Goal: Book appointment/travel/reservation

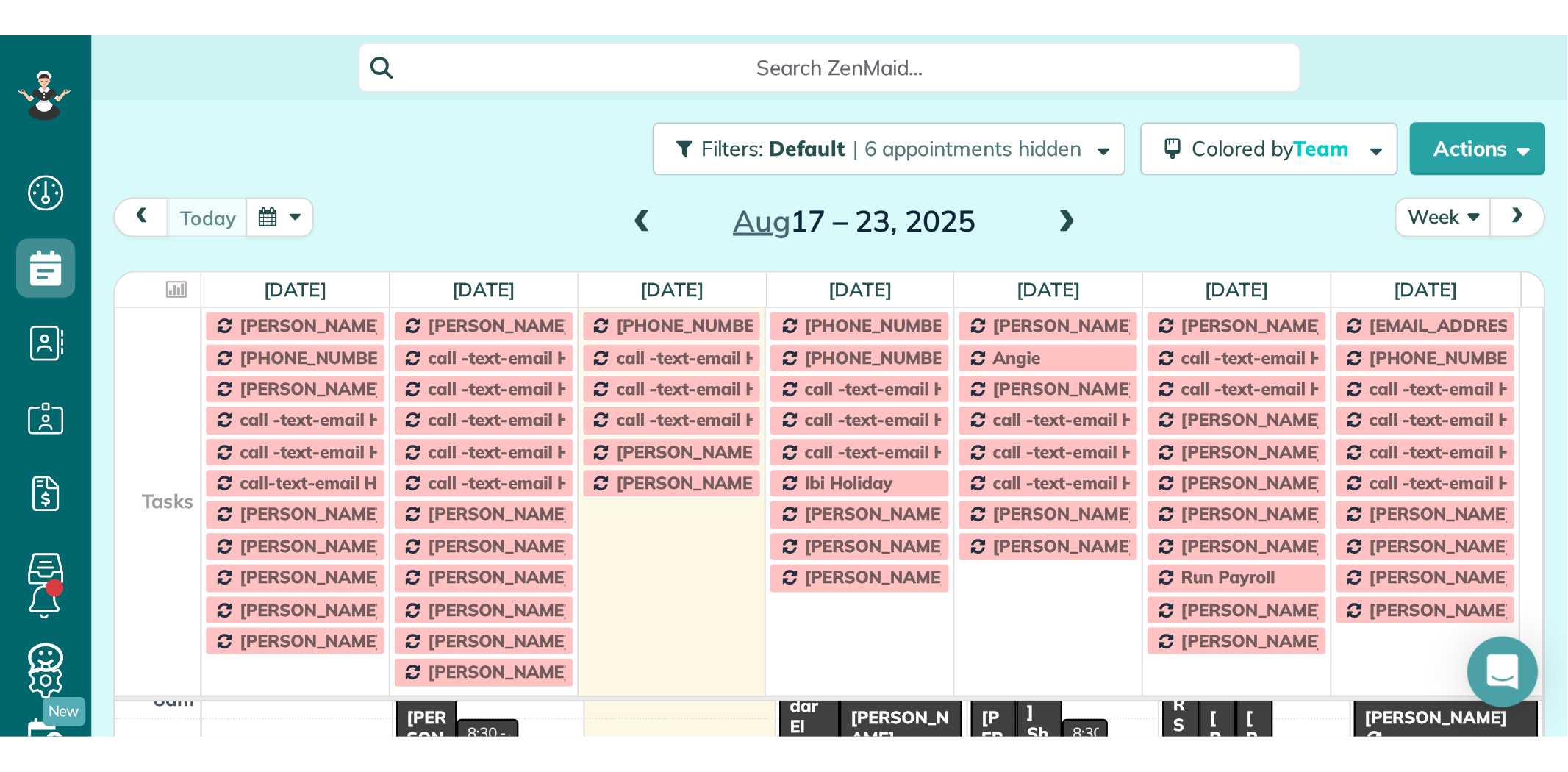
scroll to position [772, 45]
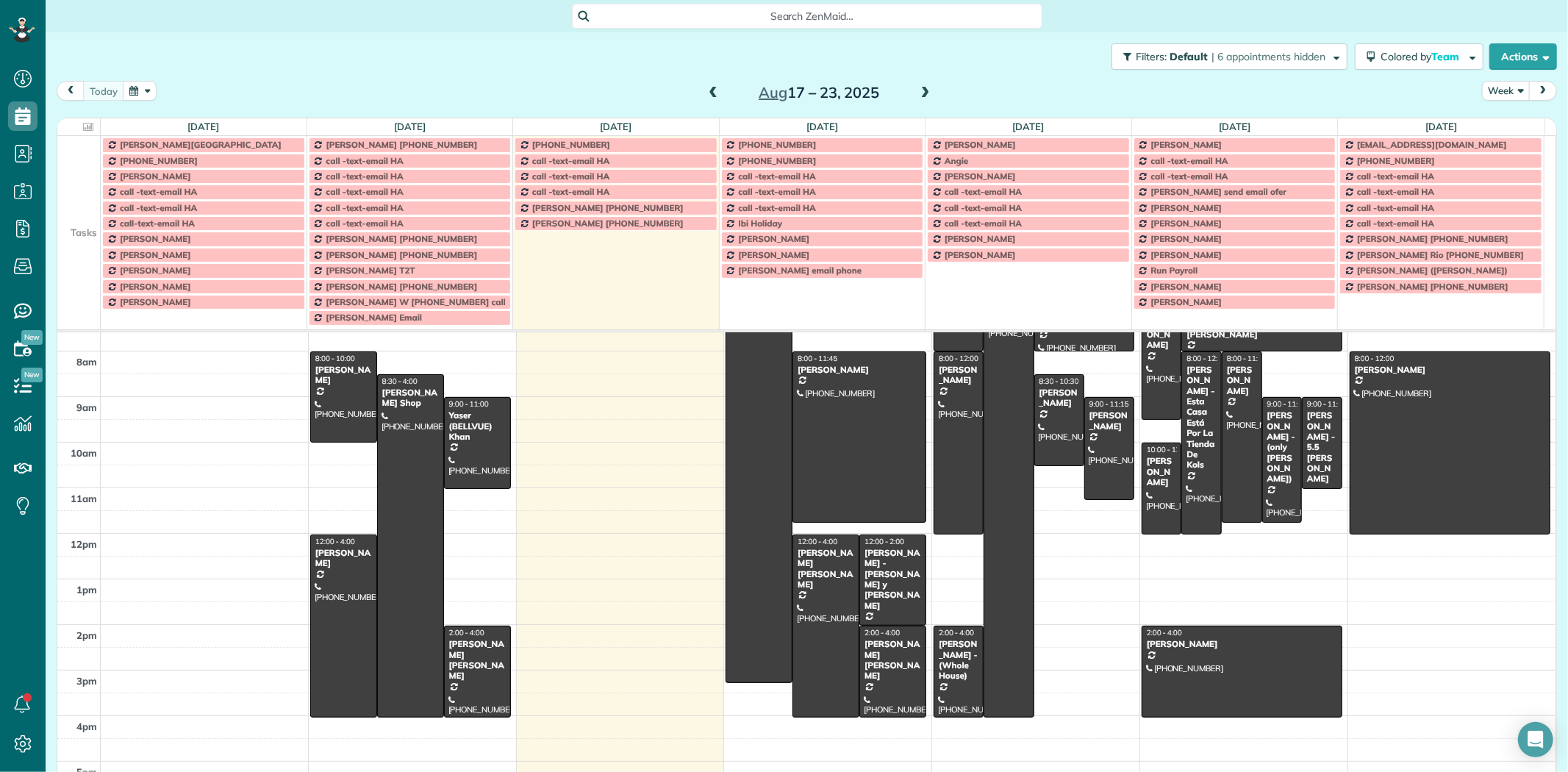
click at [85, 208] on td at bounding box center [79, 207] width 44 height 15
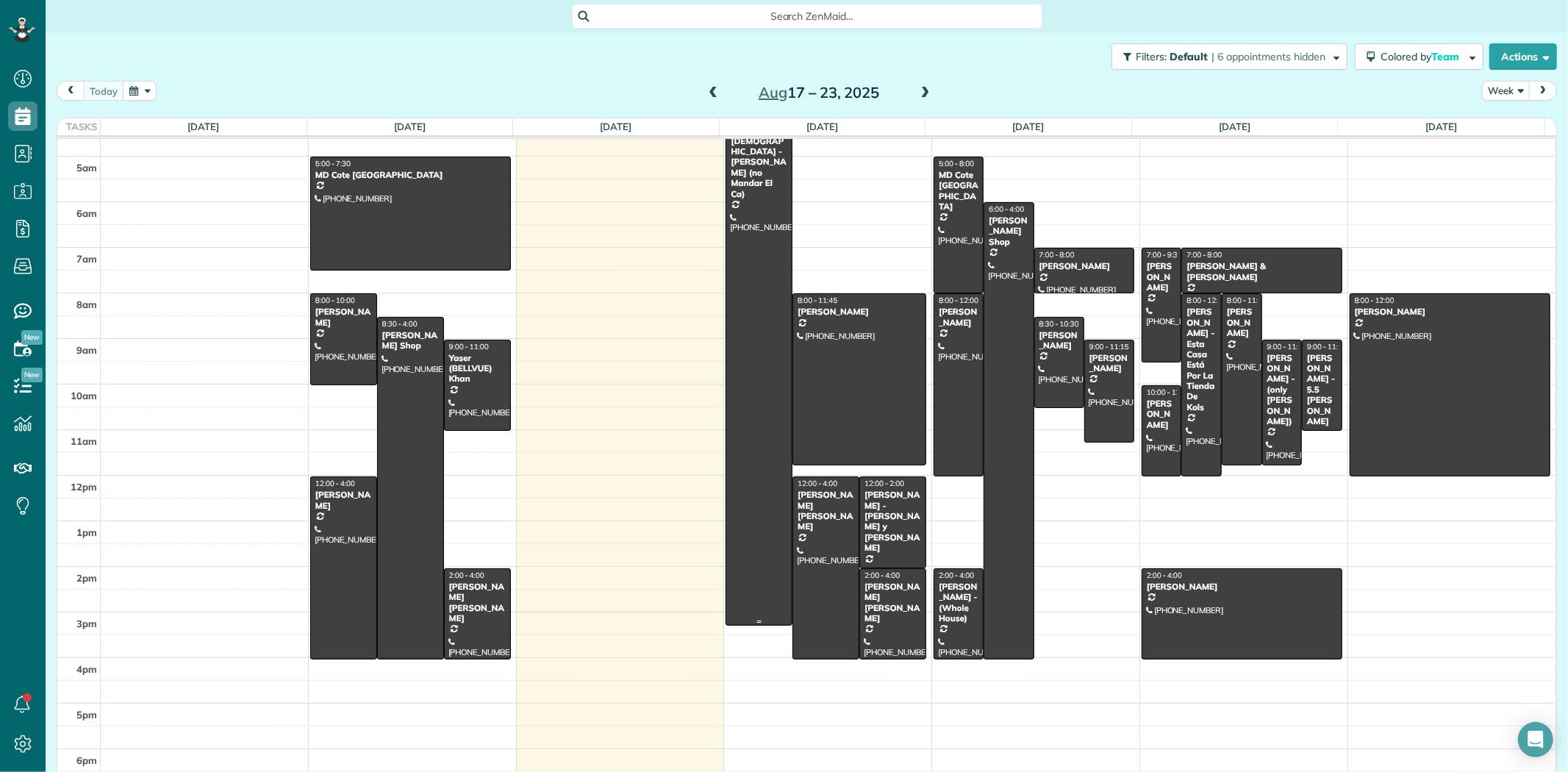
scroll to position [0, 0]
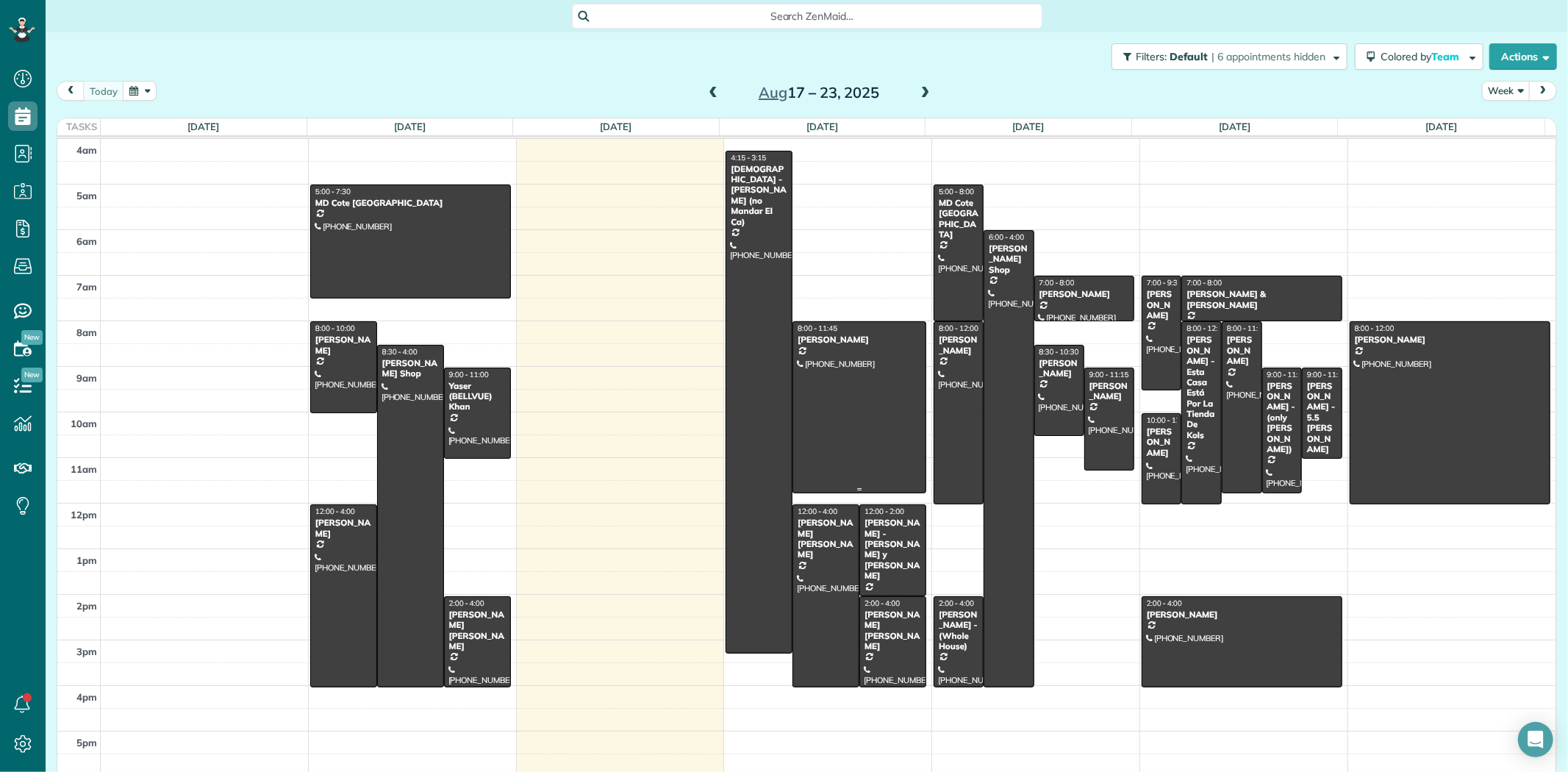
click at [832, 381] on div at bounding box center [859, 407] width 132 height 170
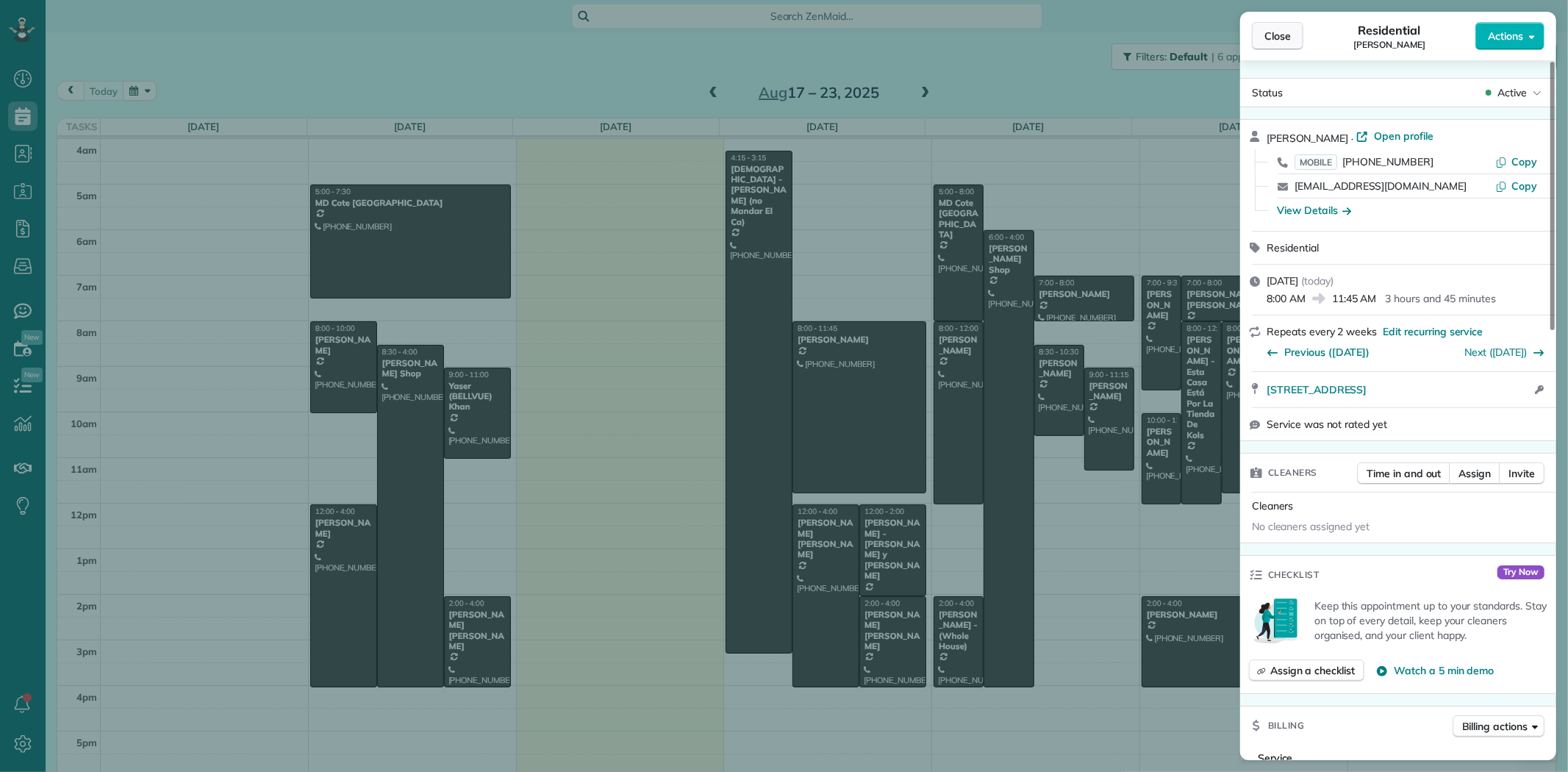
click at [1262, 35] on button "Close" at bounding box center [1278, 35] width 52 height 28
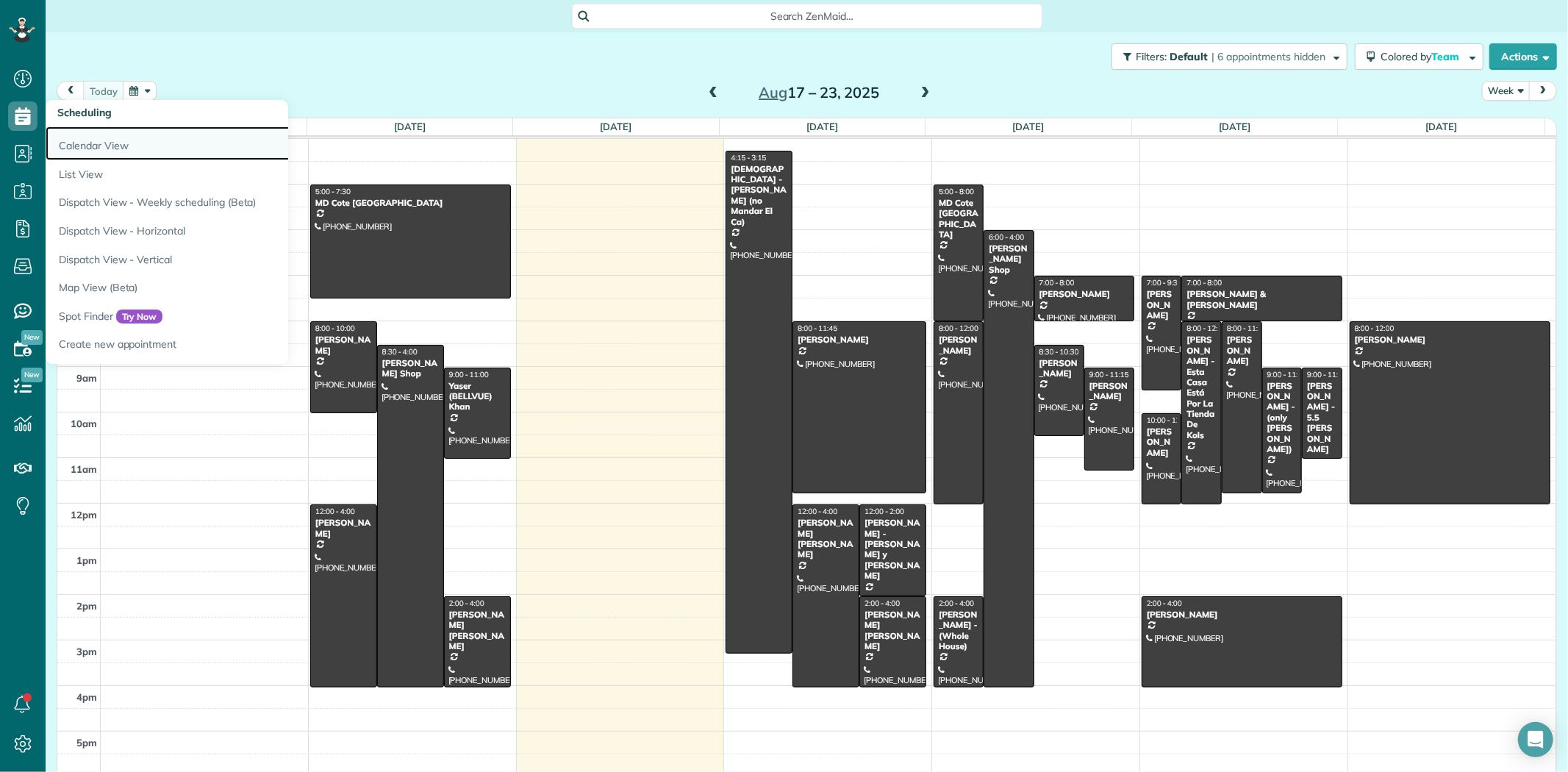
click at [91, 151] on link "Calendar View" at bounding box center [229, 144] width 368 height 34
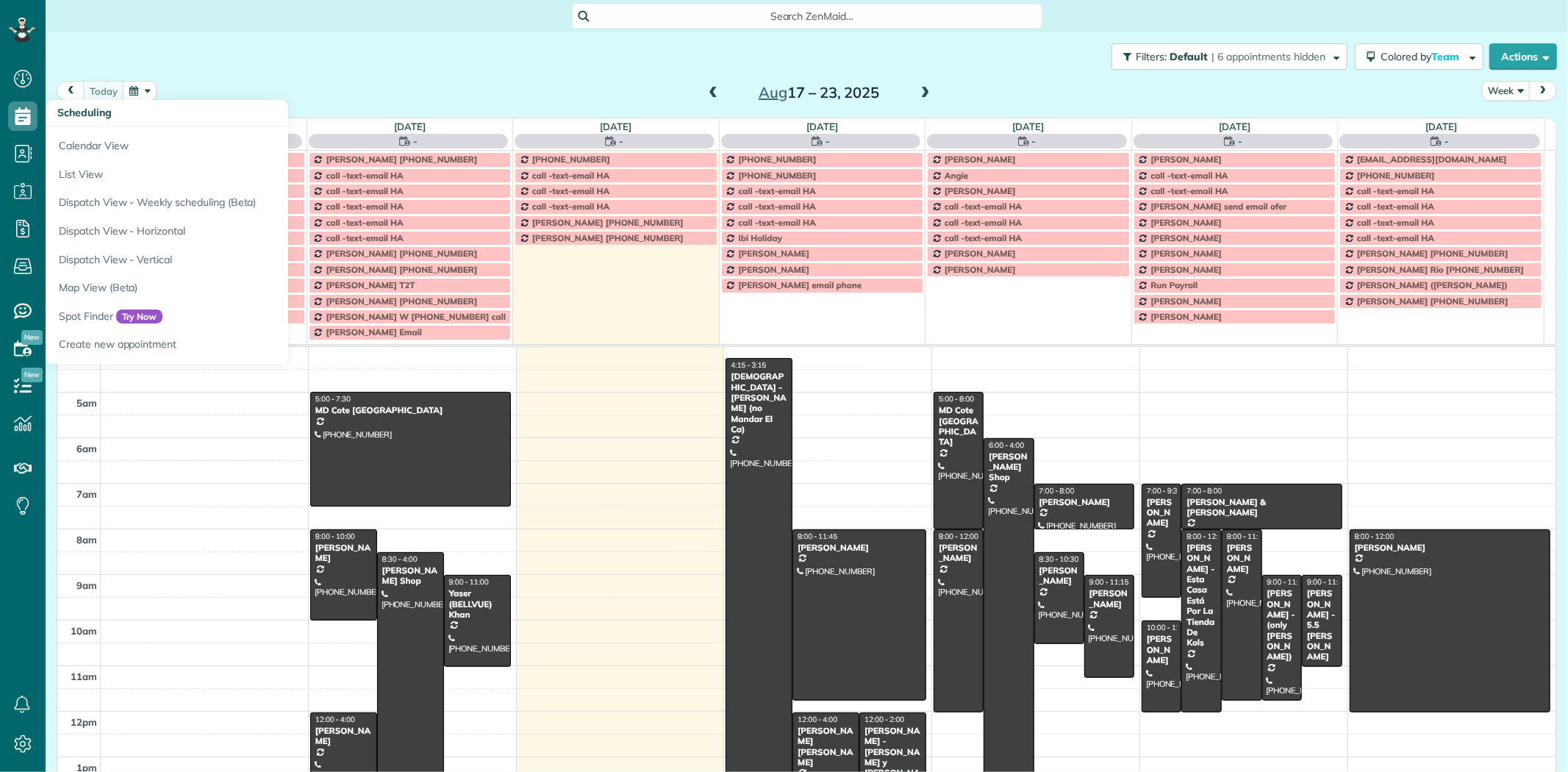
scroll to position [122, 0]
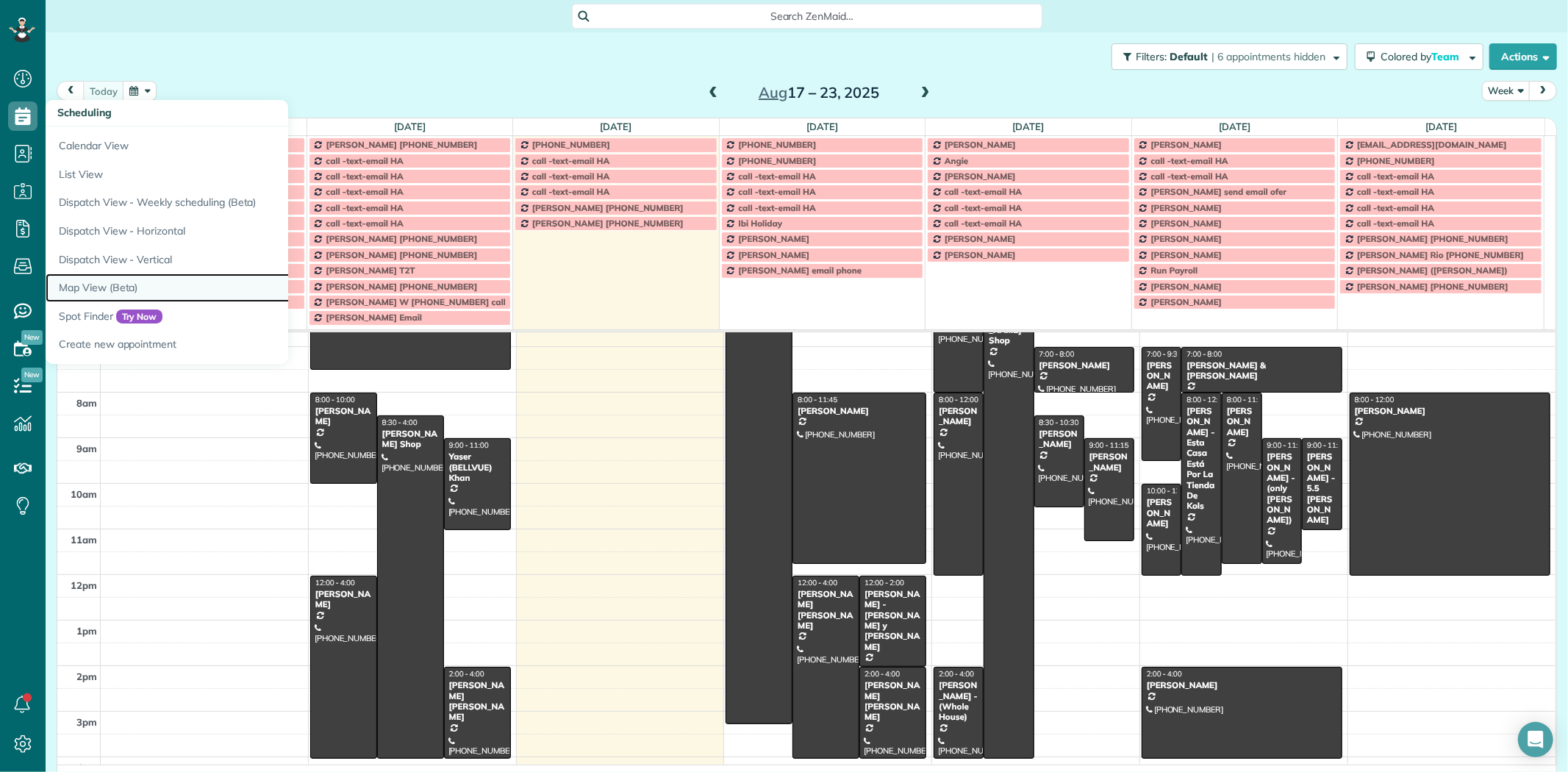
click at [92, 287] on link "Map View (Beta)" at bounding box center [229, 288] width 368 height 29
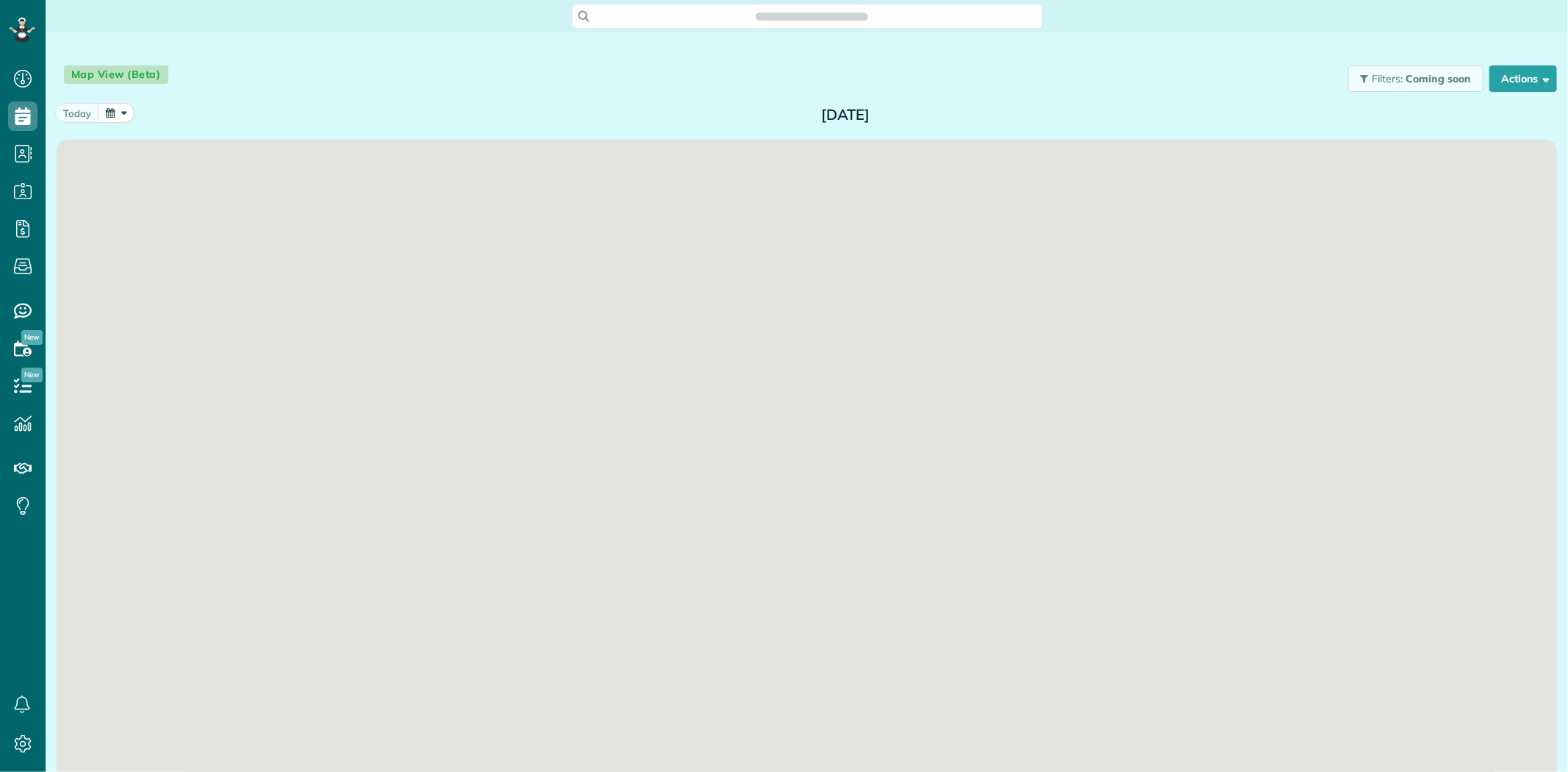
scroll to position [6, 6]
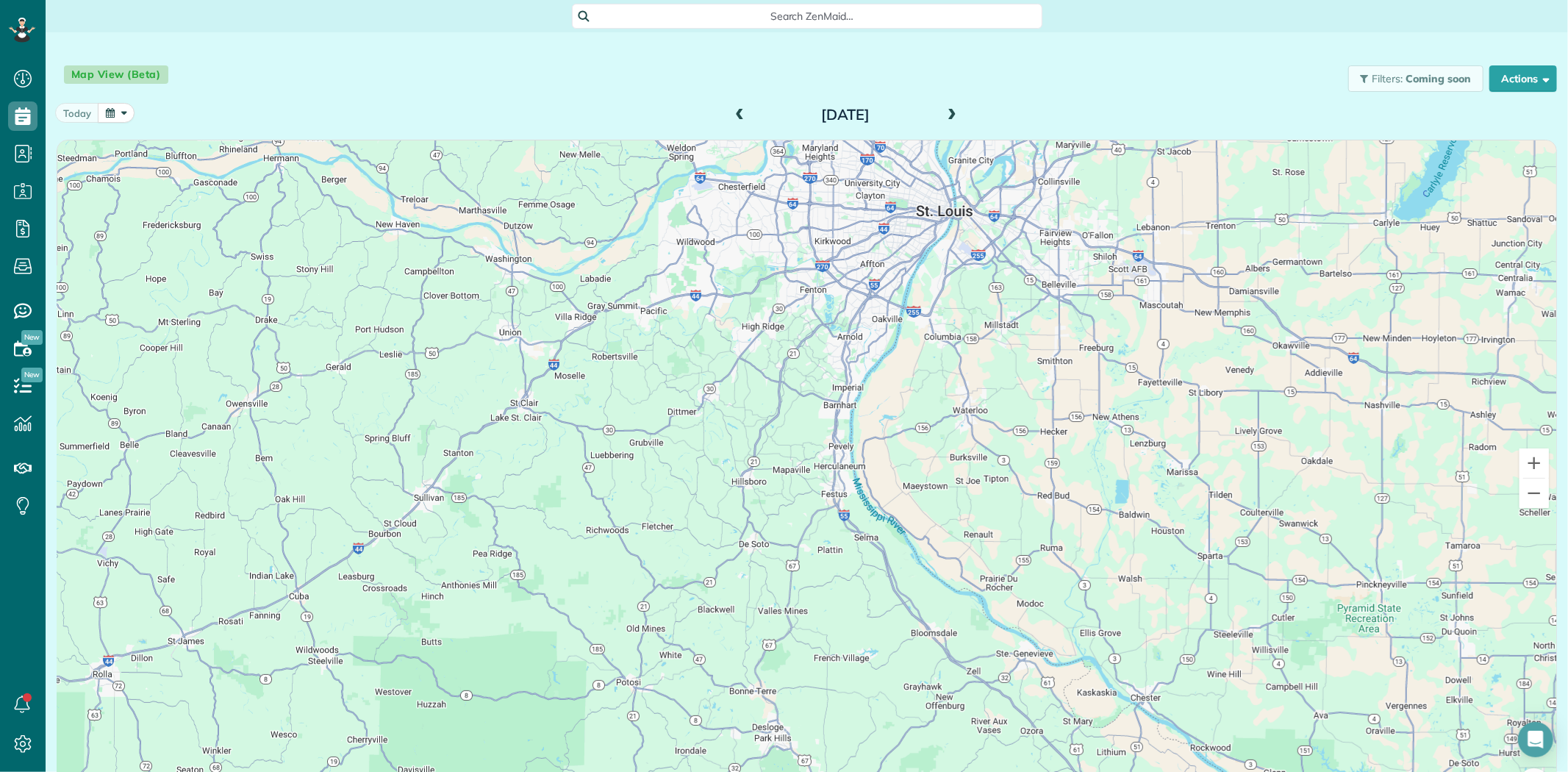
click at [944, 109] on span at bounding box center [952, 115] width 16 height 13
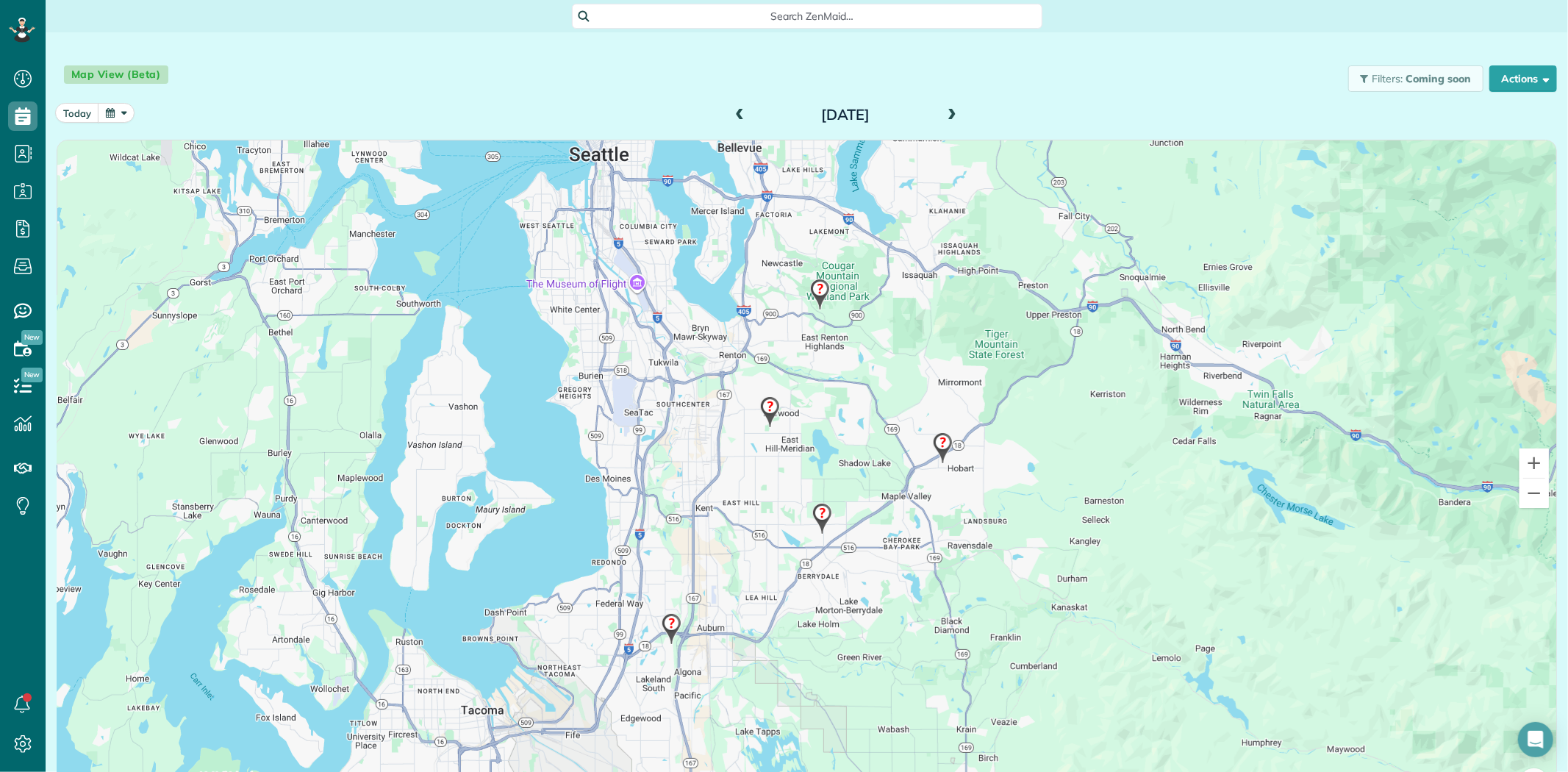
click at [817, 290] on img at bounding box center [819, 294] width 31 height 44
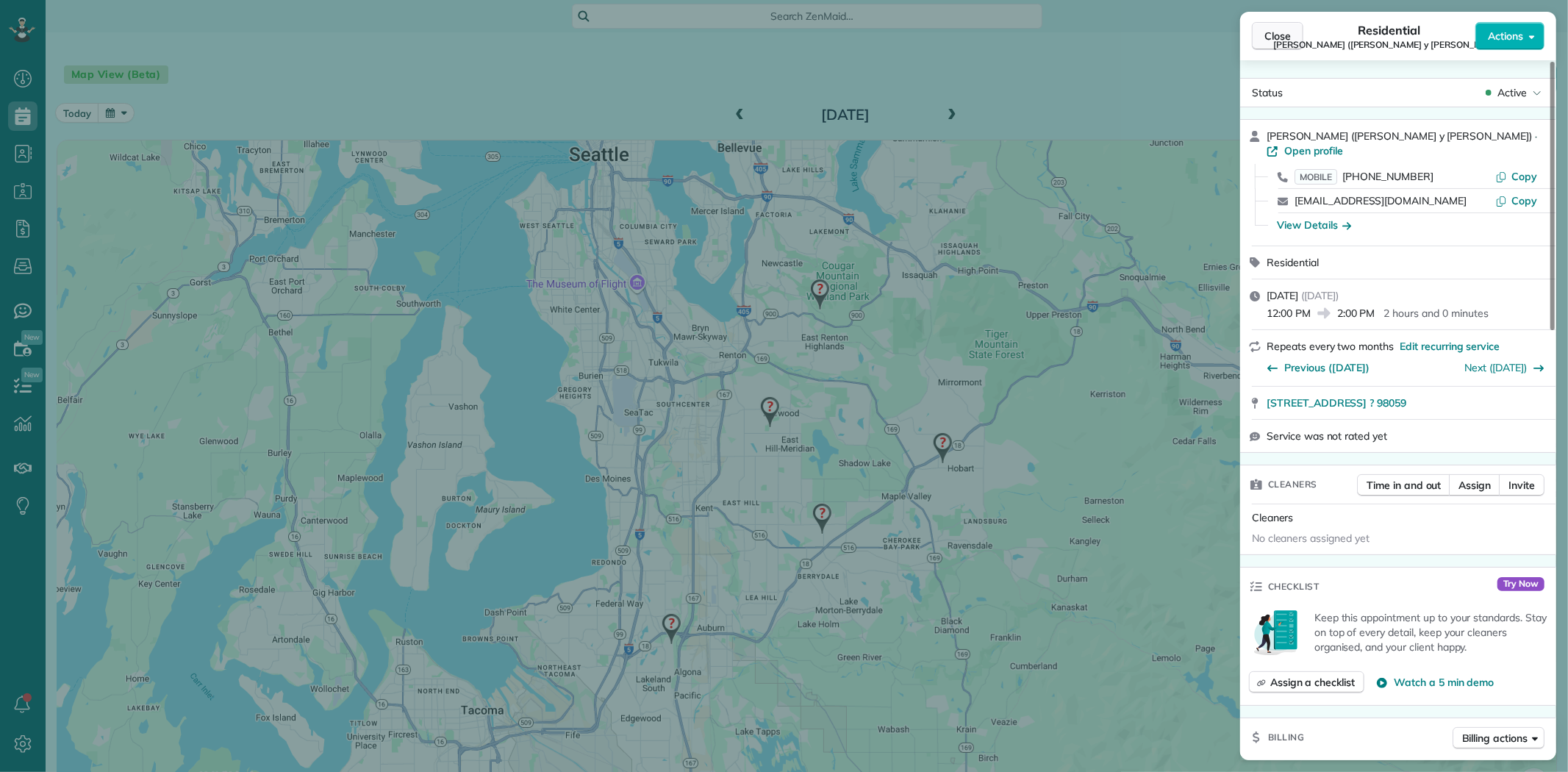
click at [1274, 45] on button "Close" at bounding box center [1278, 35] width 52 height 28
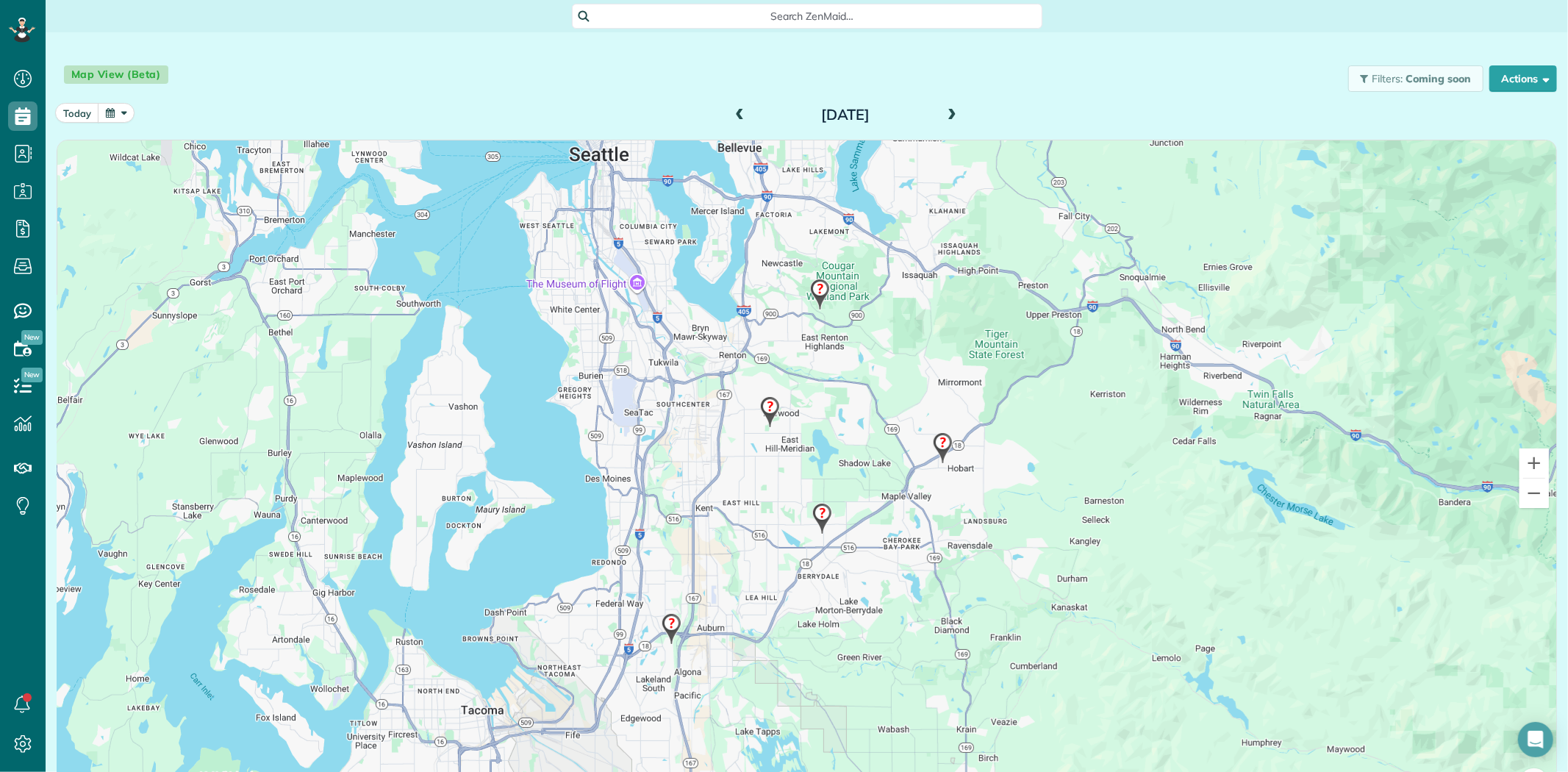
click at [762, 408] on img at bounding box center [769, 412] width 31 height 44
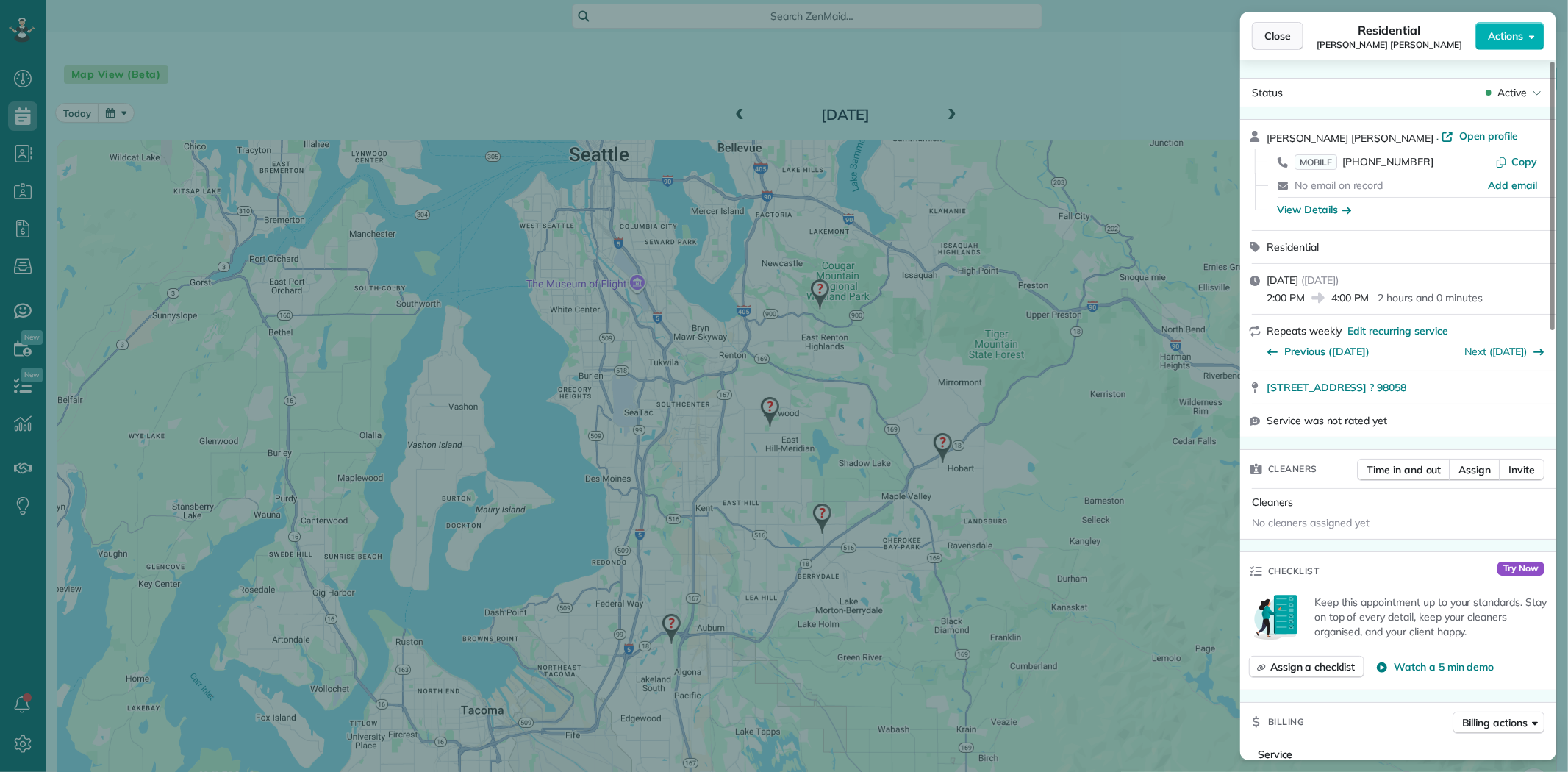
click at [1274, 30] on span "Close" at bounding box center [1277, 36] width 27 height 15
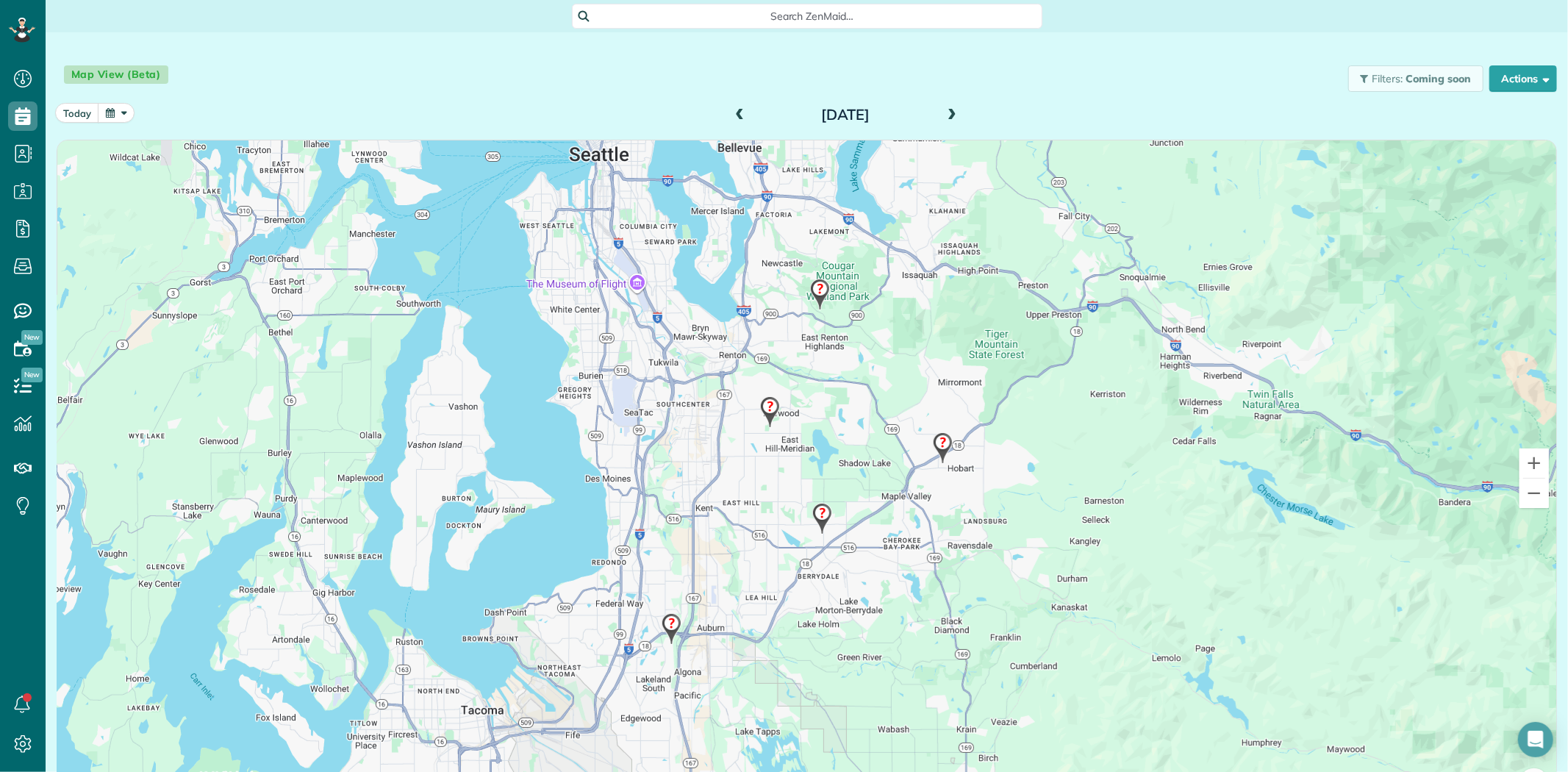
click at [658, 626] on img at bounding box center [671, 629] width 31 height 44
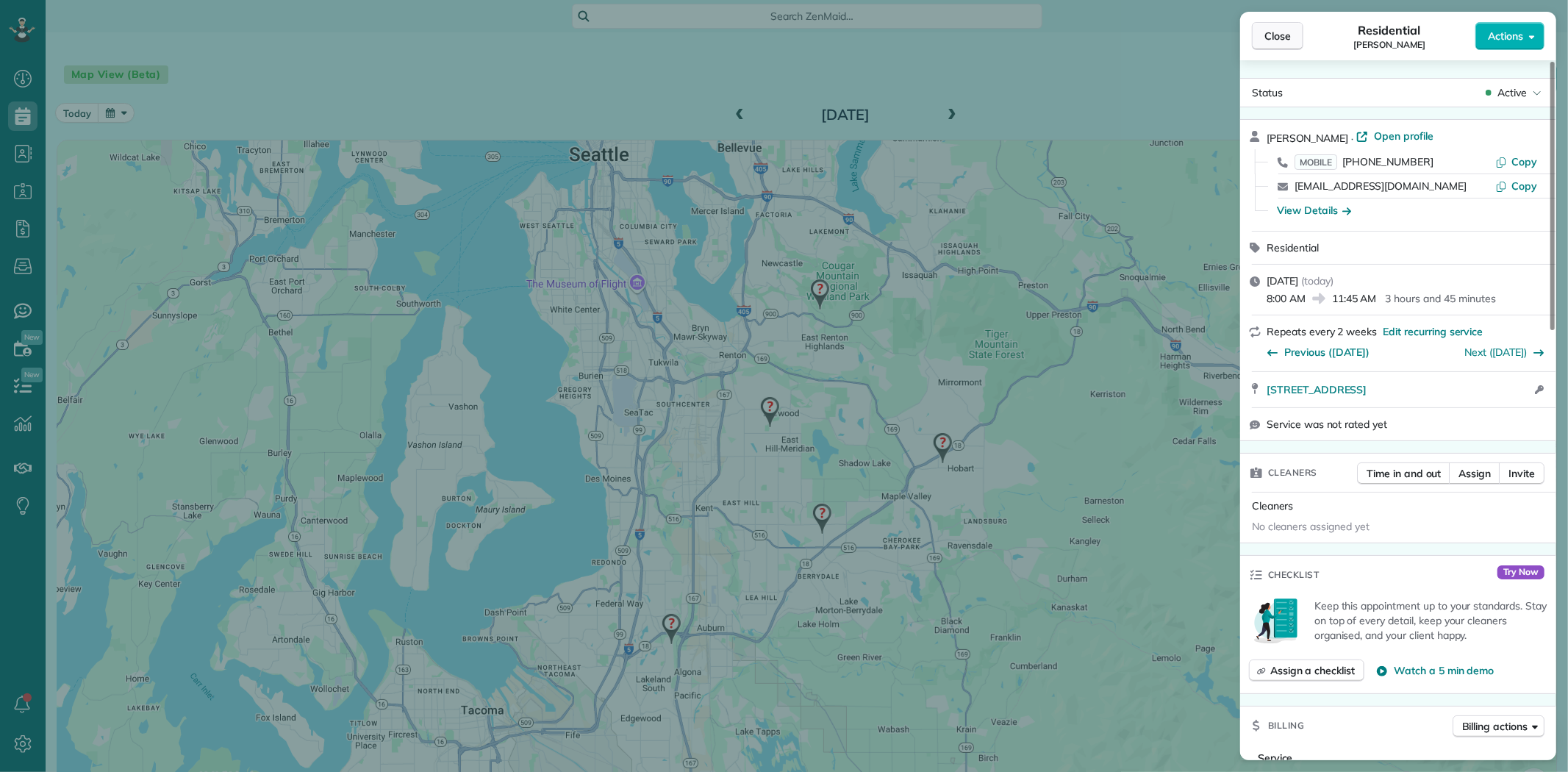
click at [1259, 40] on button "Close" at bounding box center [1278, 35] width 52 height 28
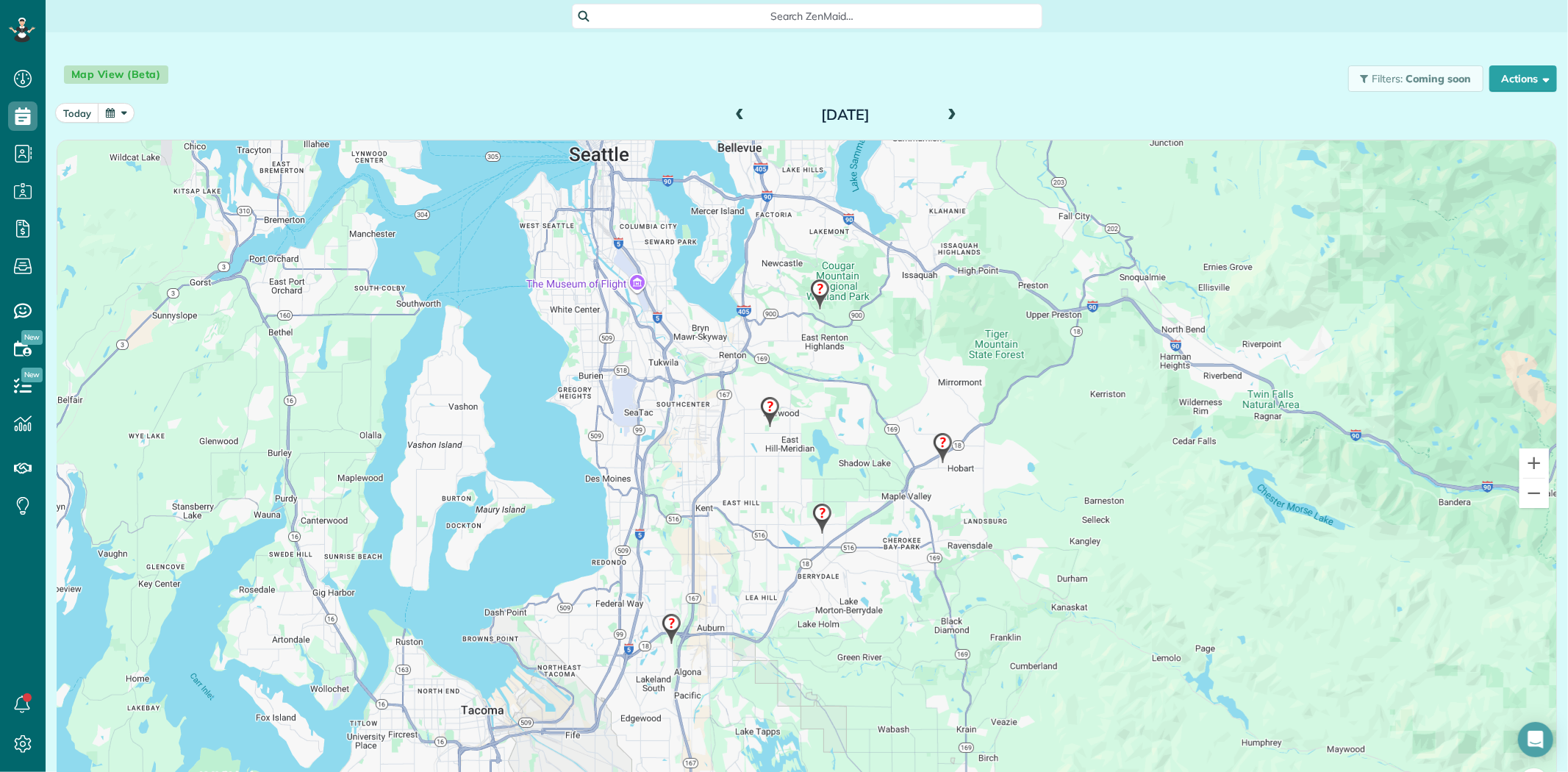
click at [816, 519] on img at bounding box center [822, 519] width 31 height 44
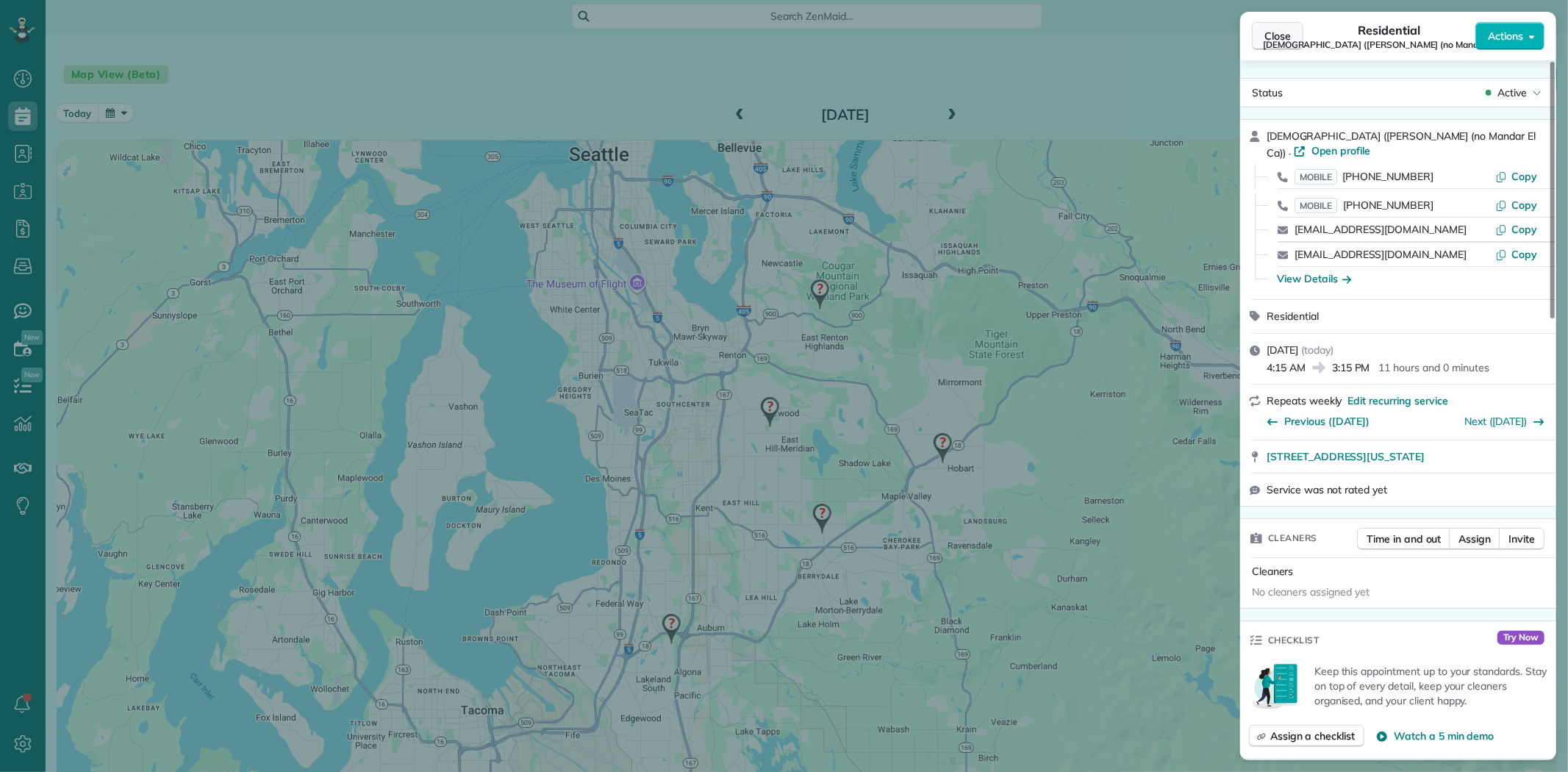
click at [1268, 32] on span "Close" at bounding box center [1277, 36] width 27 height 15
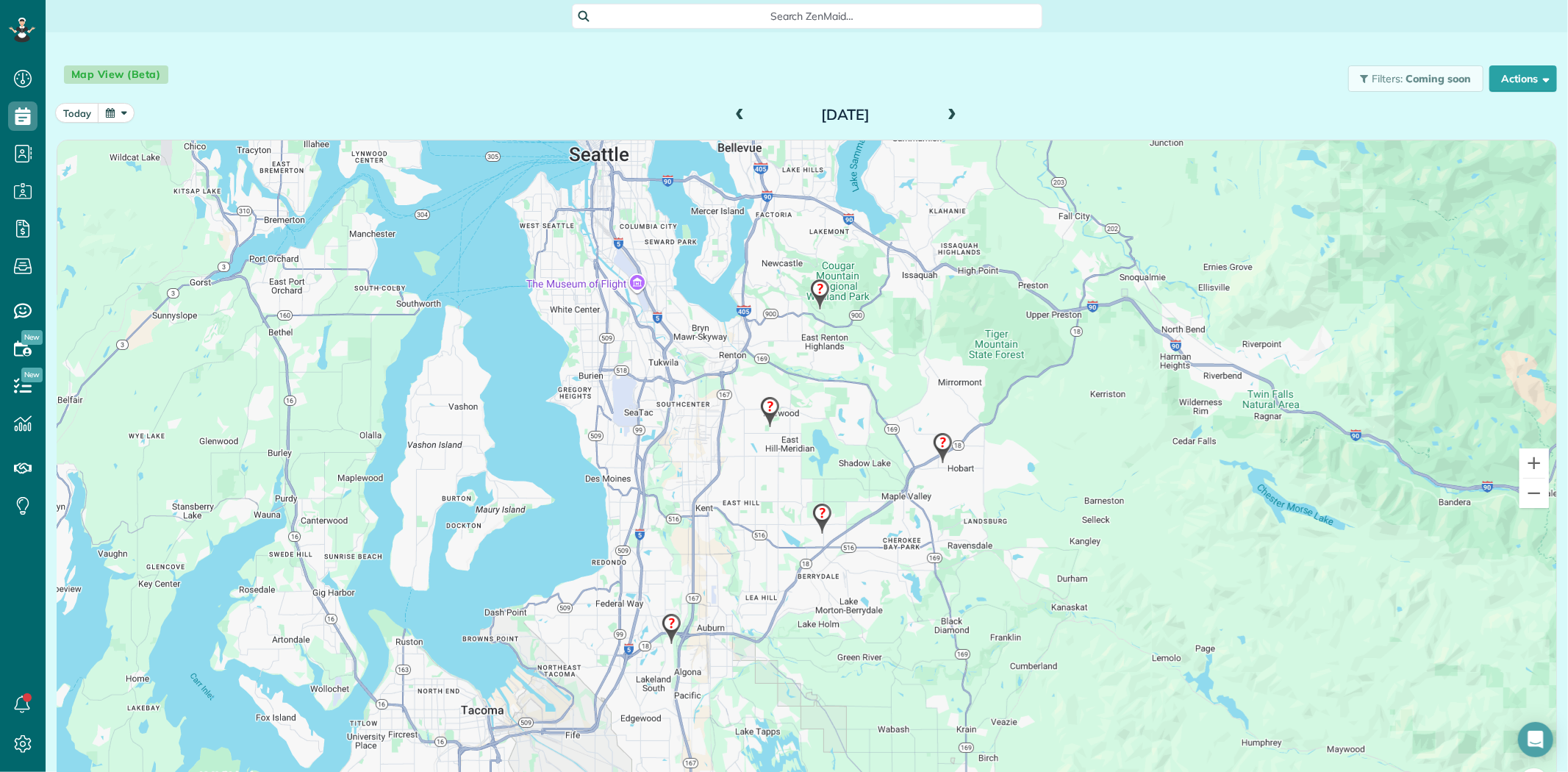
click at [661, 622] on img at bounding box center [671, 629] width 31 height 44
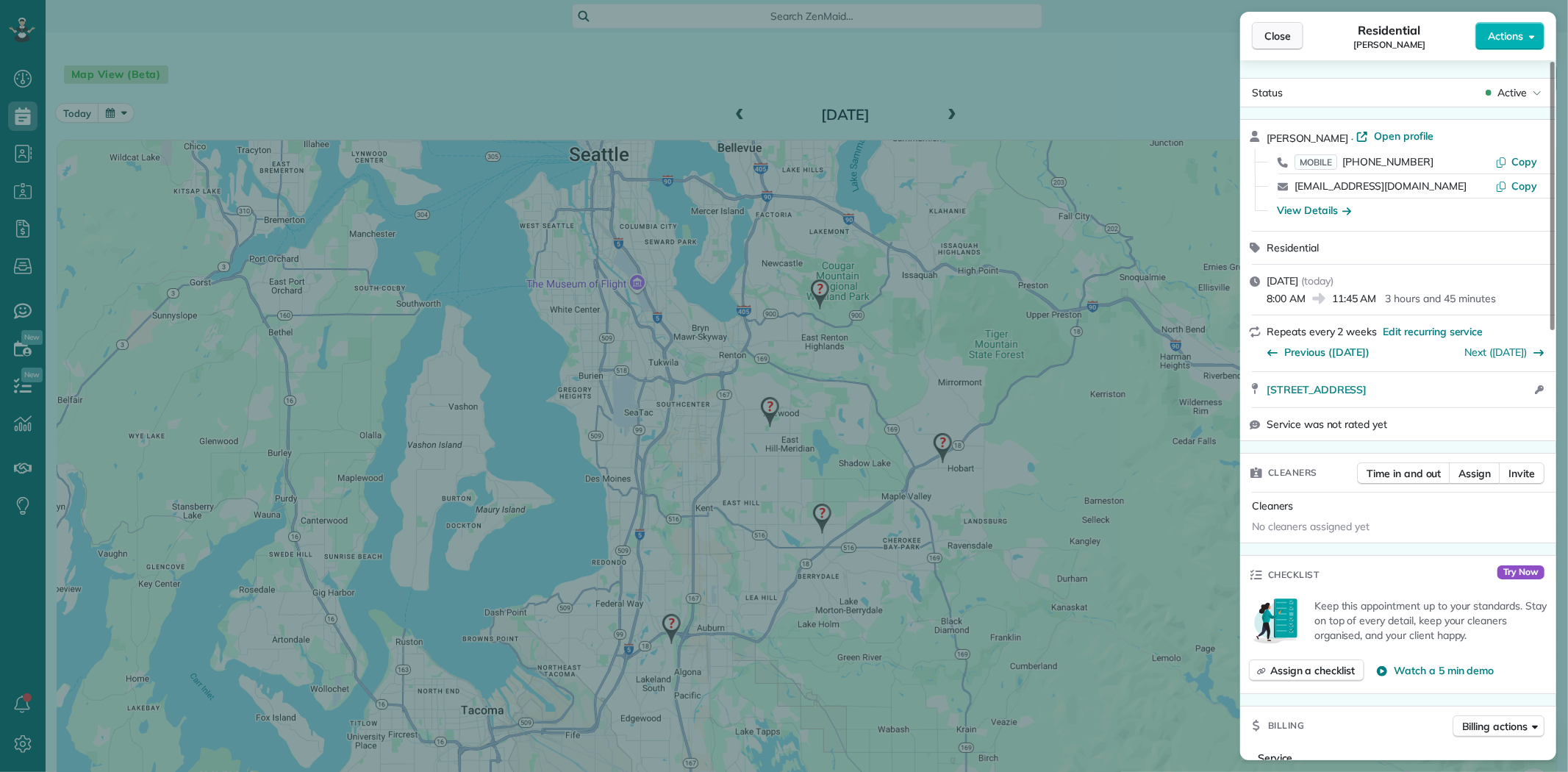
click at [1268, 30] on span "Close" at bounding box center [1277, 36] width 27 height 15
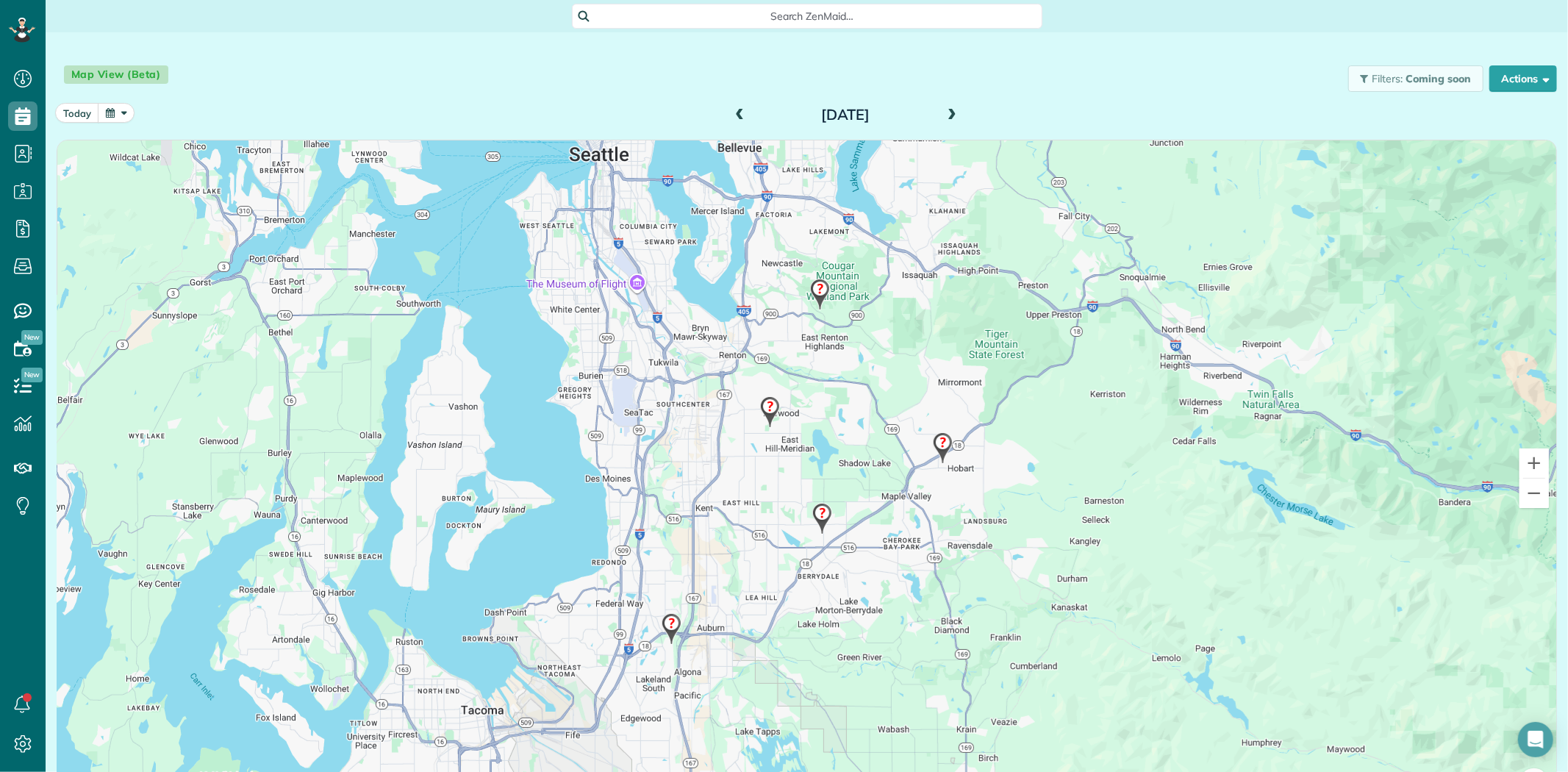
click at [661, 621] on img at bounding box center [671, 629] width 31 height 44
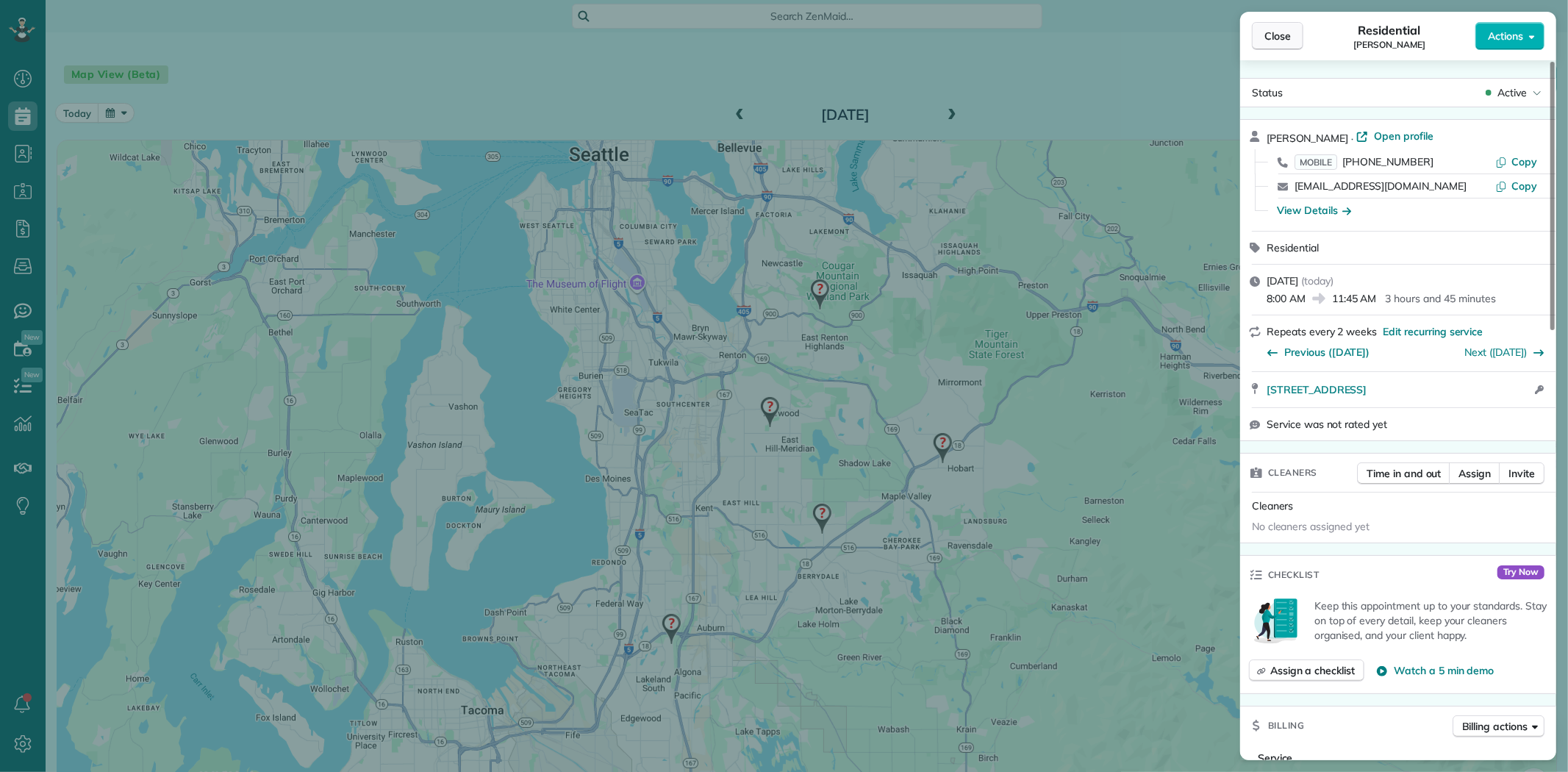
click at [1287, 31] on span "Close" at bounding box center [1277, 36] width 27 height 15
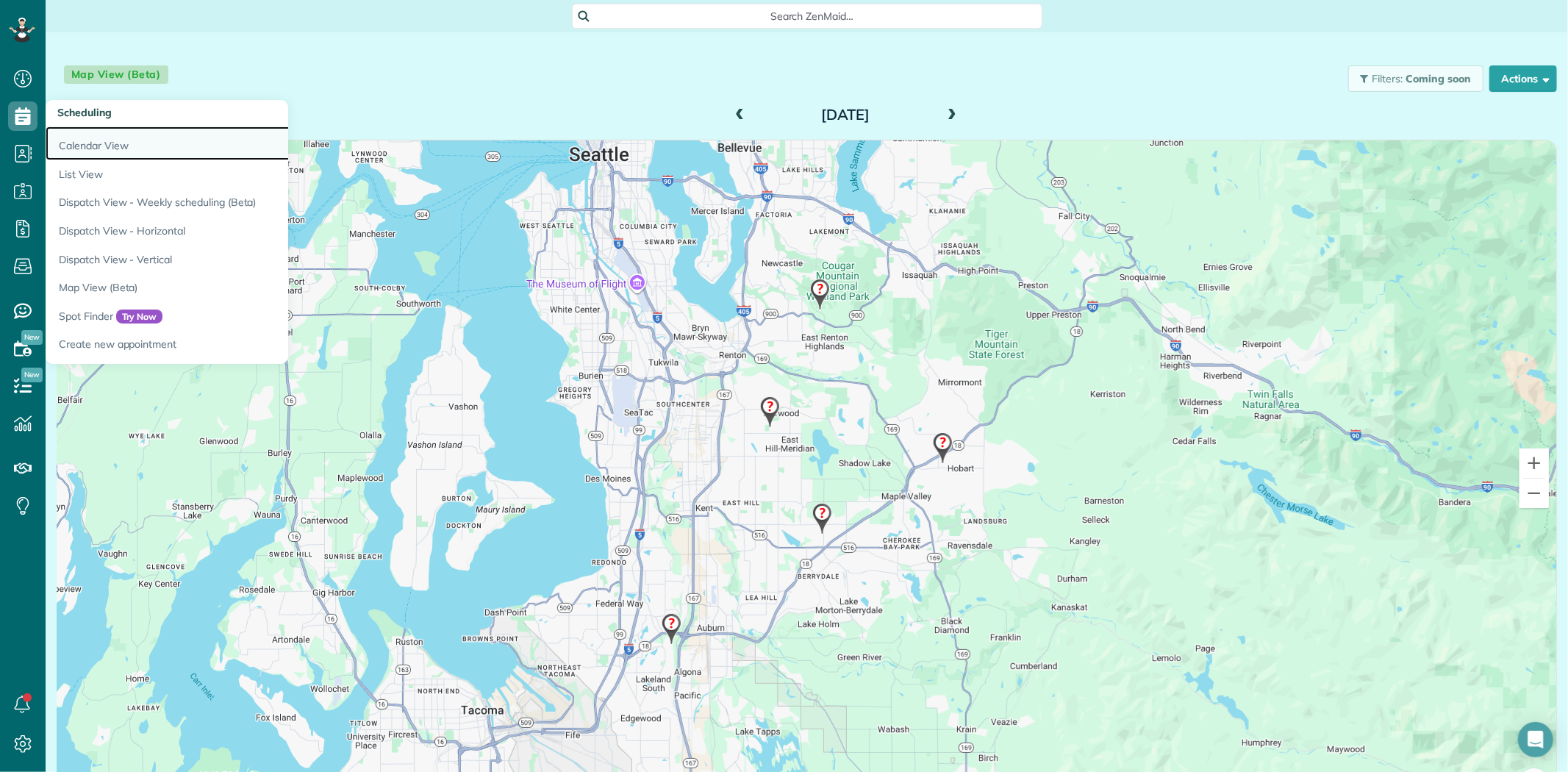
click at [103, 144] on link "Calendar View" at bounding box center [229, 144] width 368 height 34
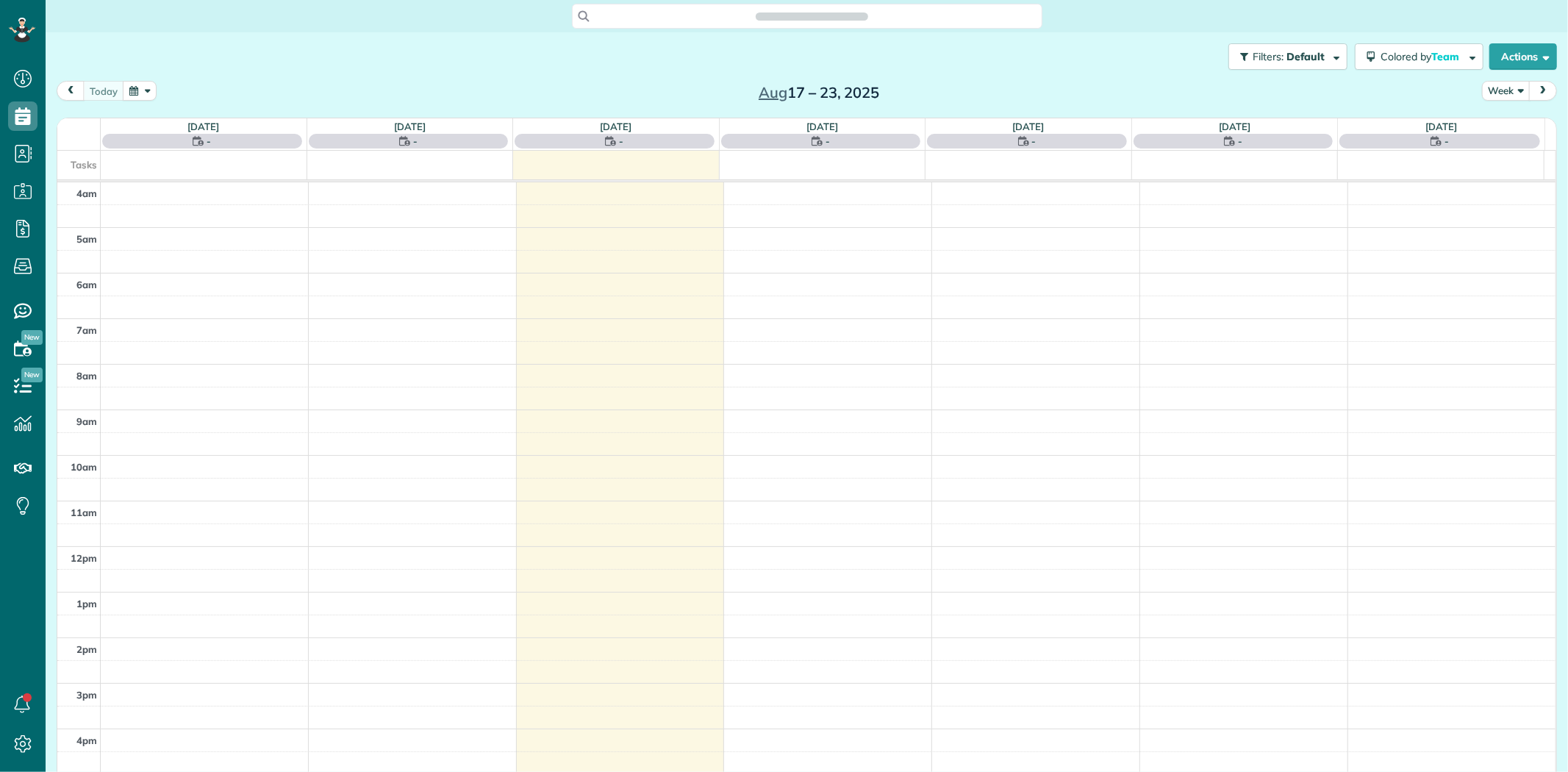
scroll to position [122, 0]
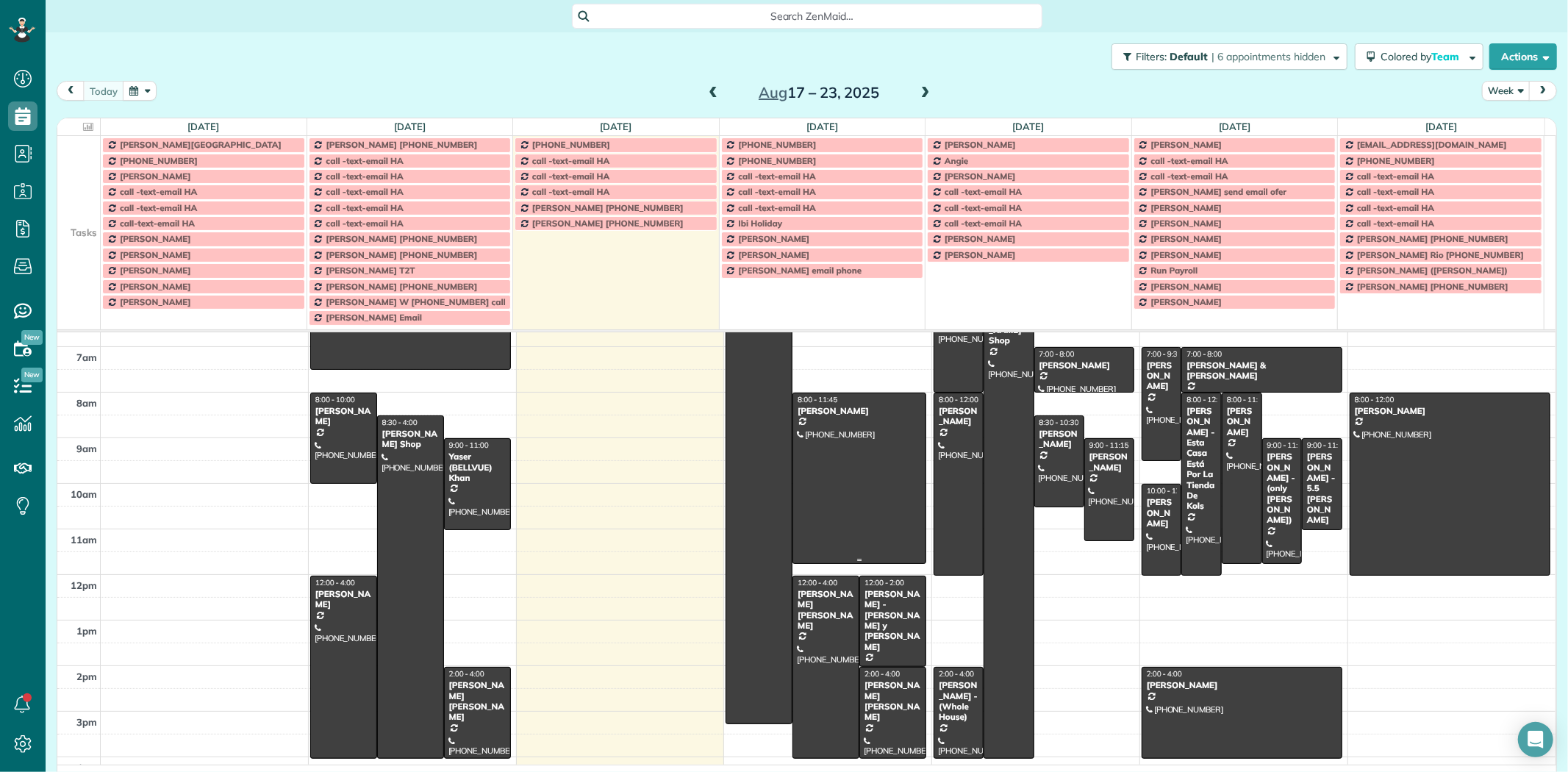
click at [829, 468] on div at bounding box center [859, 478] width 132 height 170
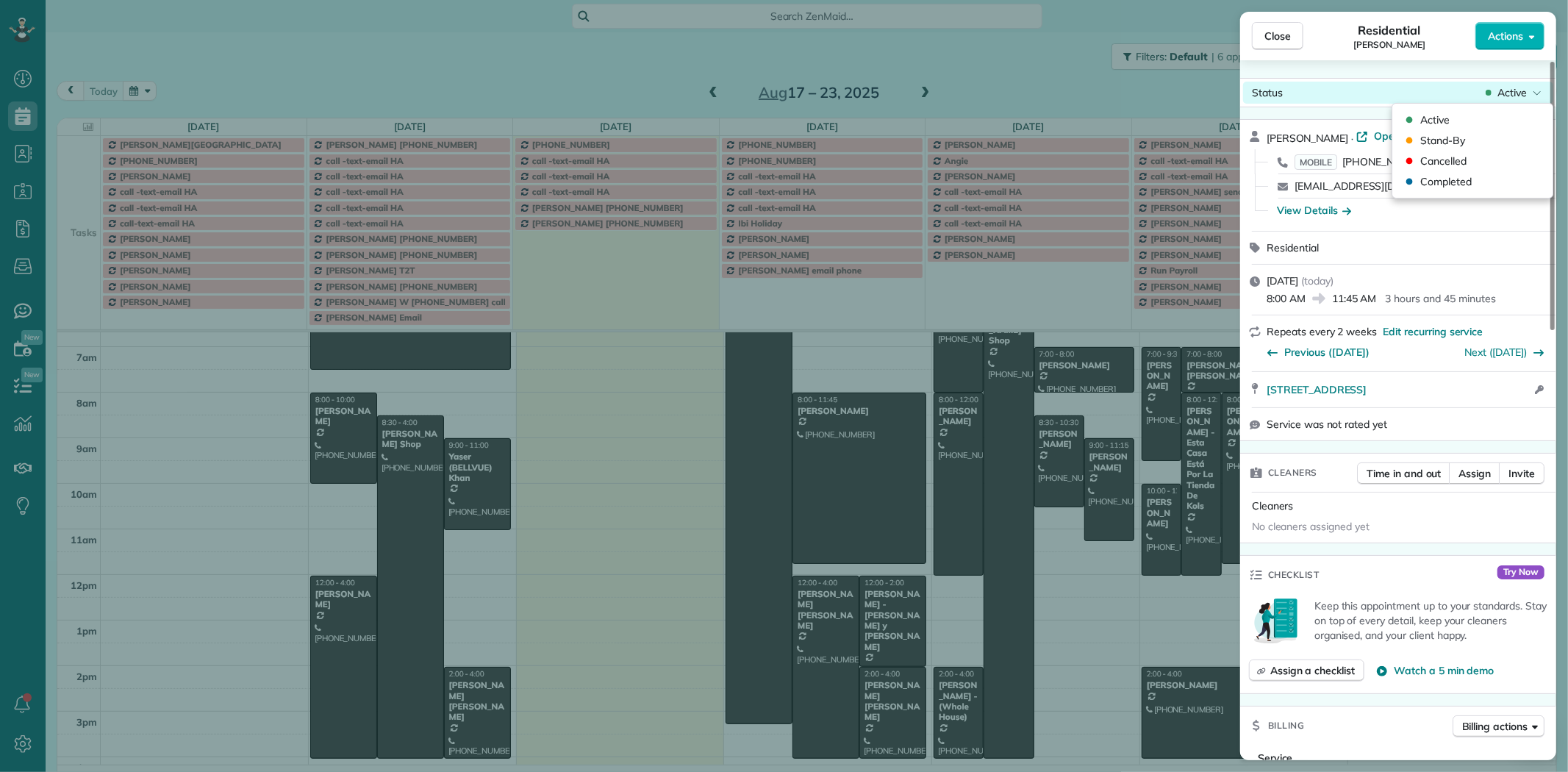
click at [1520, 93] on span "Active" at bounding box center [1512, 93] width 29 height 15
click at [1459, 157] on span "Cancelled" at bounding box center [1443, 161] width 46 height 15
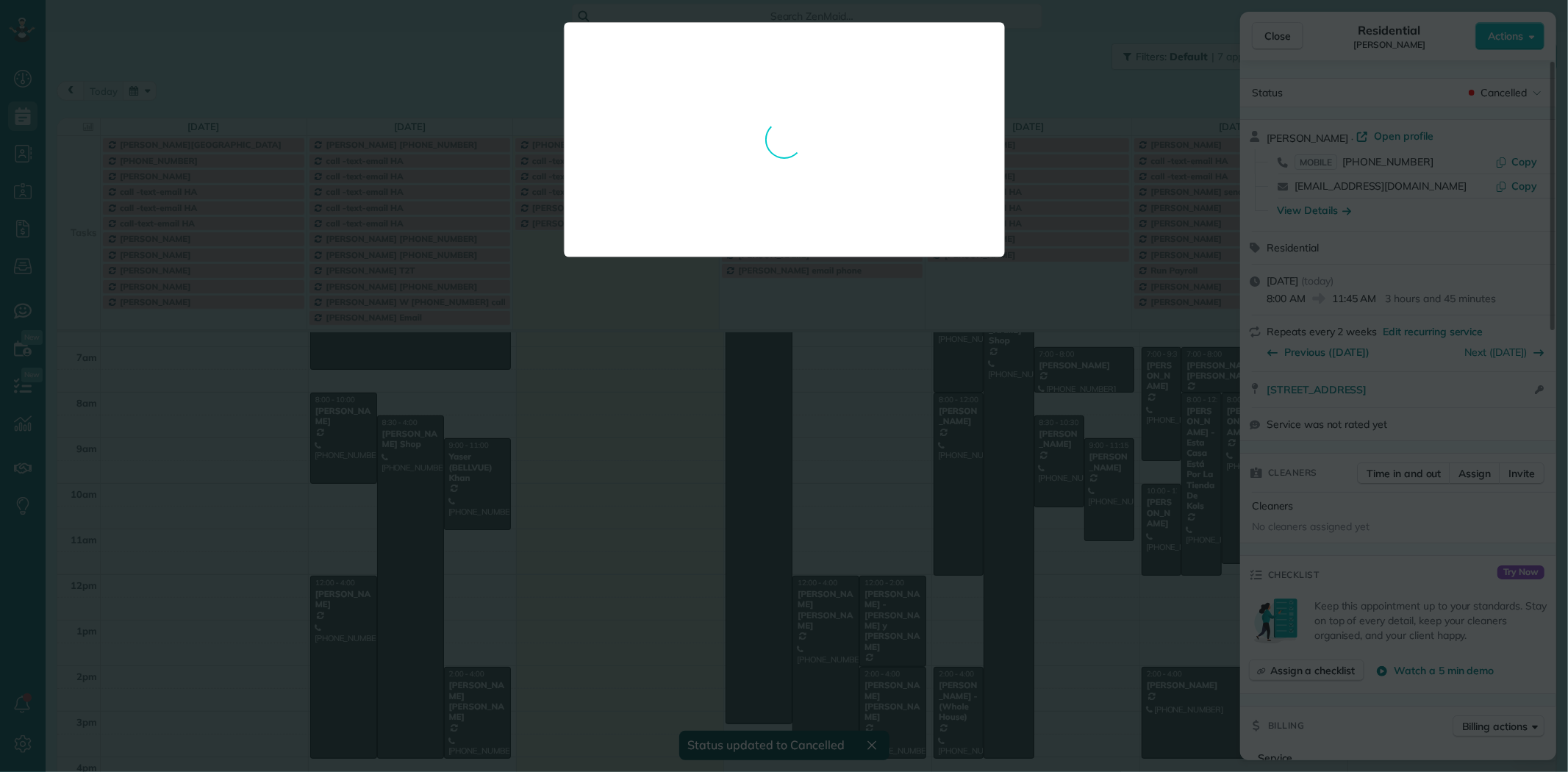
scroll to position [107, 0]
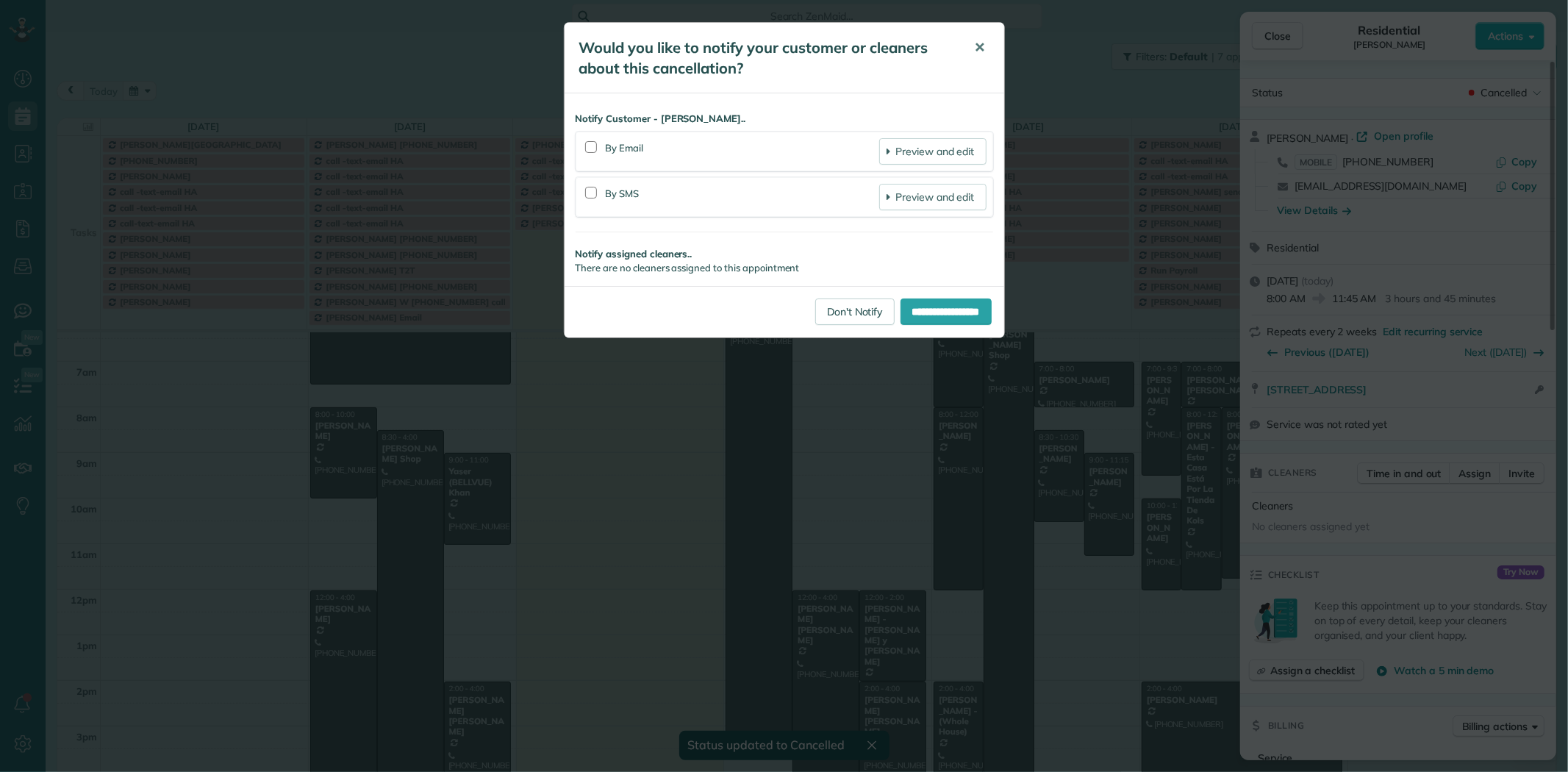
click at [970, 45] on button "✕" at bounding box center [980, 48] width 33 height 35
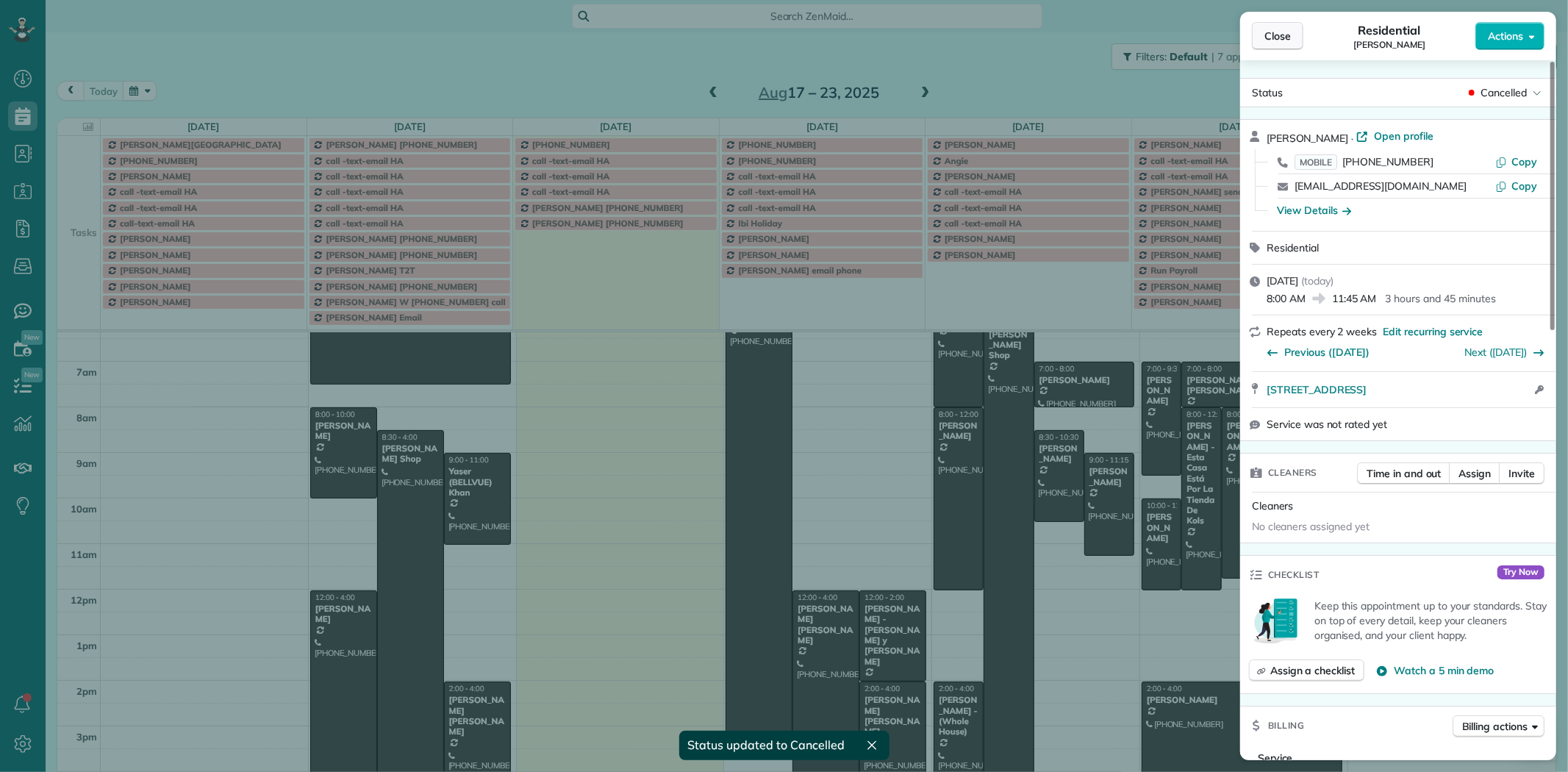
click at [1274, 32] on span "Close" at bounding box center [1277, 36] width 27 height 15
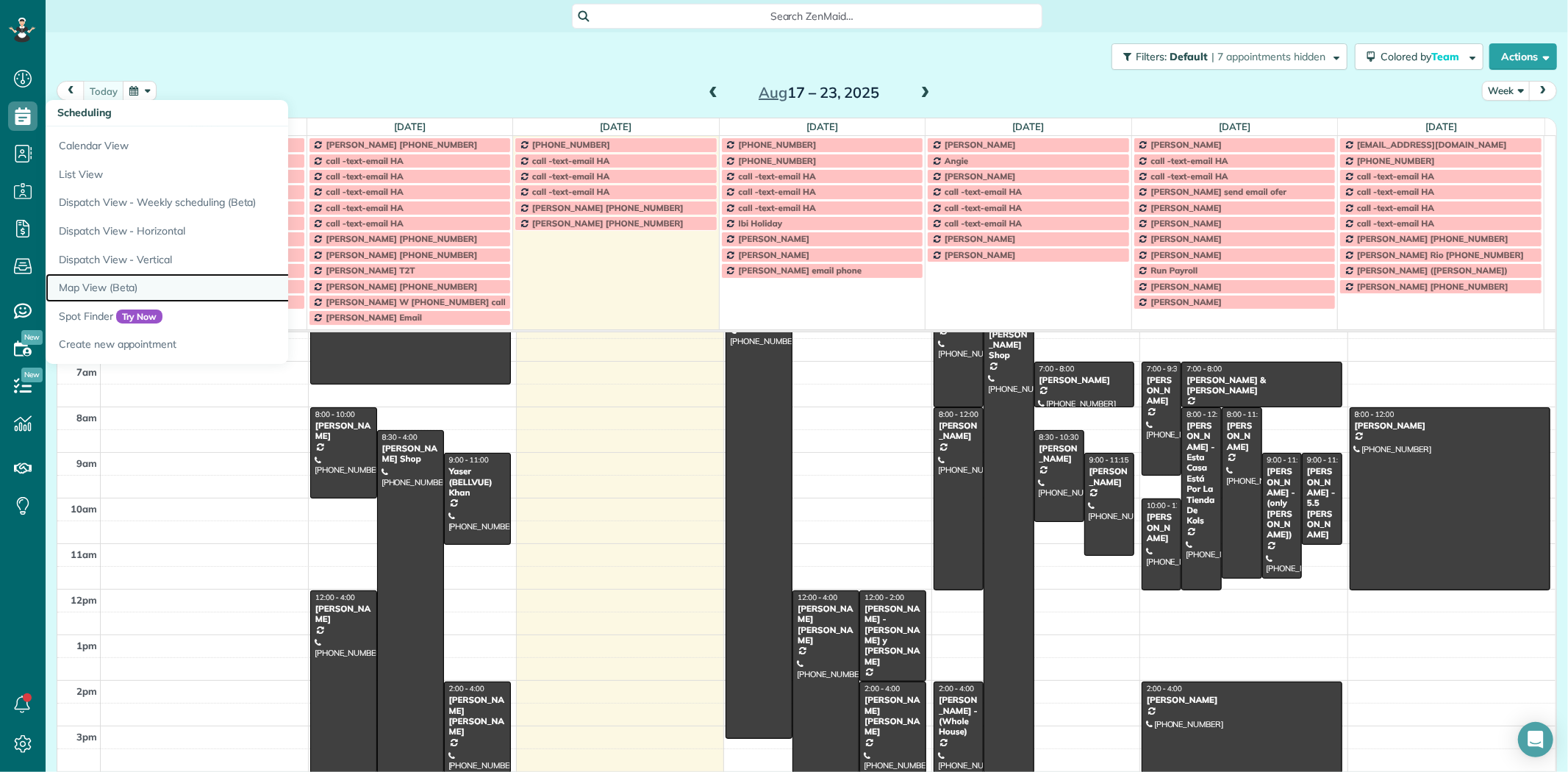
click at [87, 290] on link "Map View (Beta)" at bounding box center [229, 288] width 368 height 29
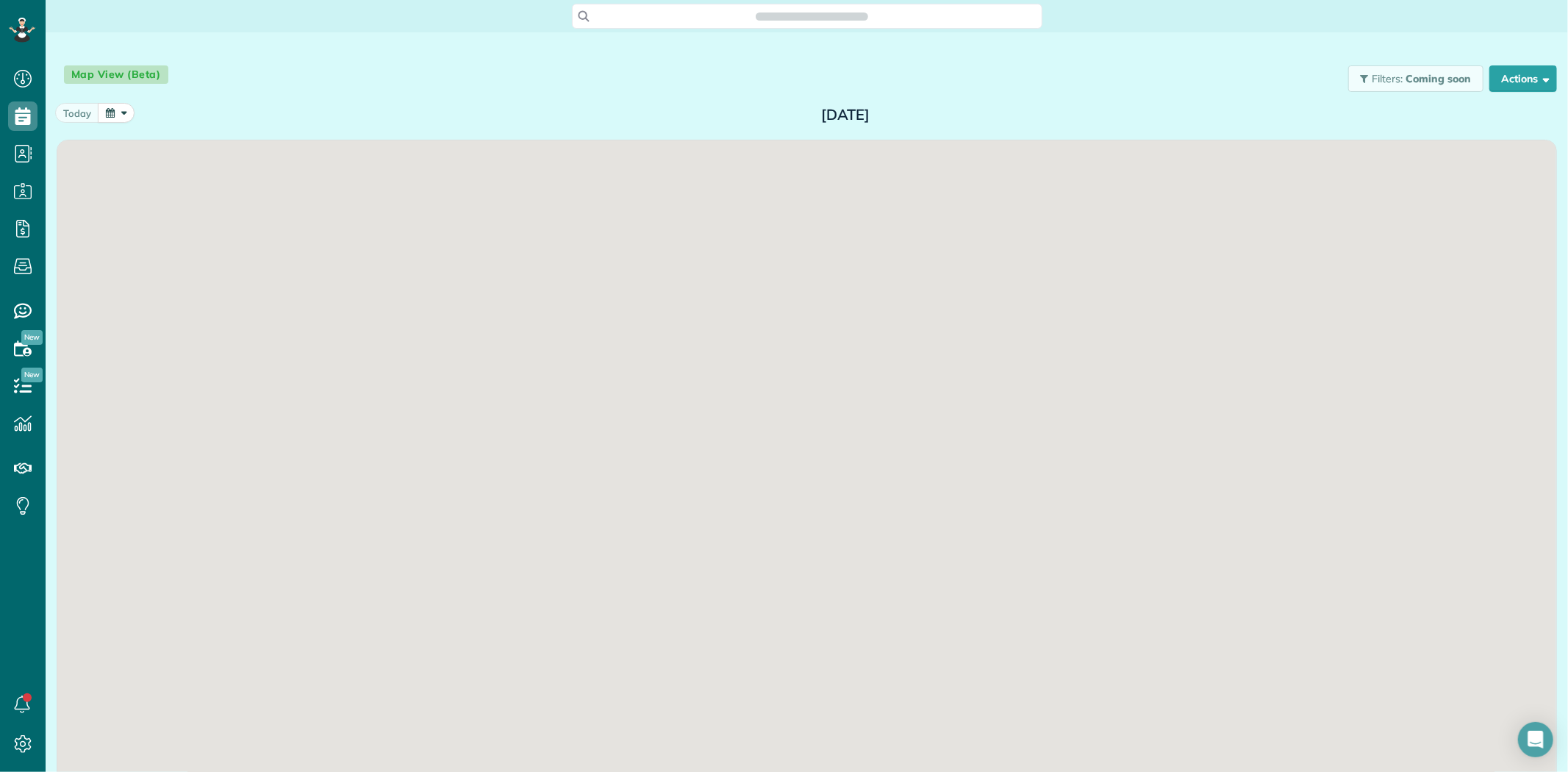
scroll to position [6, 6]
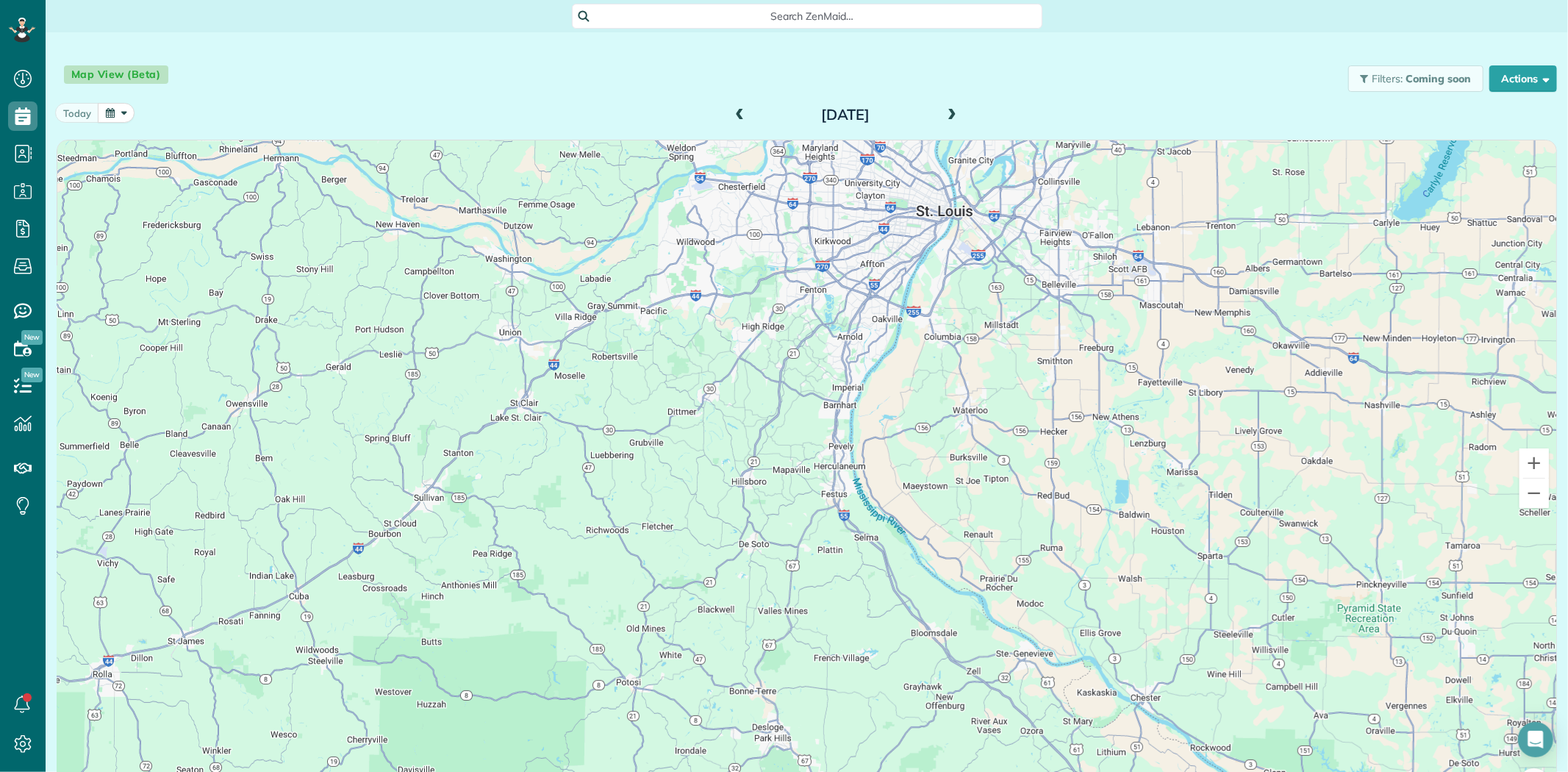
click at [950, 119] on span at bounding box center [952, 115] width 16 height 13
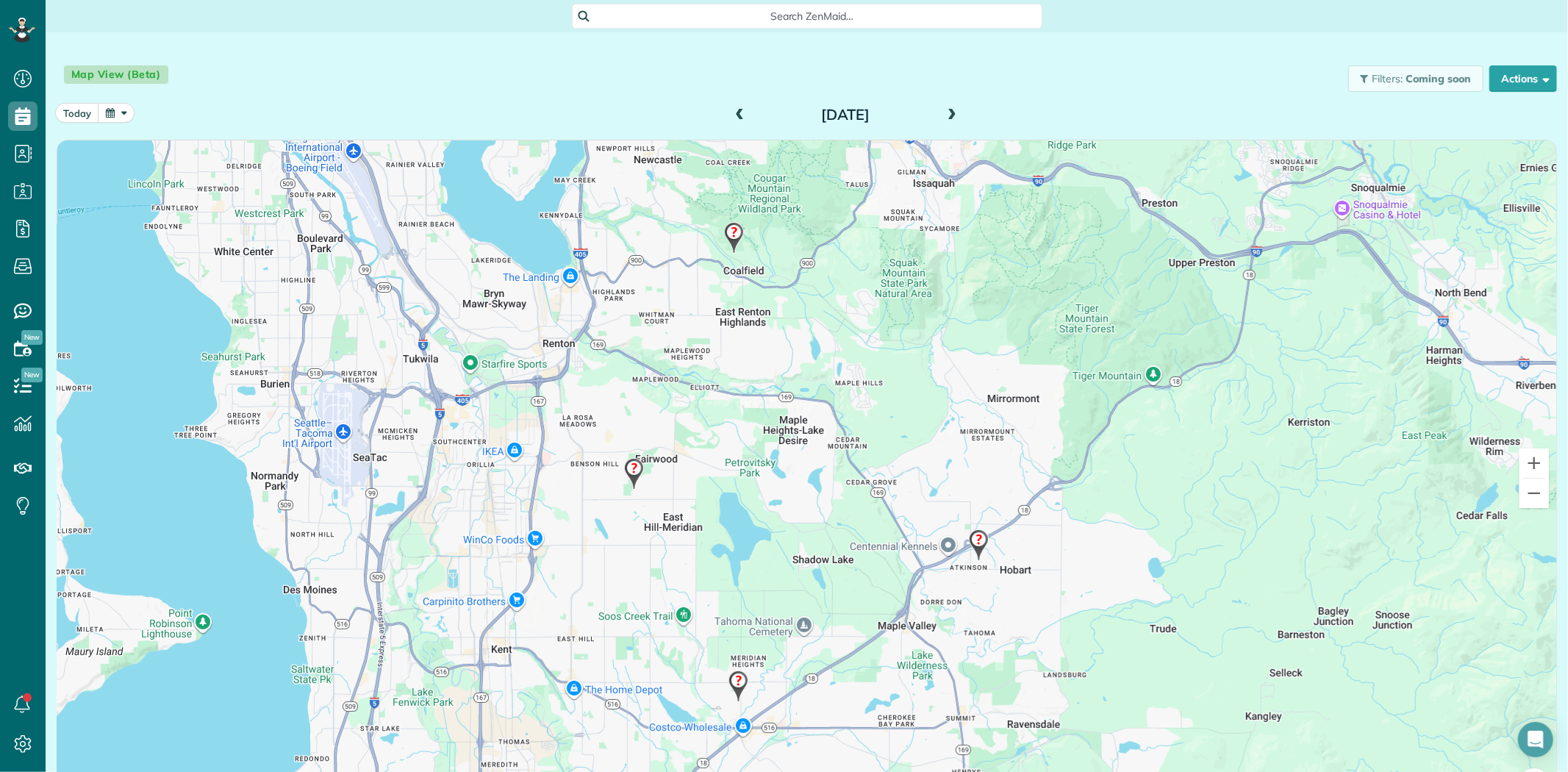
click at [719, 240] on img at bounding box center [733, 238] width 31 height 44
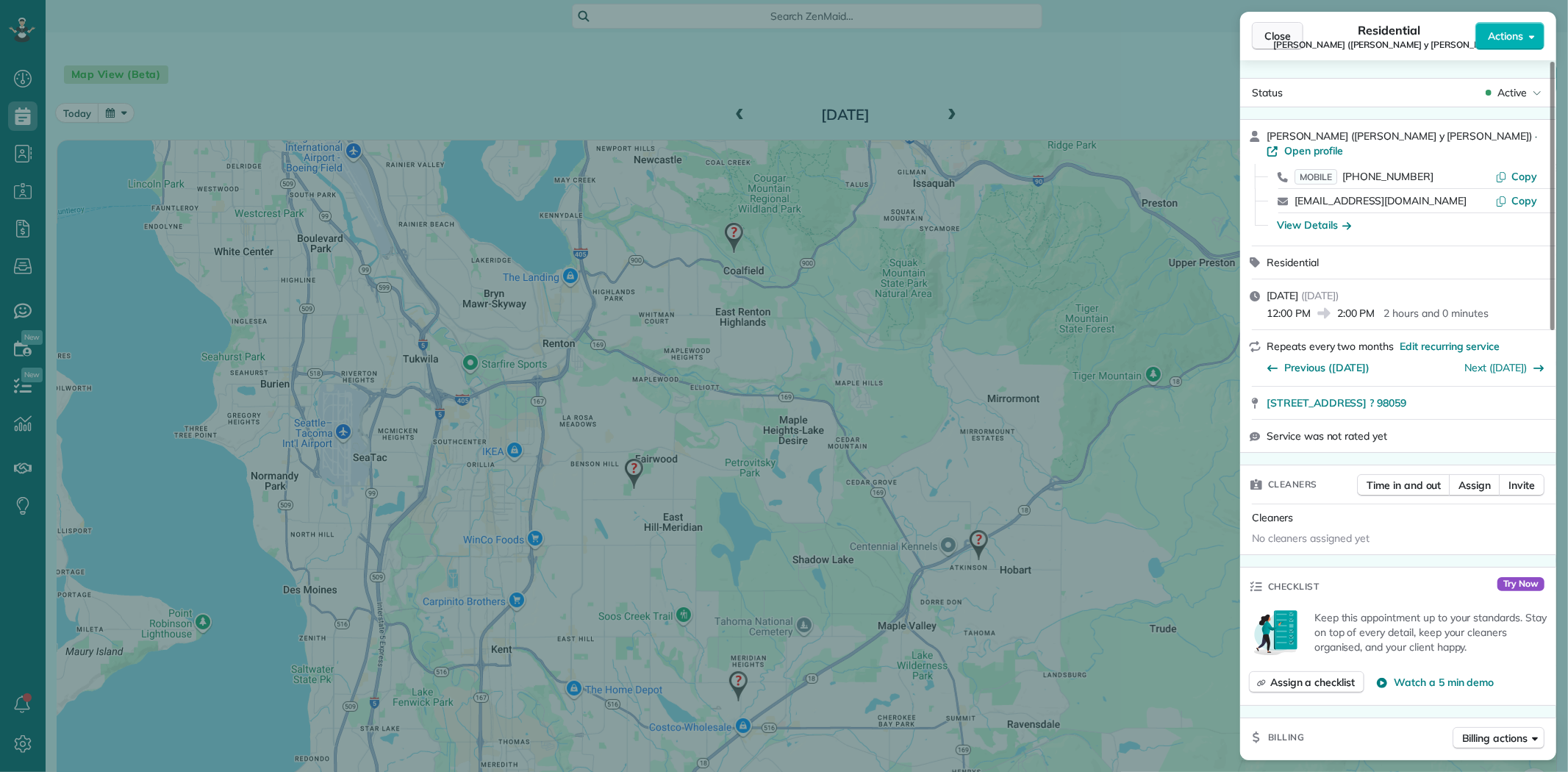
click at [1269, 34] on span "Close" at bounding box center [1277, 36] width 27 height 15
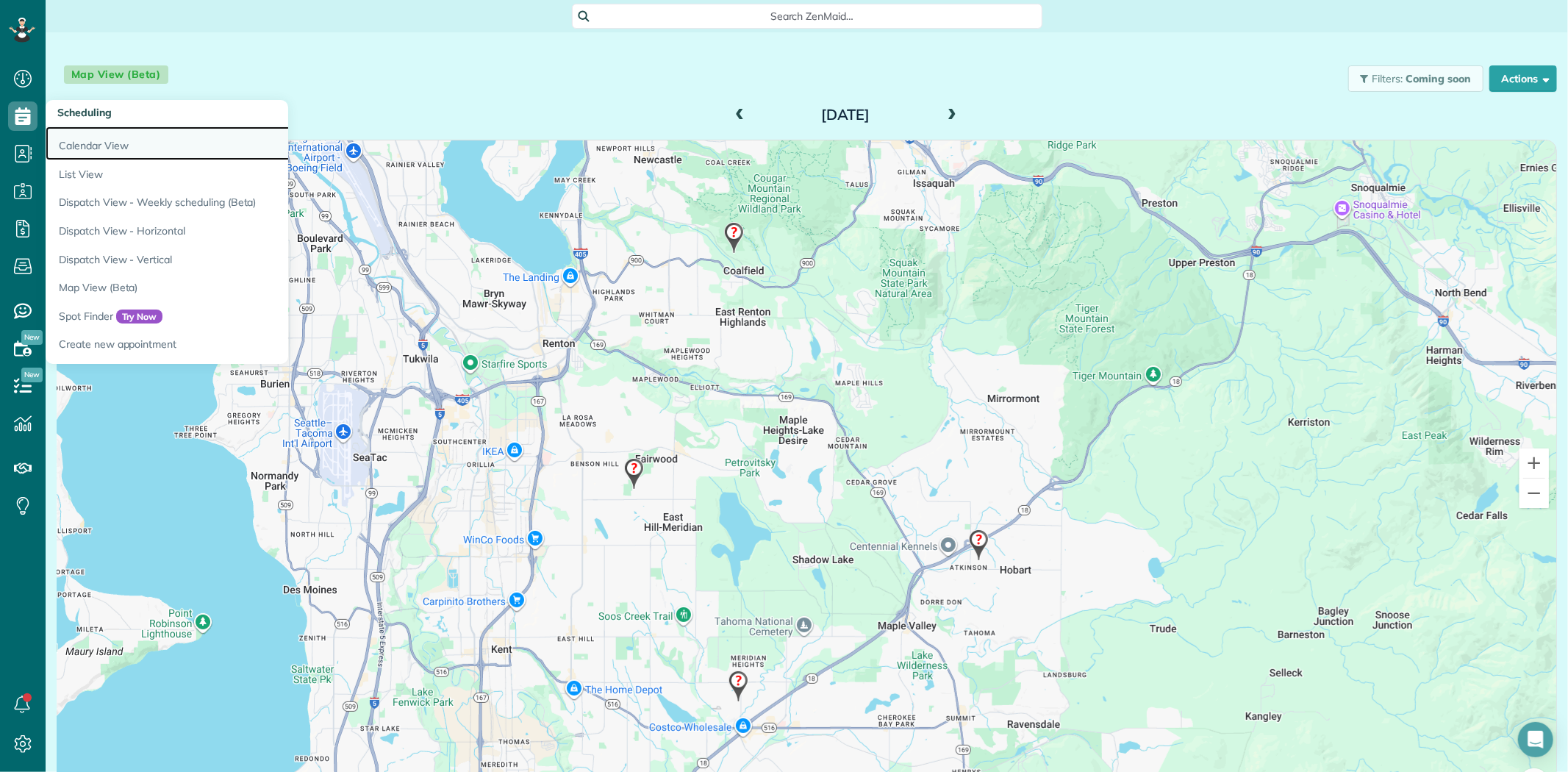
click at [98, 142] on link "Calendar View" at bounding box center [229, 144] width 368 height 34
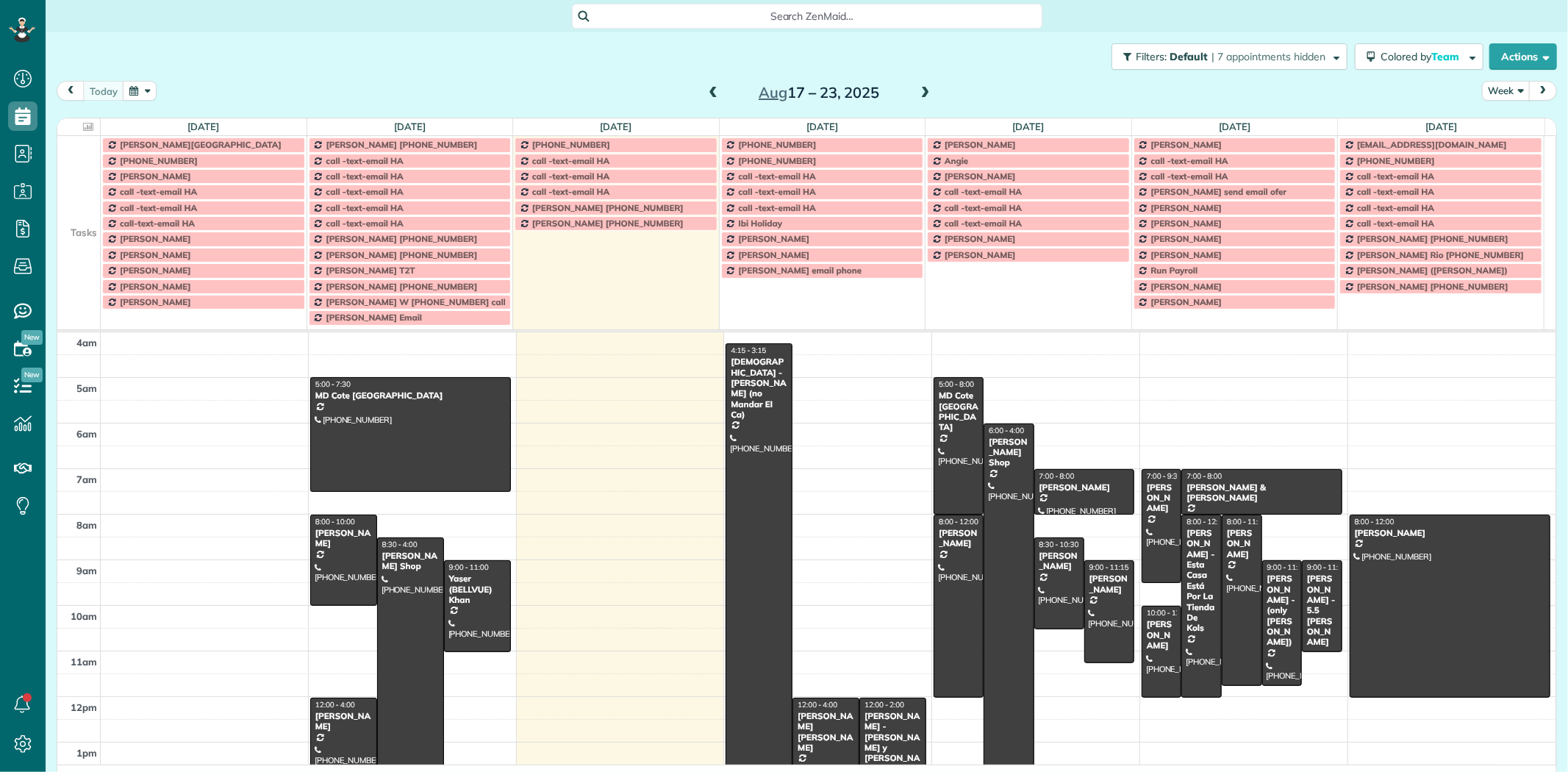
scroll to position [122, 0]
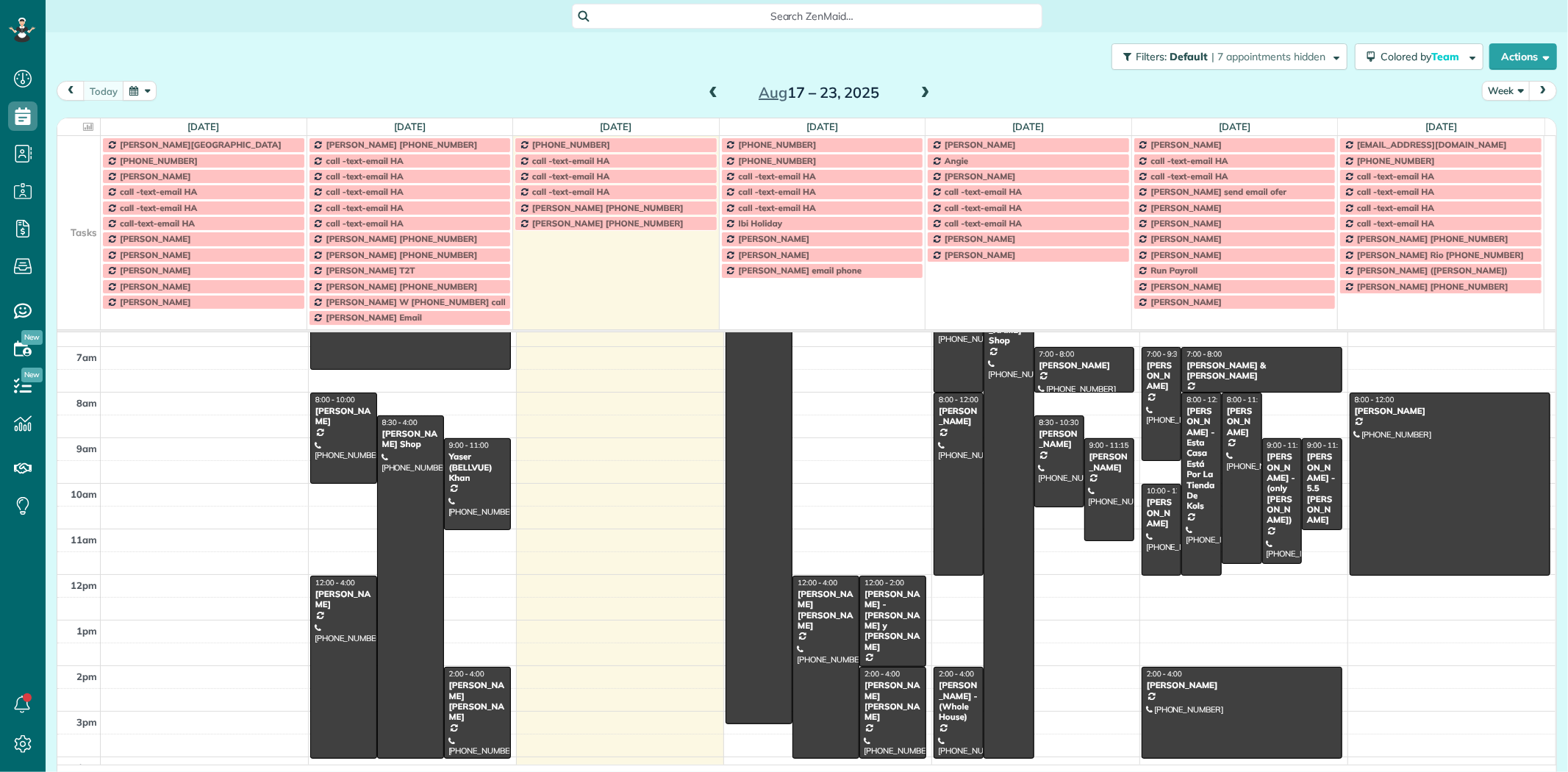
click at [808, 16] on span "Search ZenMaid…" at bounding box center [812, 16] width 447 height 15
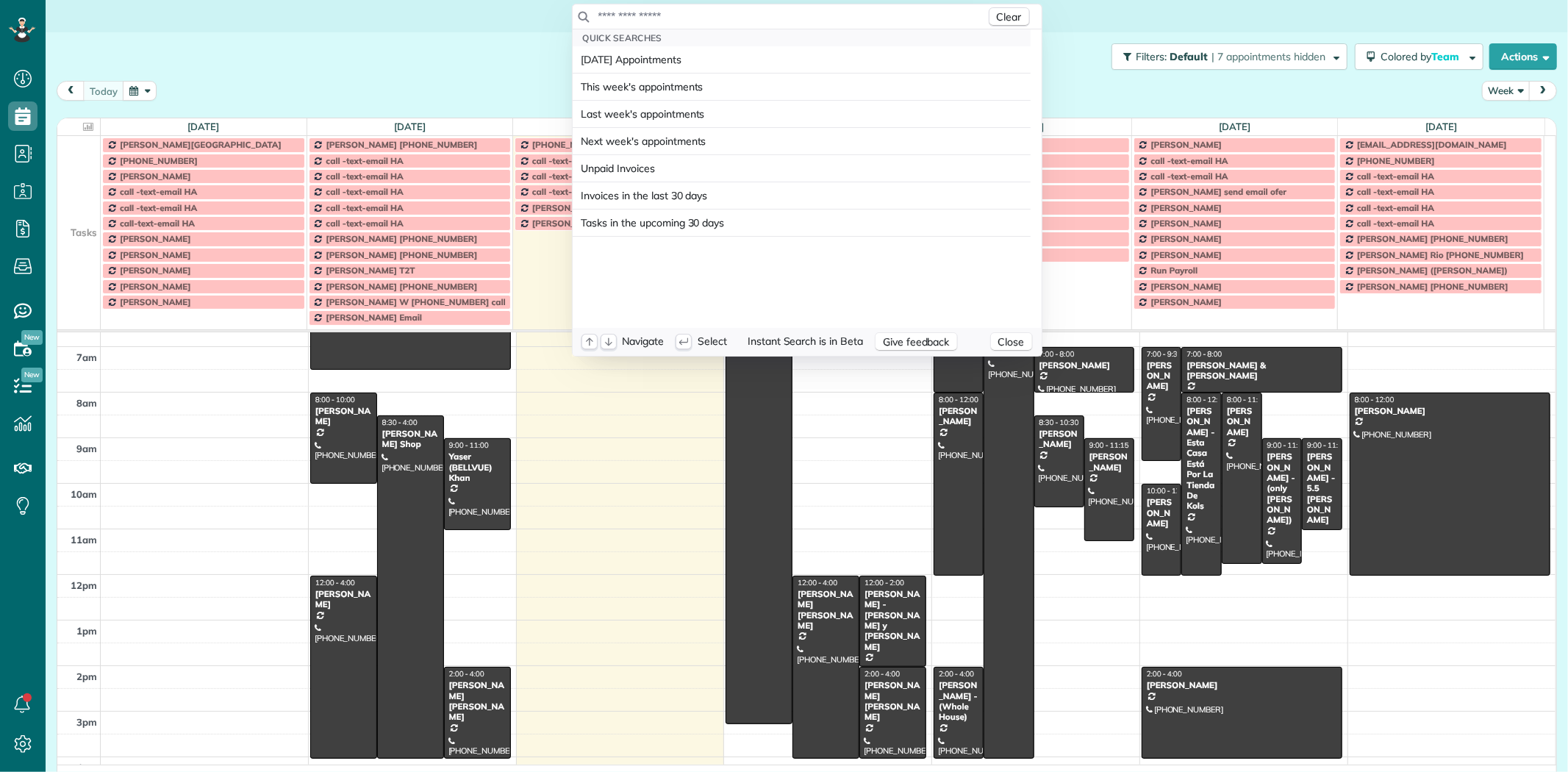
click at [808, 16] on input "text" at bounding box center [791, 16] width 388 height 15
type input "*"
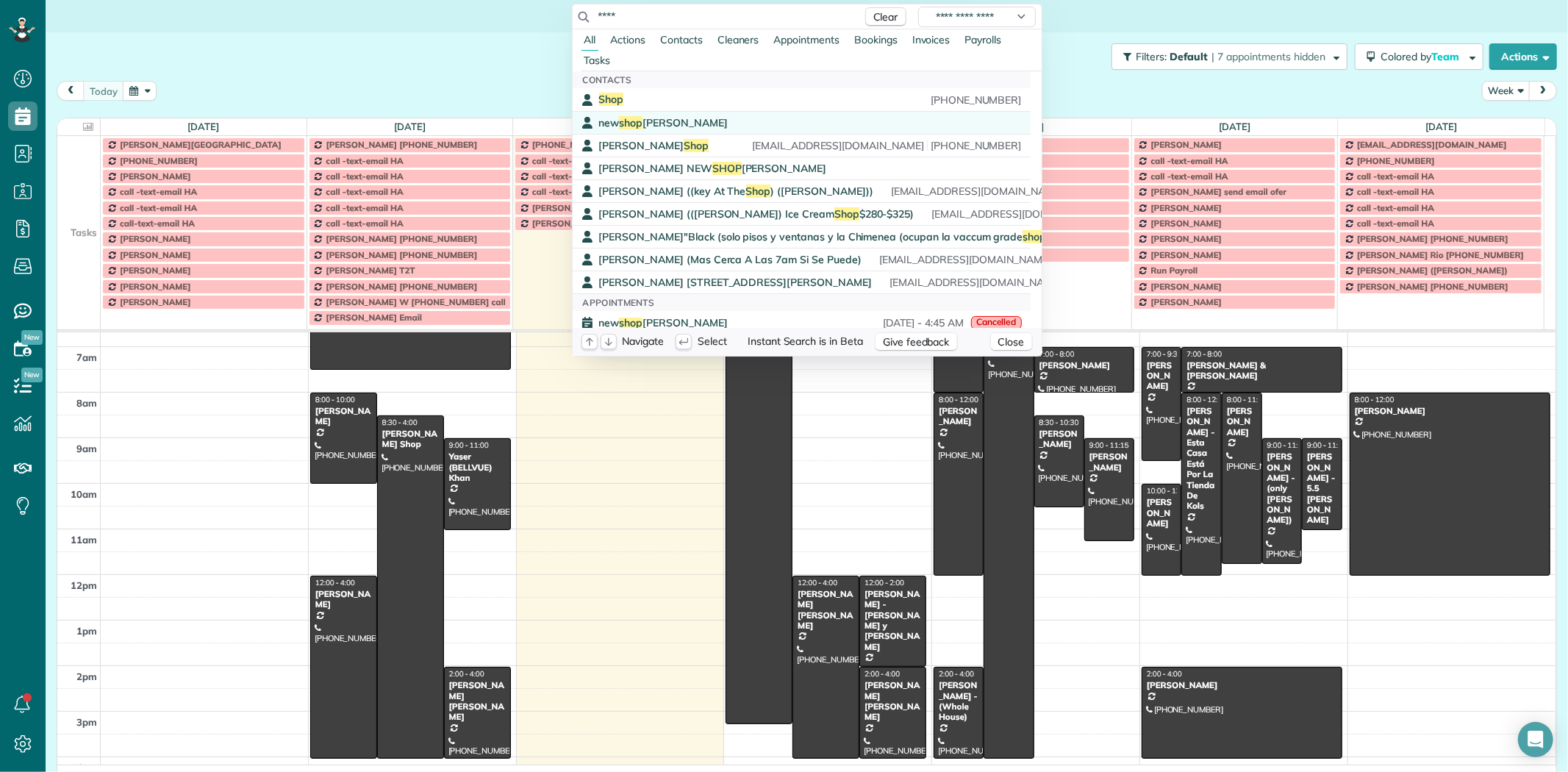
click at [640, 128] on span "new shop vasquez" at bounding box center [663, 123] width 128 height 13
drag, startPoint x: 654, startPoint y: 19, endPoint x: 595, endPoint y: 12, distance: 59.4
click at [598, 12] on input "****" at bounding box center [726, 16] width 257 height 15
type input "*"
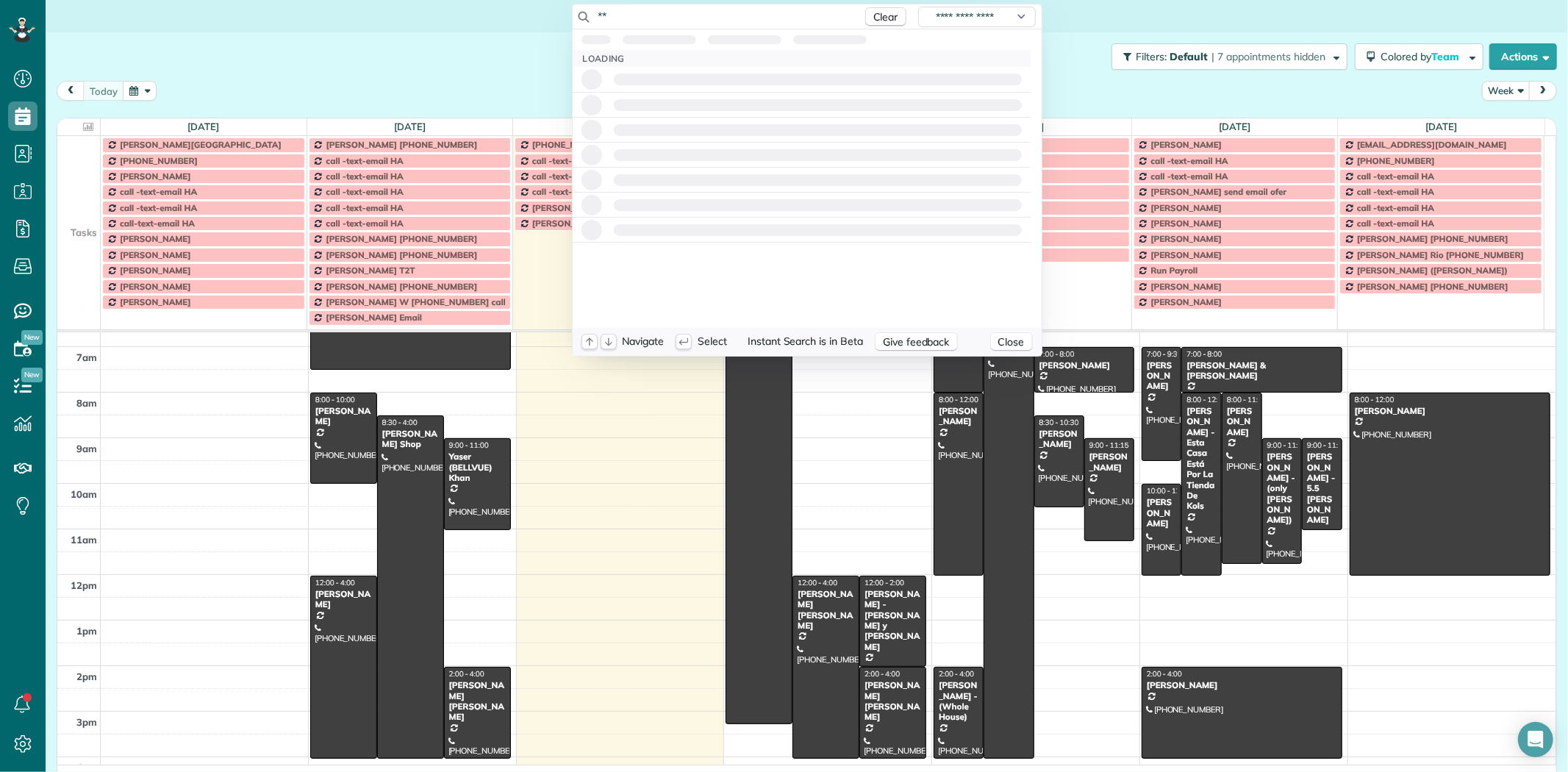
type input "*"
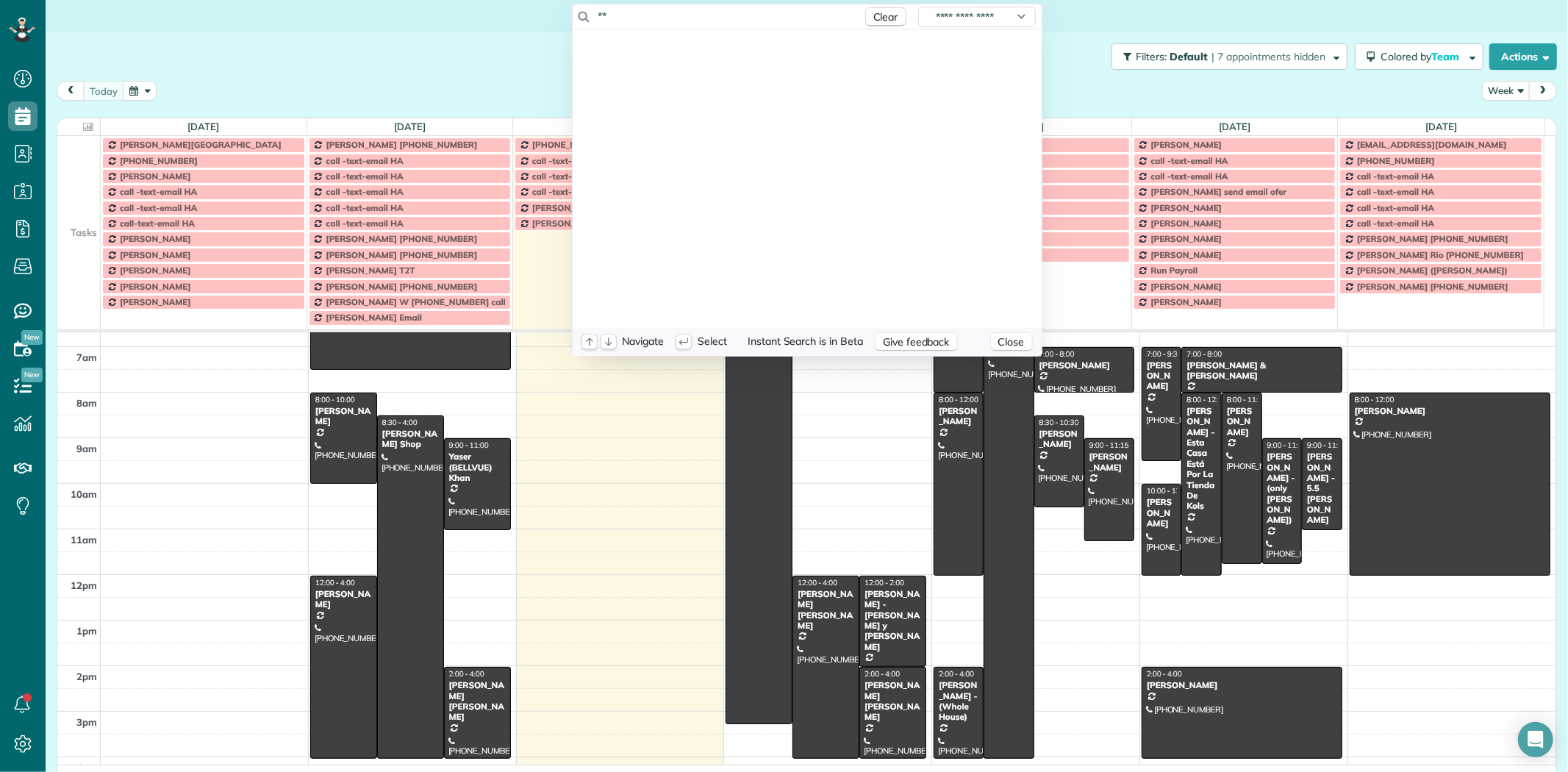
type input "*"
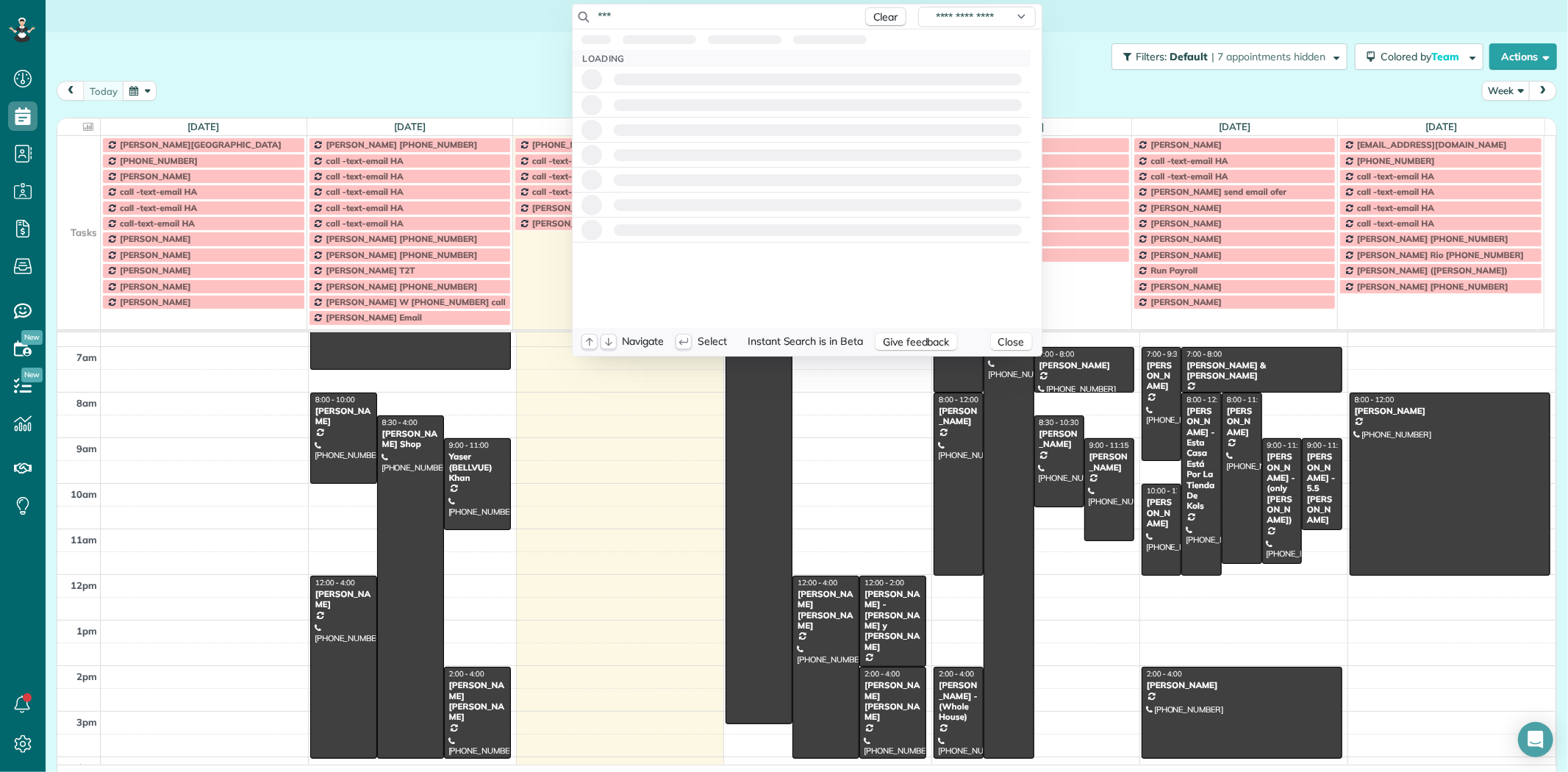
type input "****"
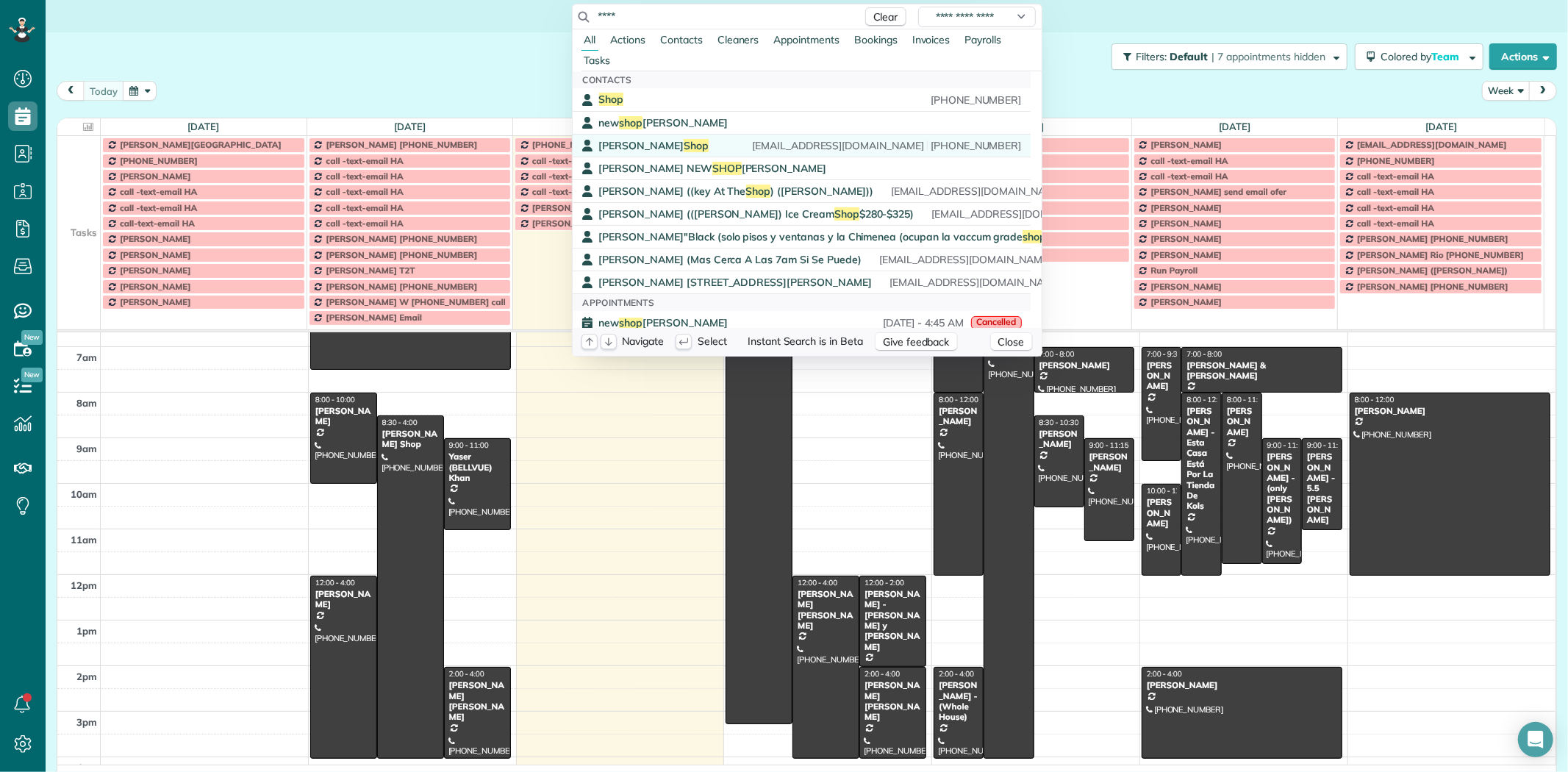
click at [683, 148] on span "Shop" at bounding box center [695, 145] width 25 height 13
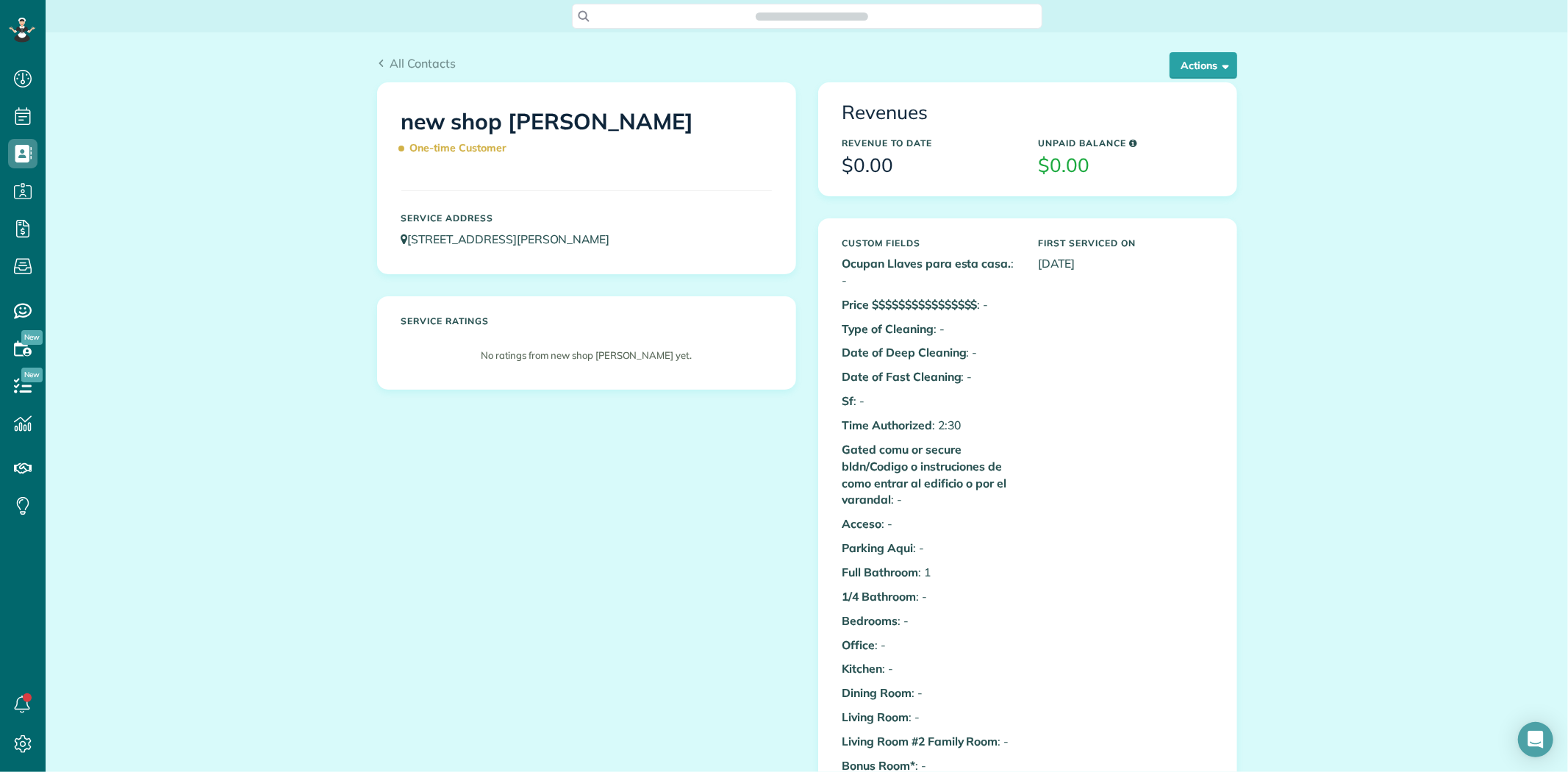
scroll to position [6, 6]
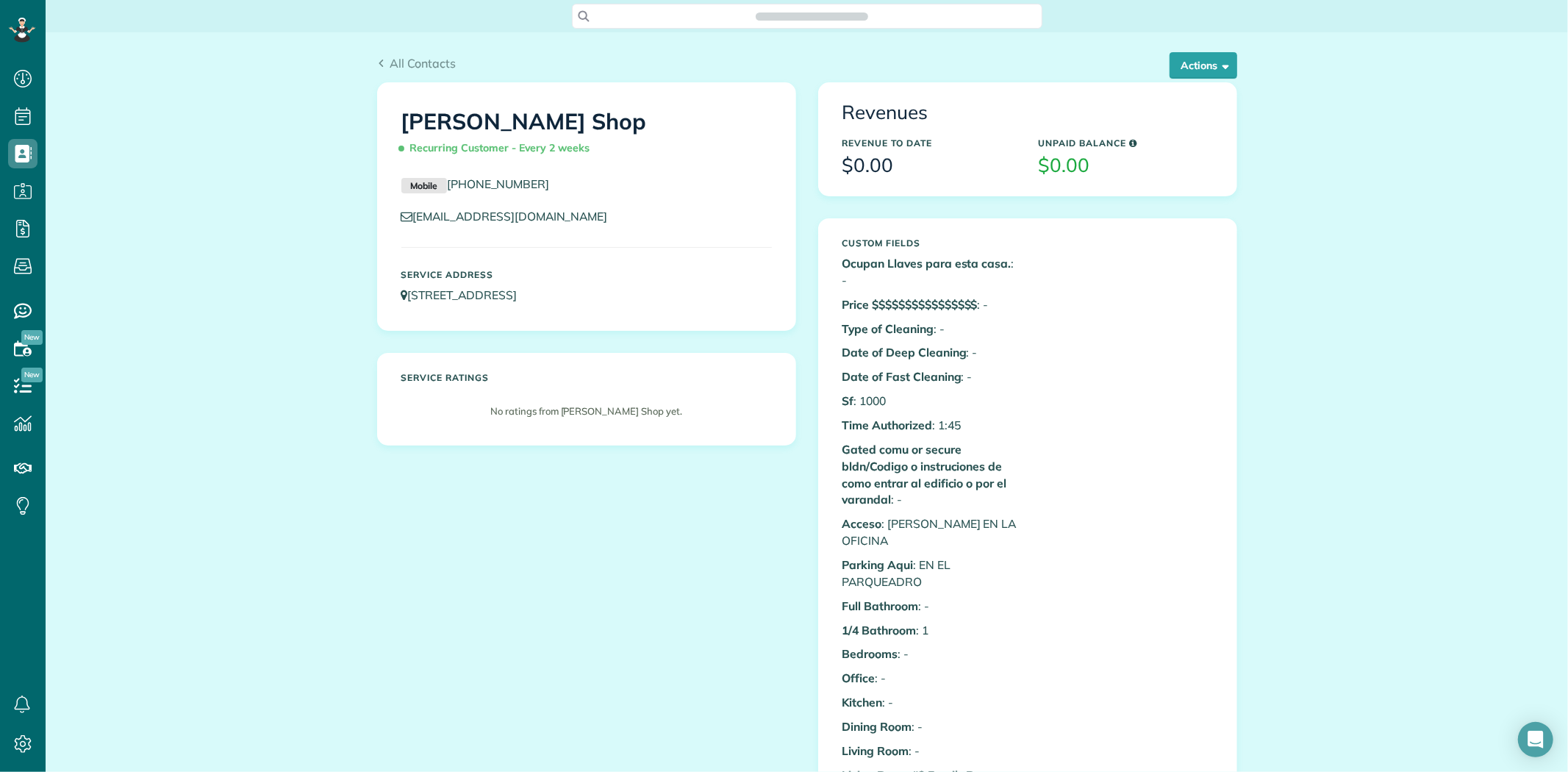
scroll to position [6, 6]
click at [1202, 67] on button "Actions" at bounding box center [1203, 65] width 68 height 27
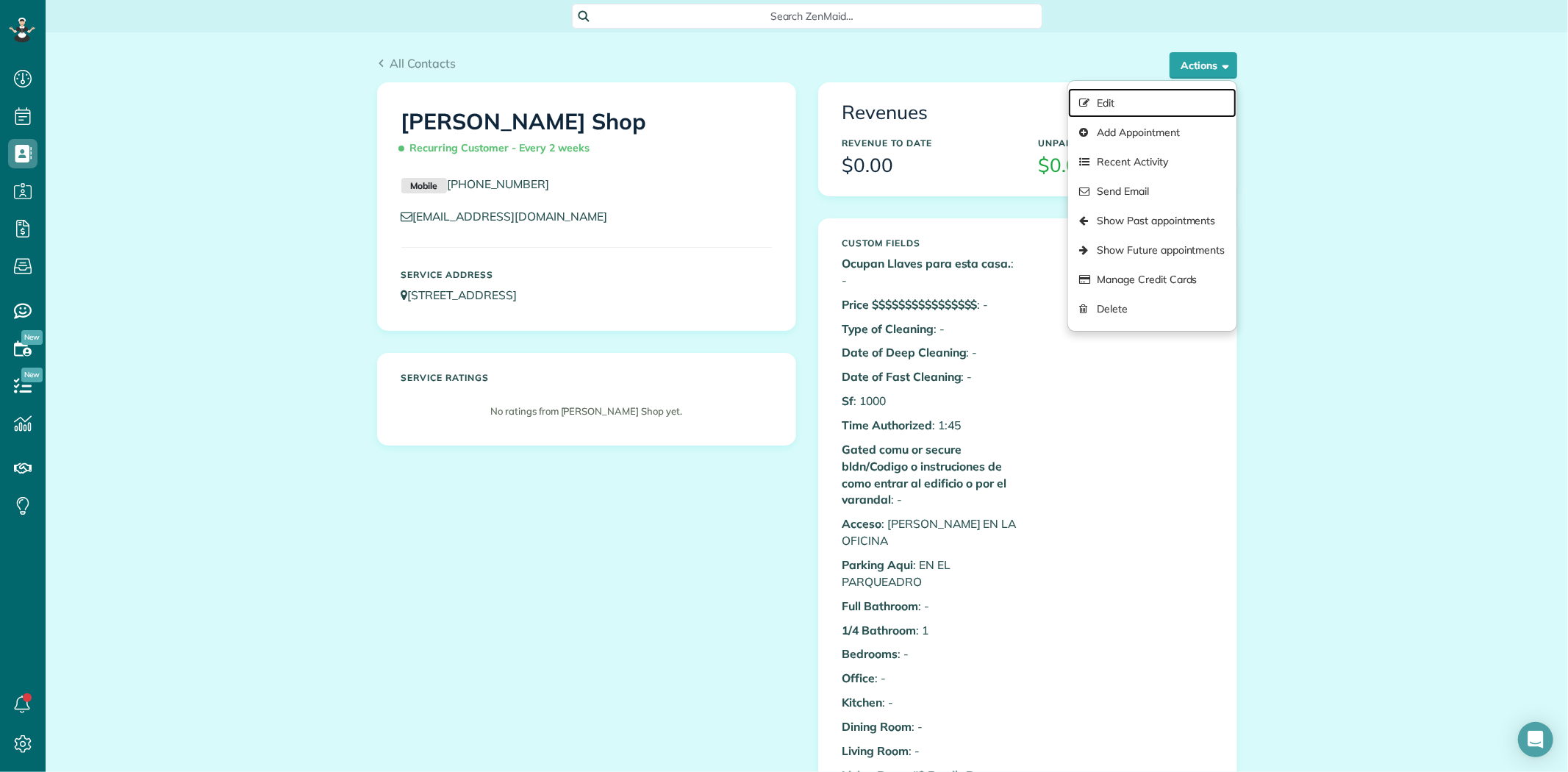
click at [1115, 103] on link "Edit" at bounding box center [1152, 102] width 168 height 29
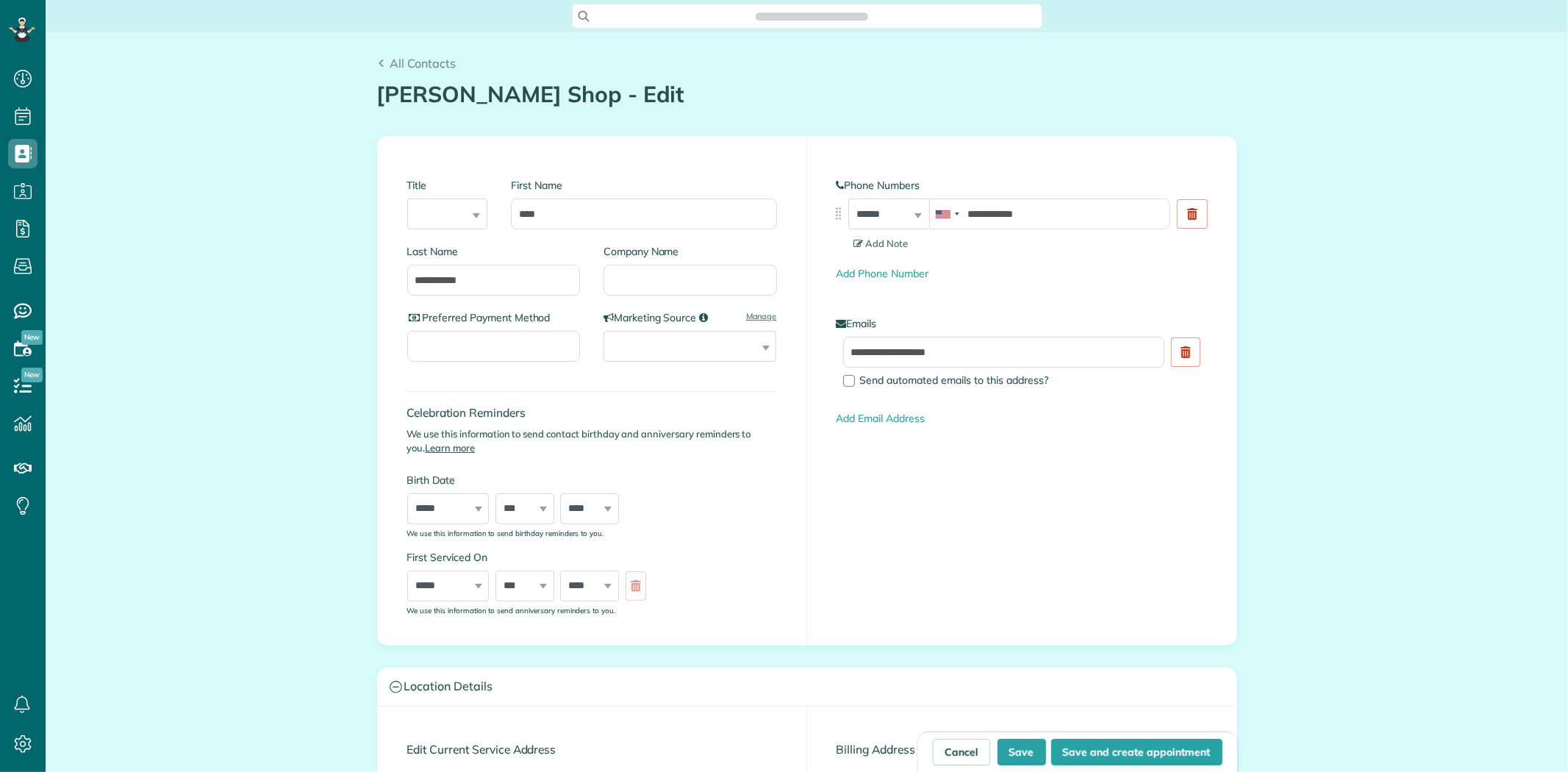
type input "**********"
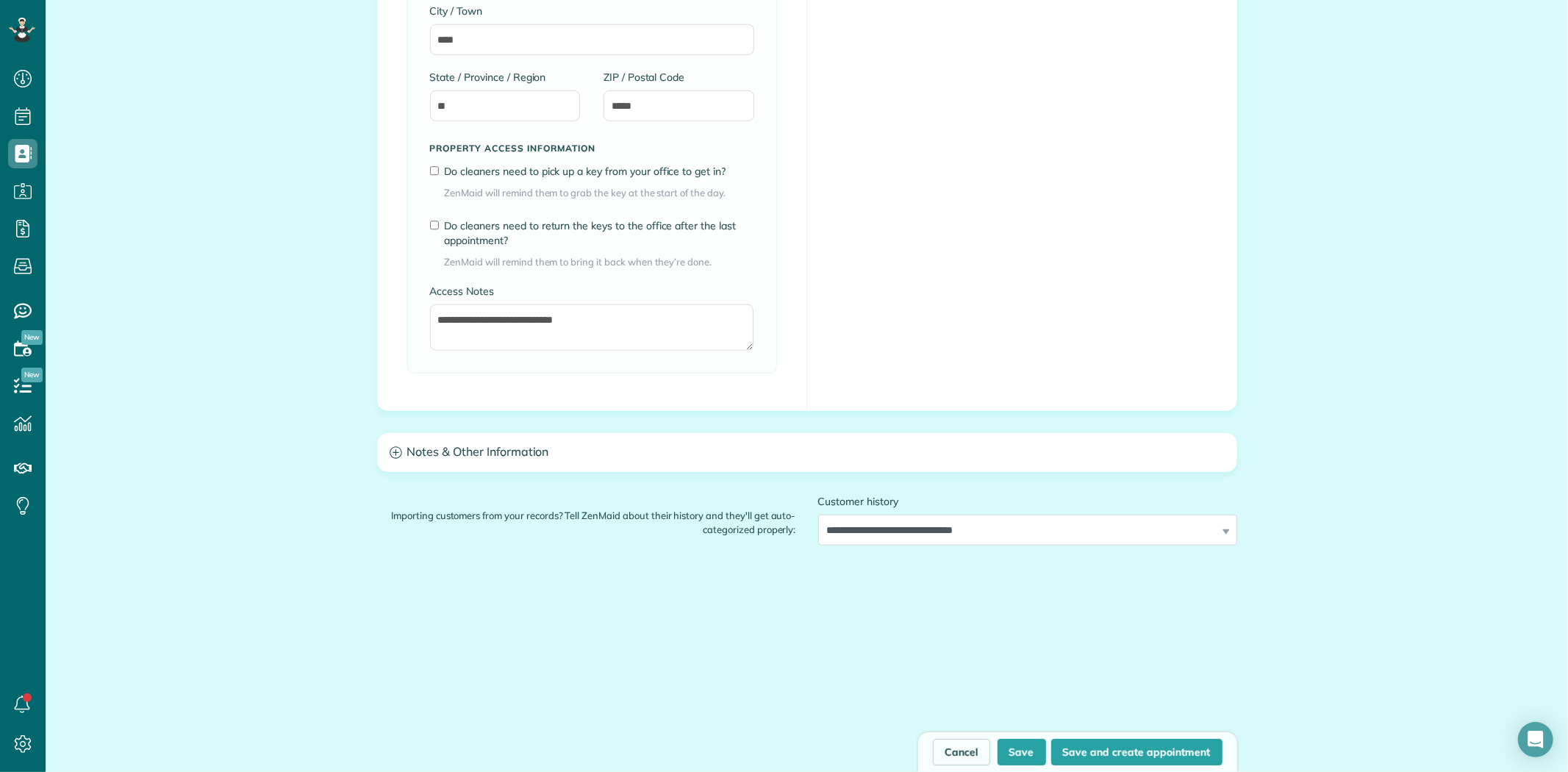
scroll to position [1065, 0]
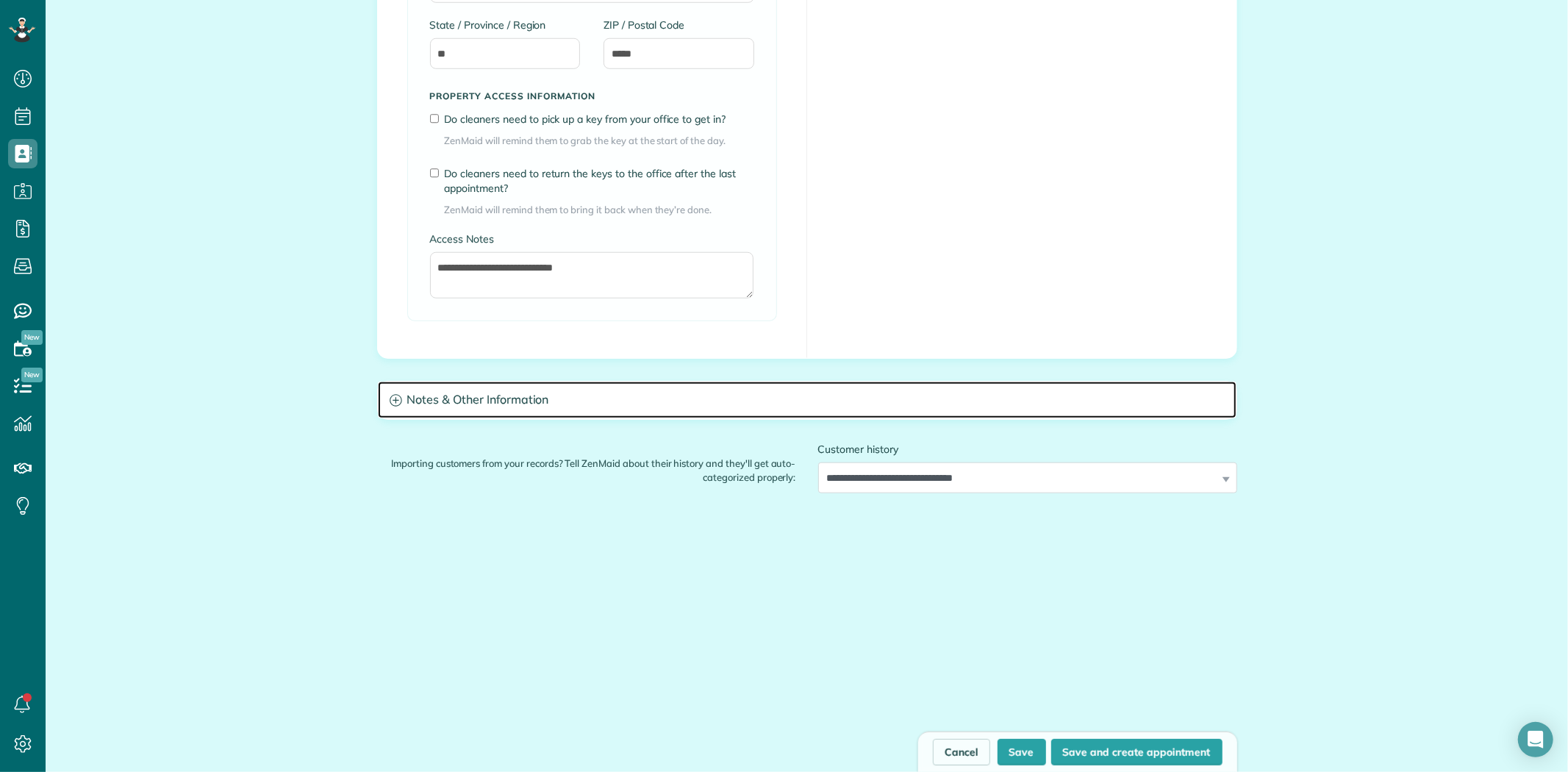
click at [520, 402] on h3 "Notes & Other Information" at bounding box center [807, 400] width 858 height 37
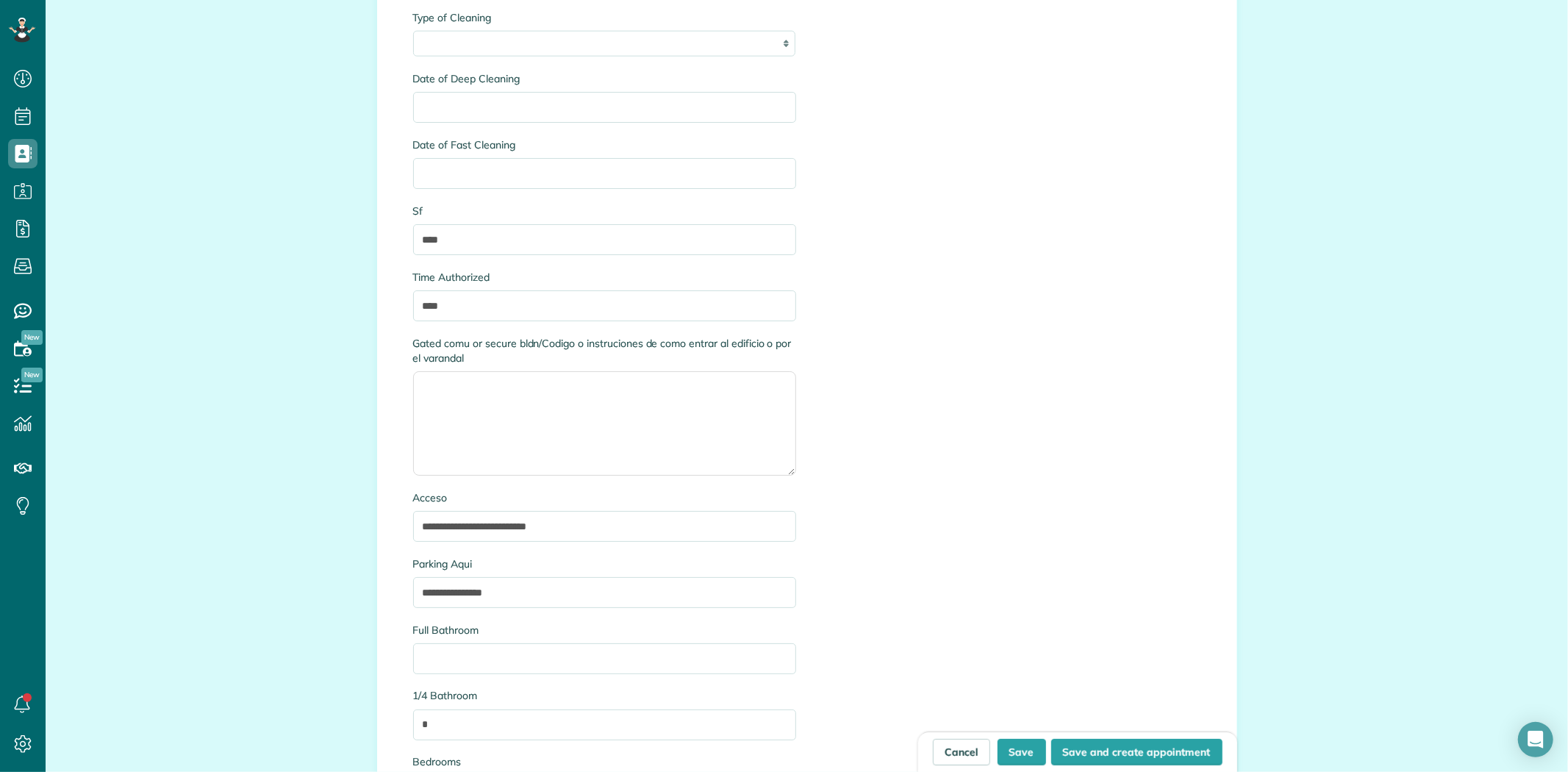
scroll to position [1718, 0]
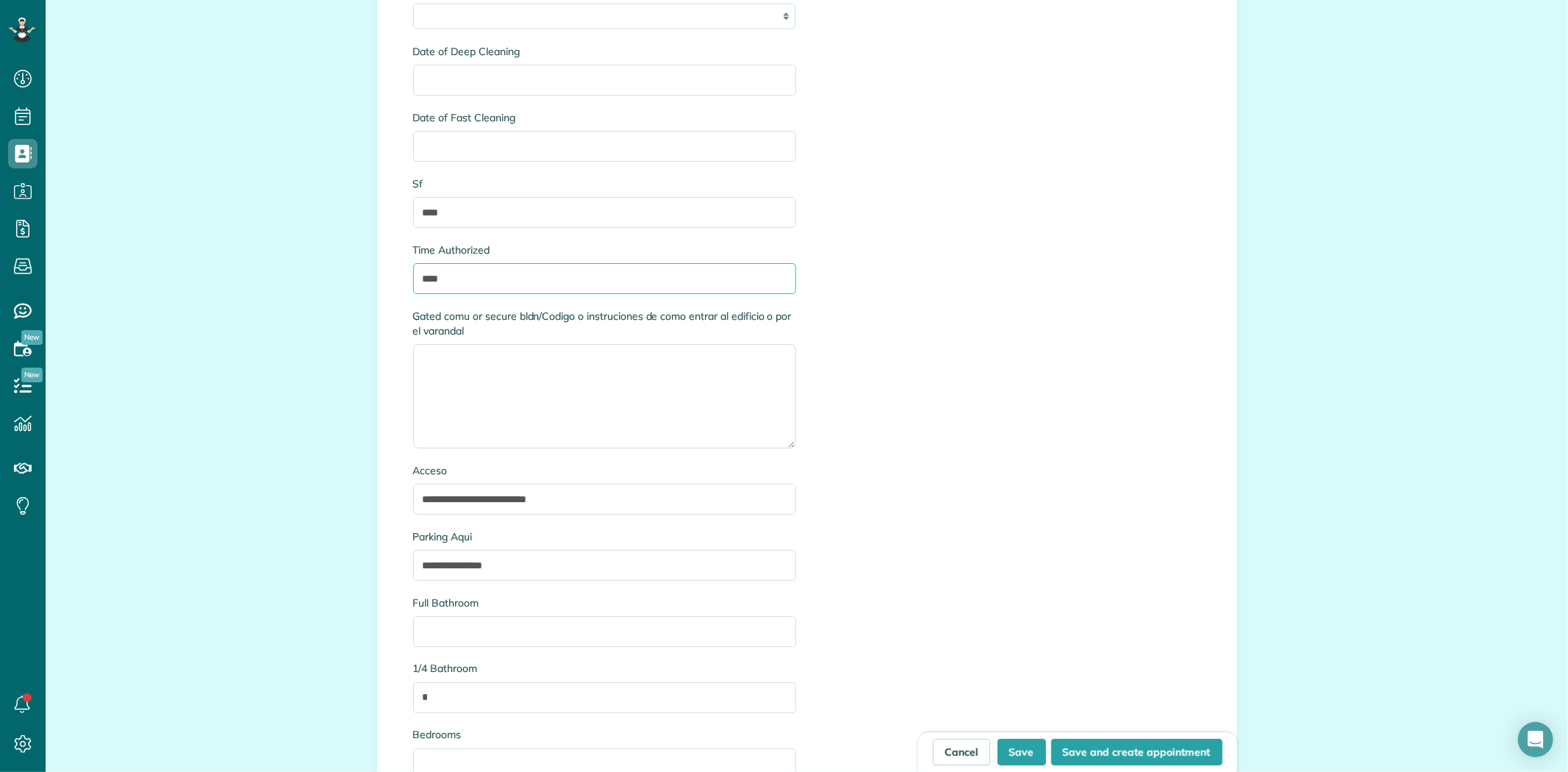
drag, startPoint x: 457, startPoint y: 277, endPoint x: 417, endPoint y: 290, distance: 42.1
click at [417, 290] on input "****" at bounding box center [604, 278] width 383 height 31
click at [569, 371] on textarea "Gated comu or secure bldn/Codigo o instruciones de como entrar al edificio o po…" at bounding box center [604, 395] width 383 height 104
click at [449, 501] on input "**********" at bounding box center [604, 499] width 383 height 31
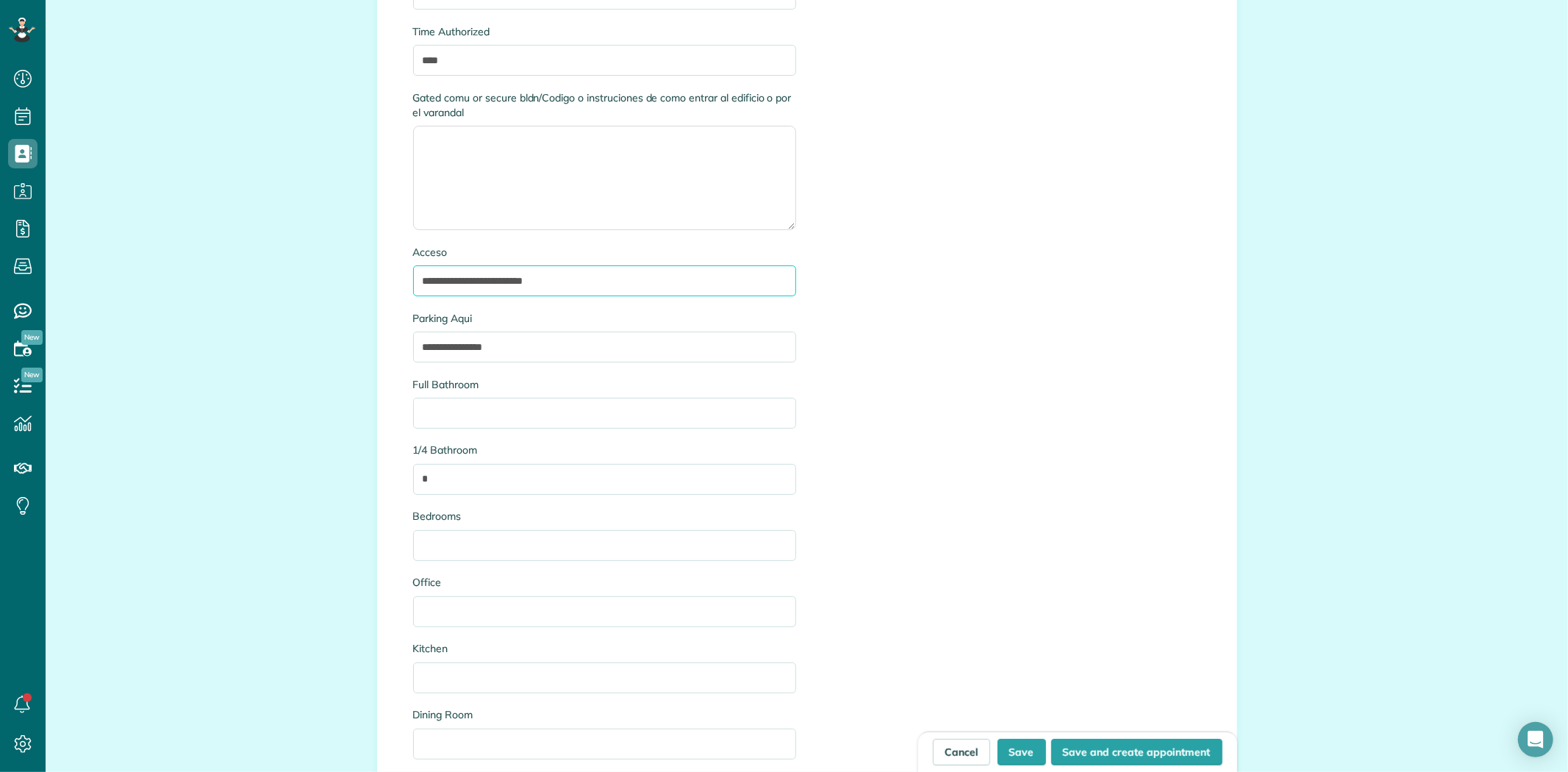
scroll to position [1963, 0]
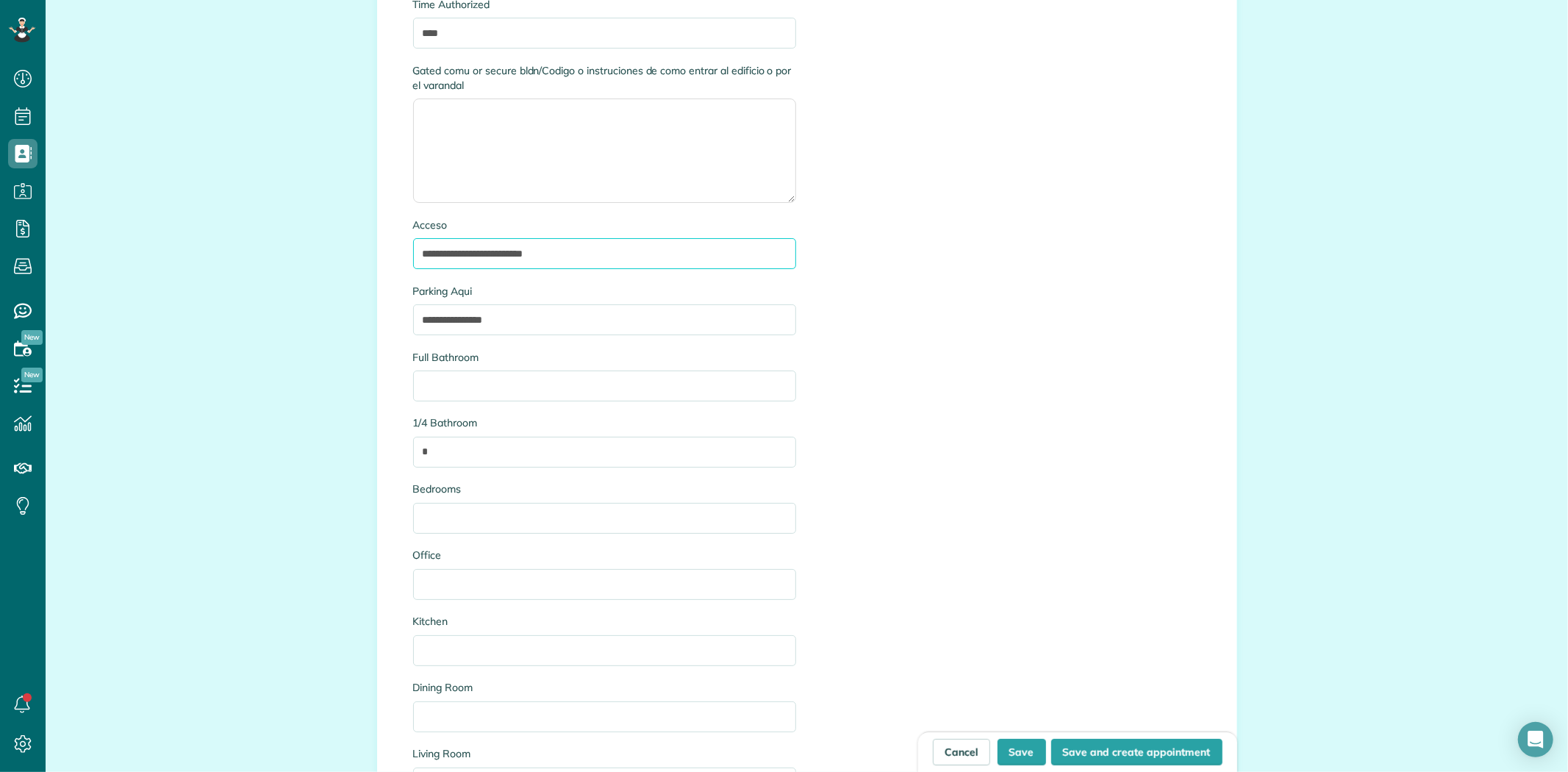
type input "**********"
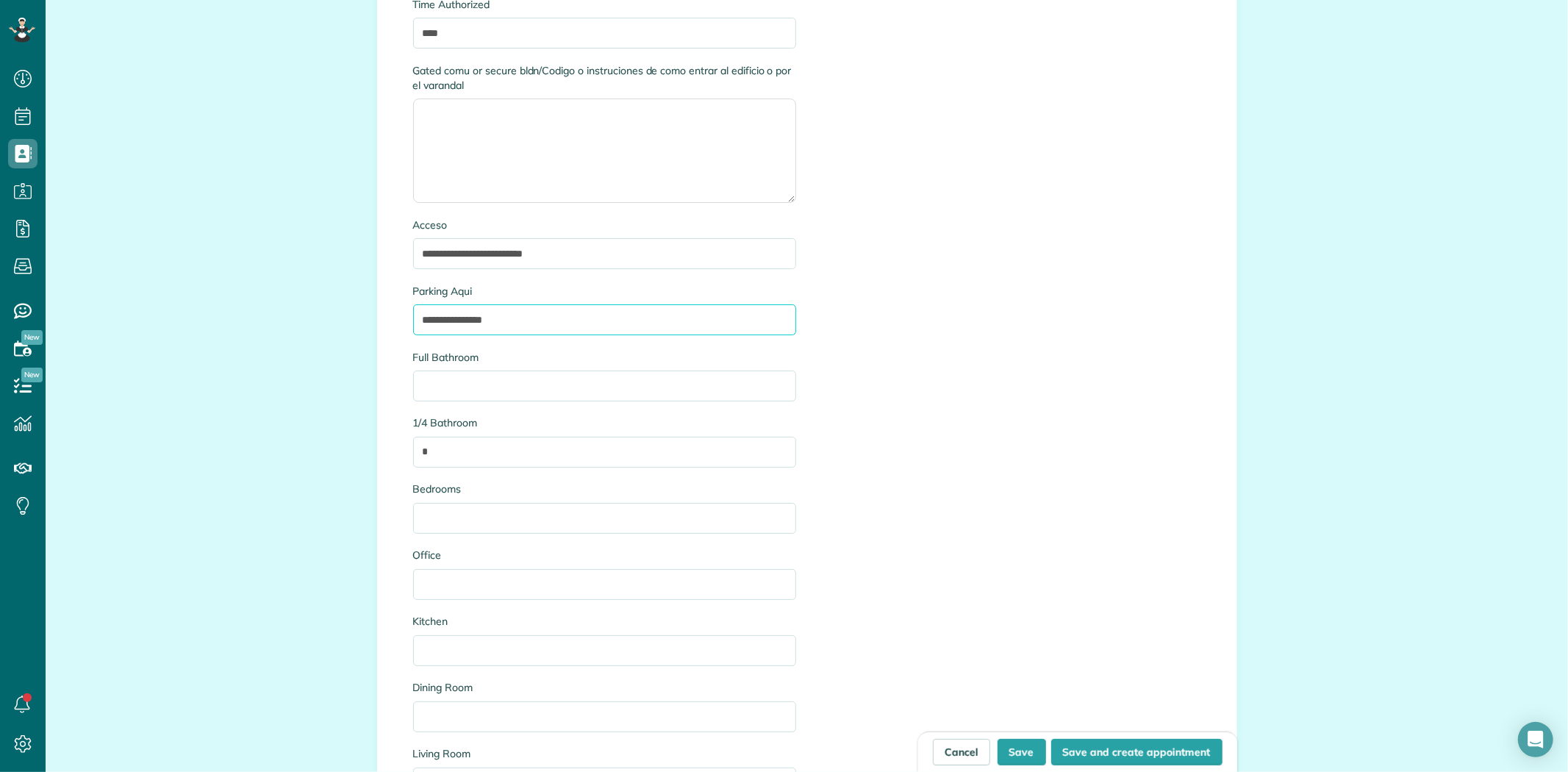
click at [541, 318] on input "**********" at bounding box center [604, 319] width 383 height 31
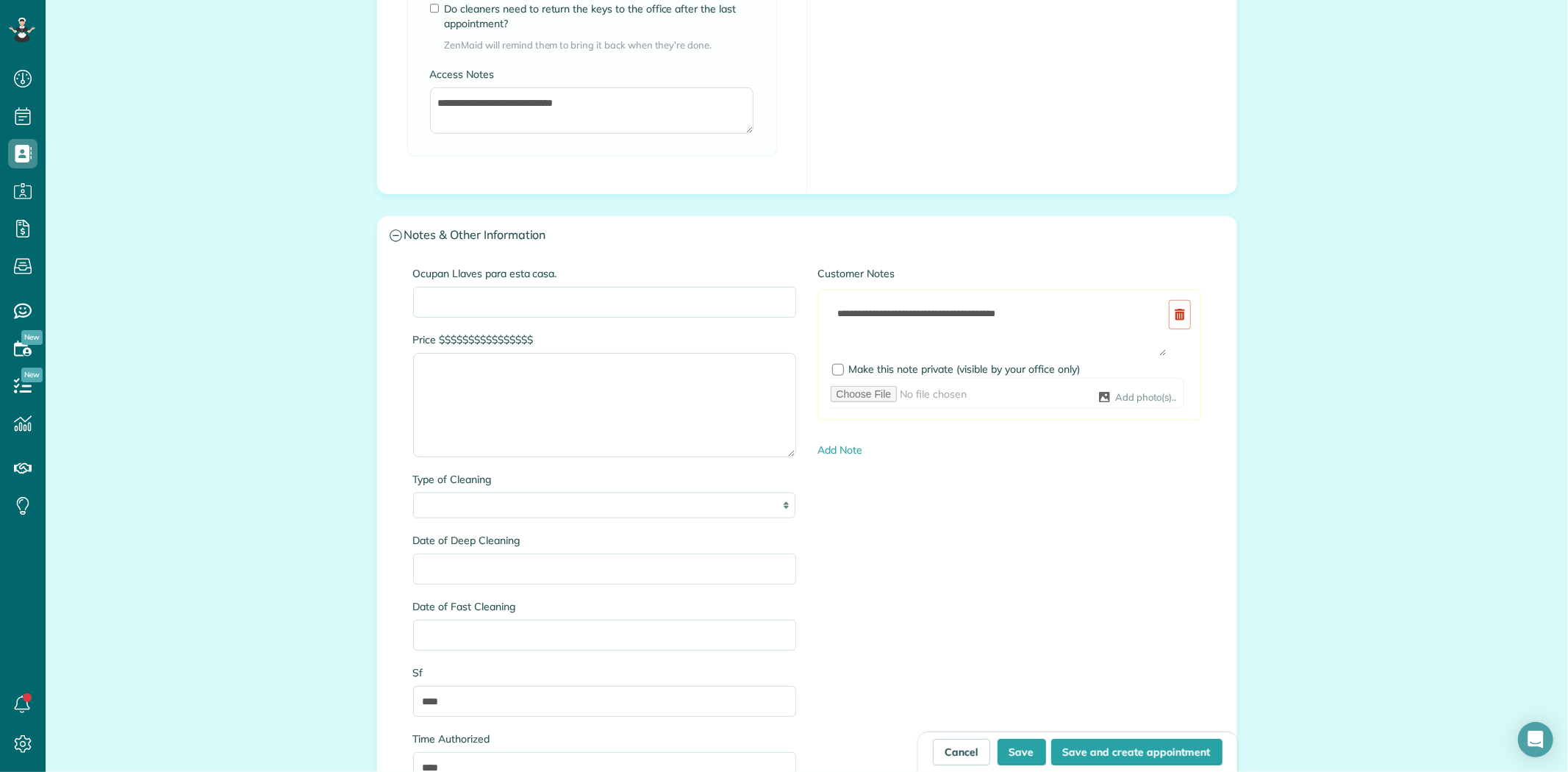
scroll to position [1229, 0]
type input "**********"
click at [1107, 320] on textarea "**********" at bounding box center [999, 328] width 338 height 57
type textarea "**********"
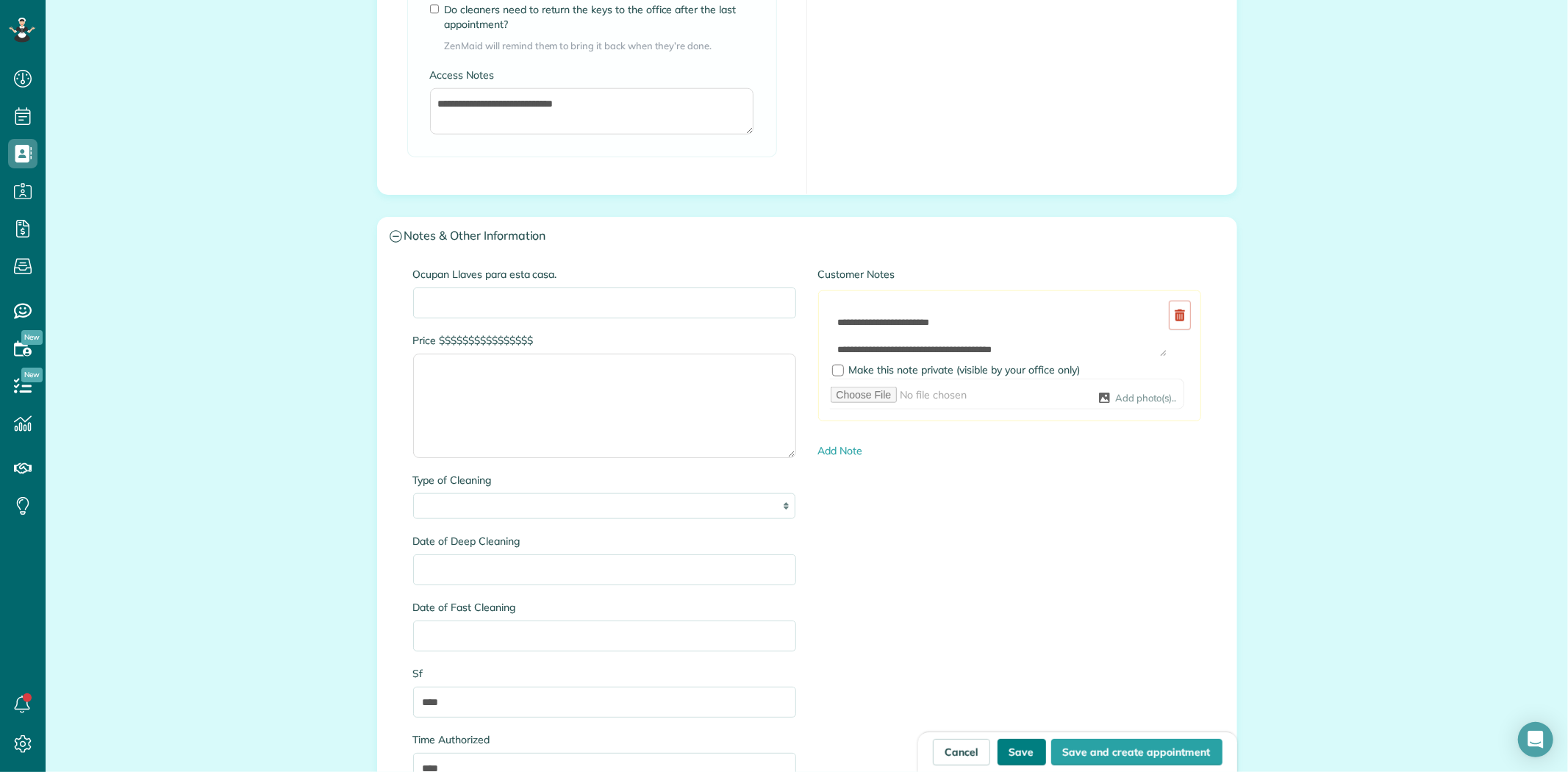
drag, startPoint x: 1023, startPoint y: 749, endPoint x: 1173, endPoint y: 623, distance: 195.9
click at [1023, 749] on button "Save" at bounding box center [1022, 752] width 48 height 27
type input "**********"
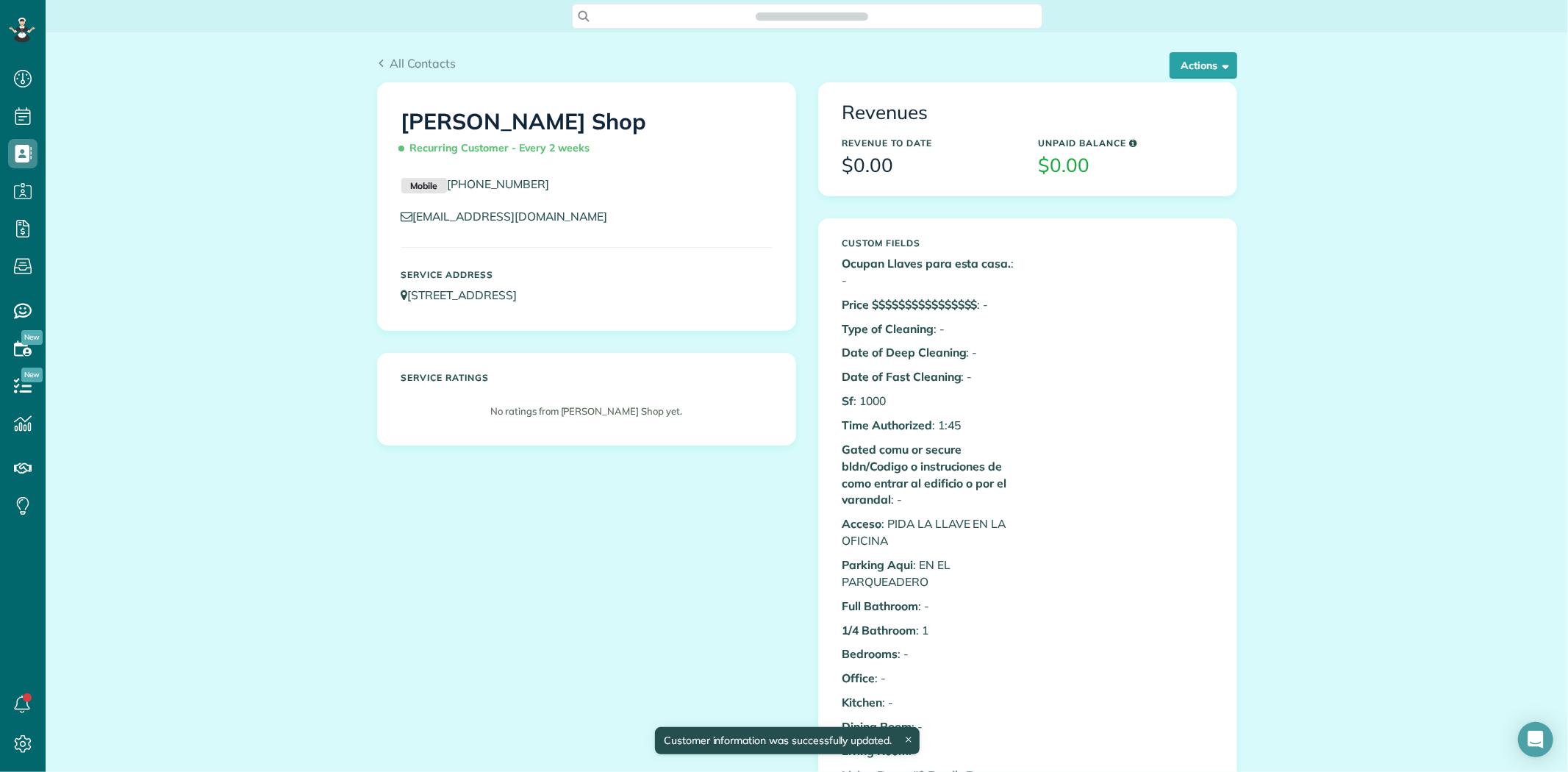
scroll to position [6, 6]
drag, startPoint x: 596, startPoint y: 120, endPoint x: 373, endPoint y: 120, distance: 223.0
click at [377, 120] on div "[PERSON_NAME] Shop Recurring Customer - Every 2 weeks Mobile [PHONE_NUMBER] [EM…" at bounding box center [586, 207] width 418 height 247
drag, startPoint x: 436, startPoint y: 123, endPoint x: 1280, endPoint y: 106, distance: 844.2
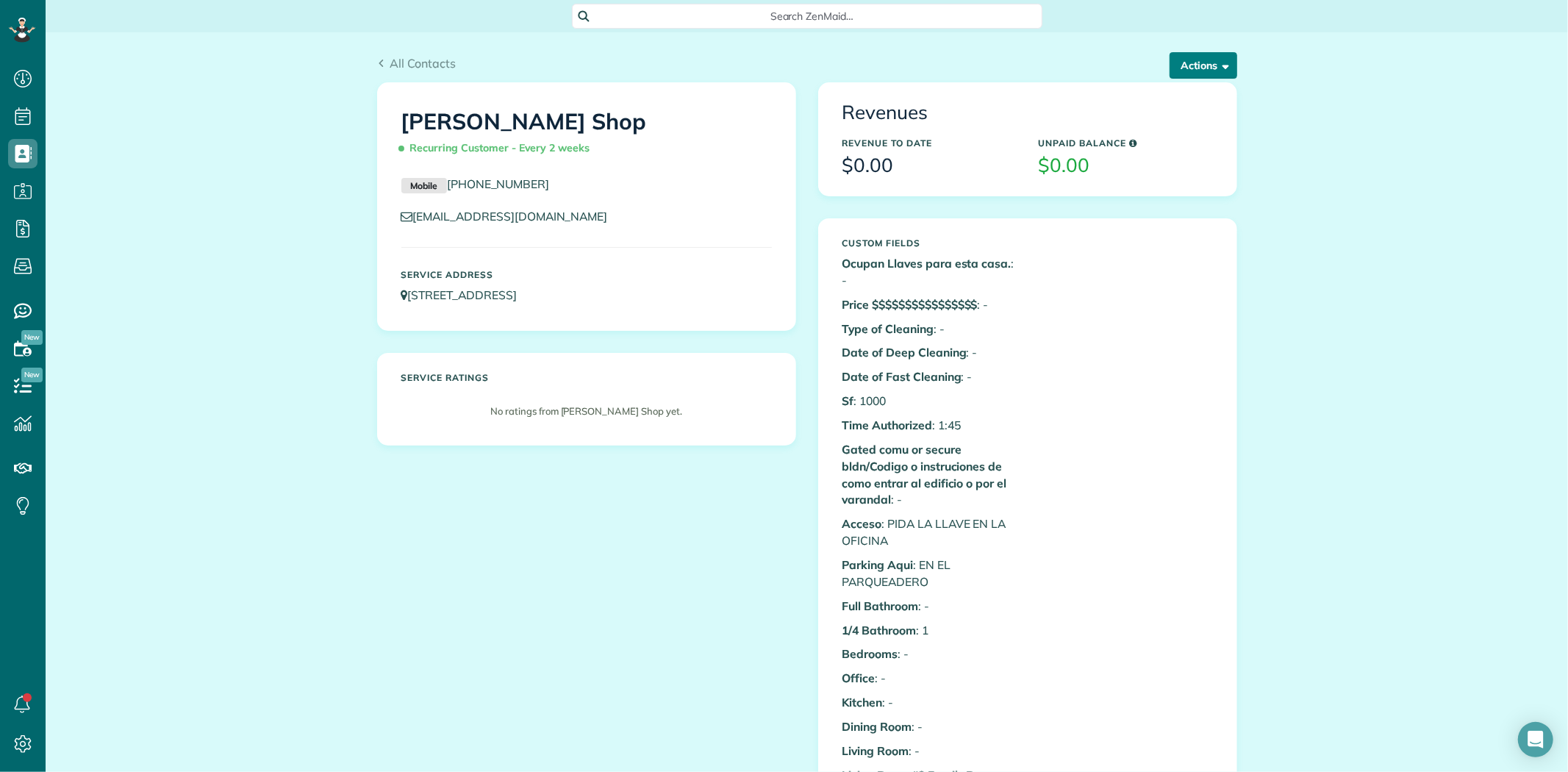
click at [1183, 62] on button "Actions" at bounding box center [1203, 65] width 68 height 27
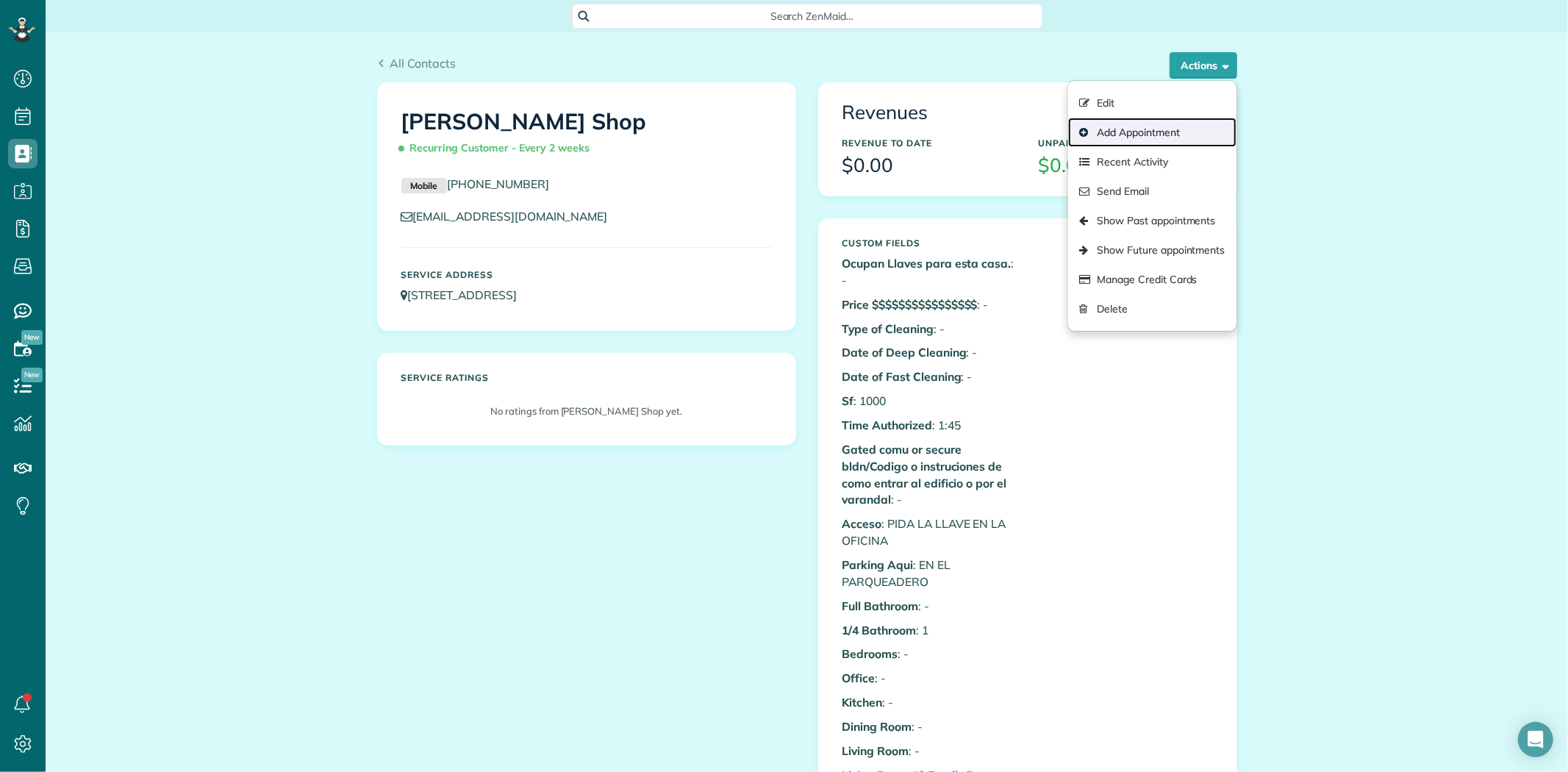
click at [1131, 136] on link "Add Appointment" at bounding box center [1152, 132] width 168 height 29
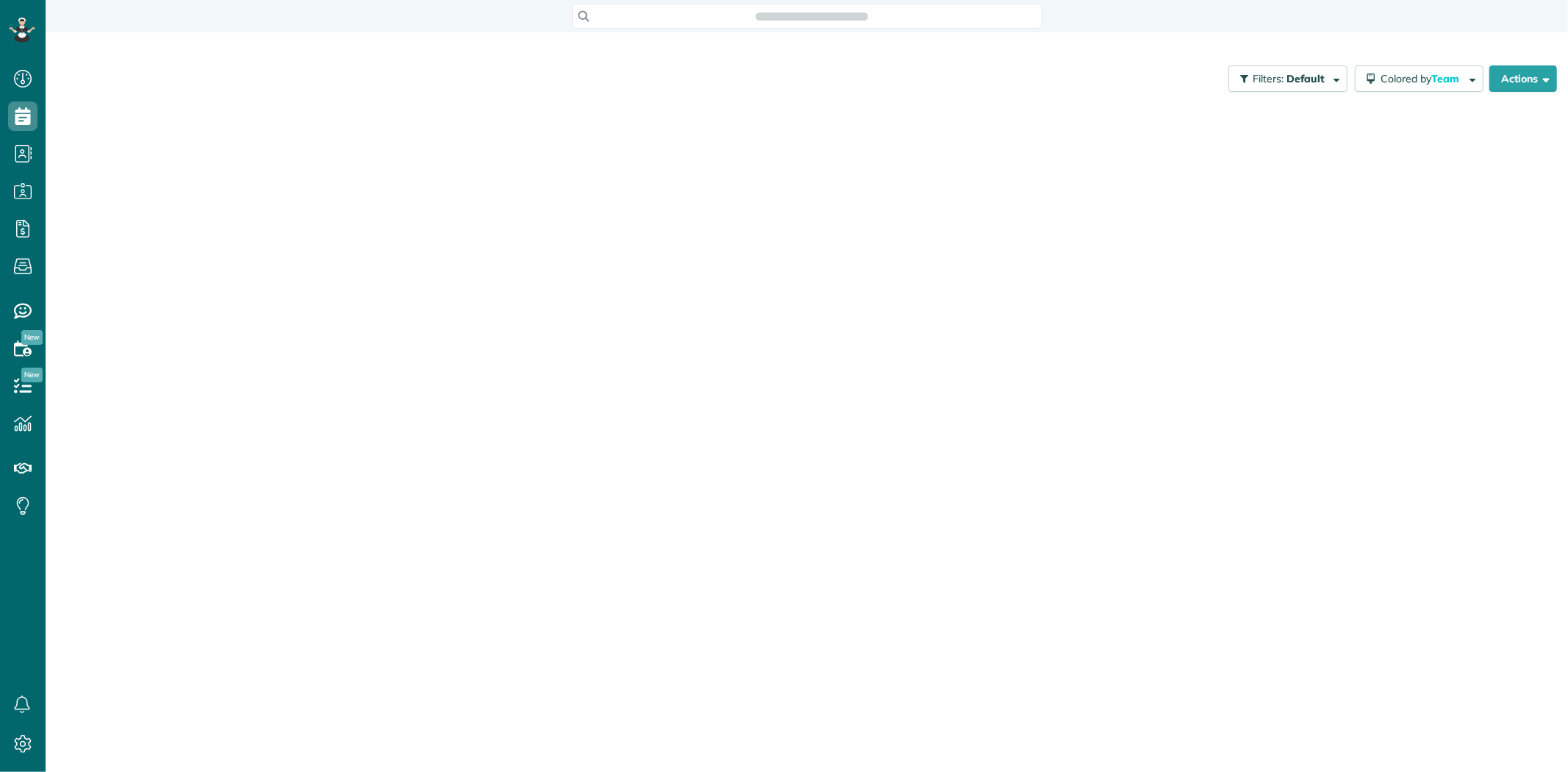
scroll to position [772, 45]
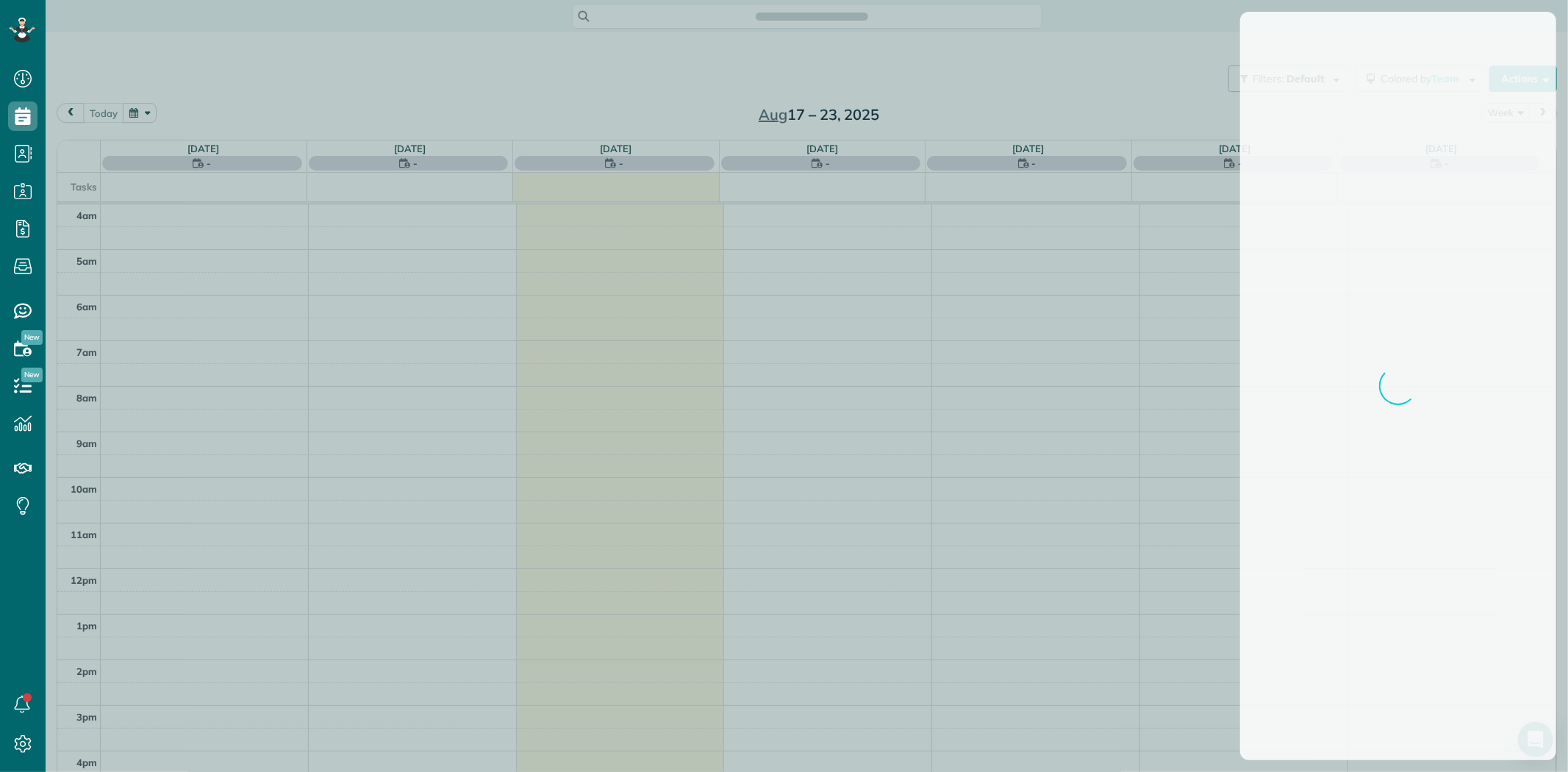
scroll to position [100, 0]
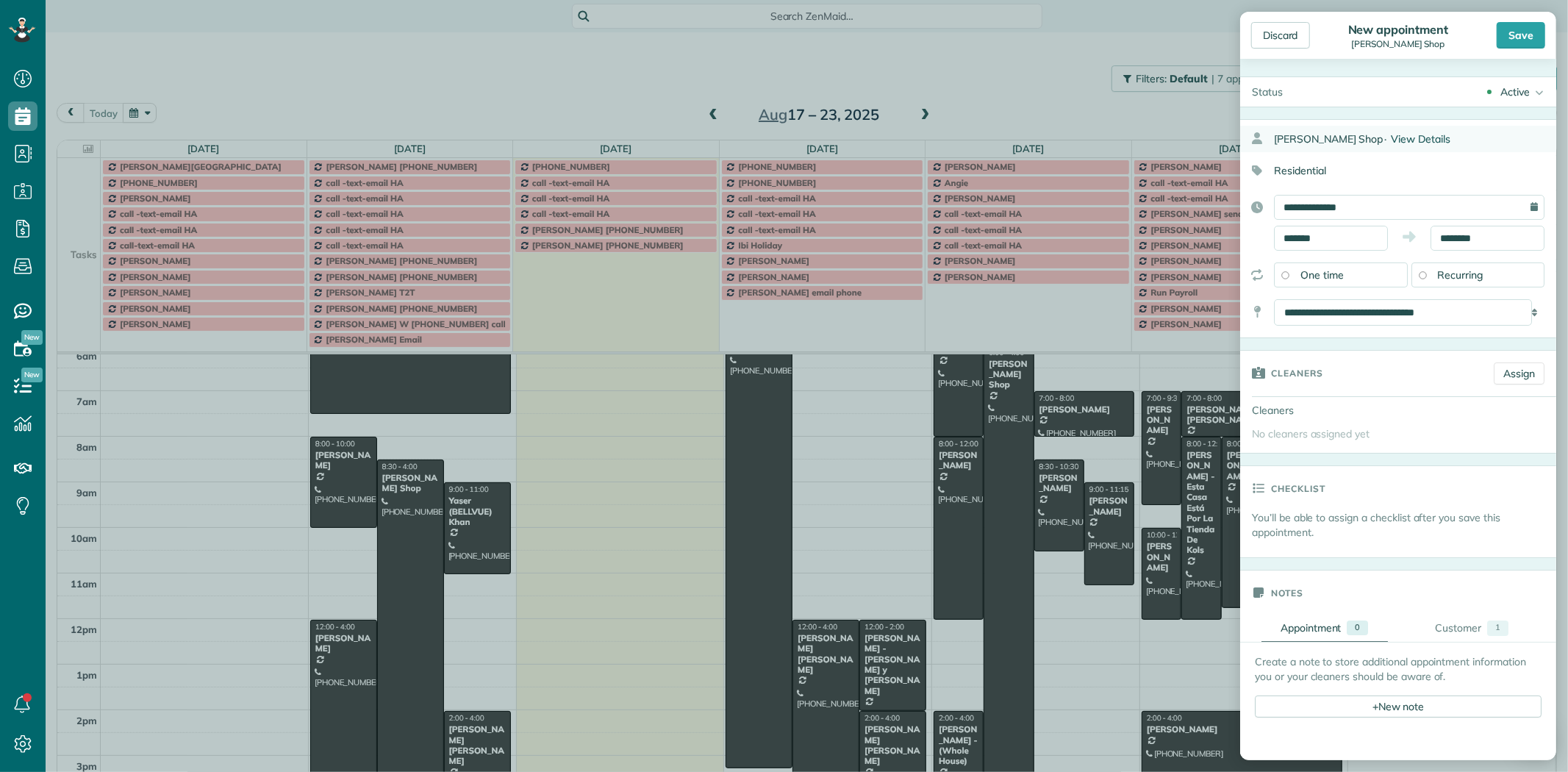
click at [1412, 135] on span "View Details" at bounding box center [1420, 139] width 60 height 13
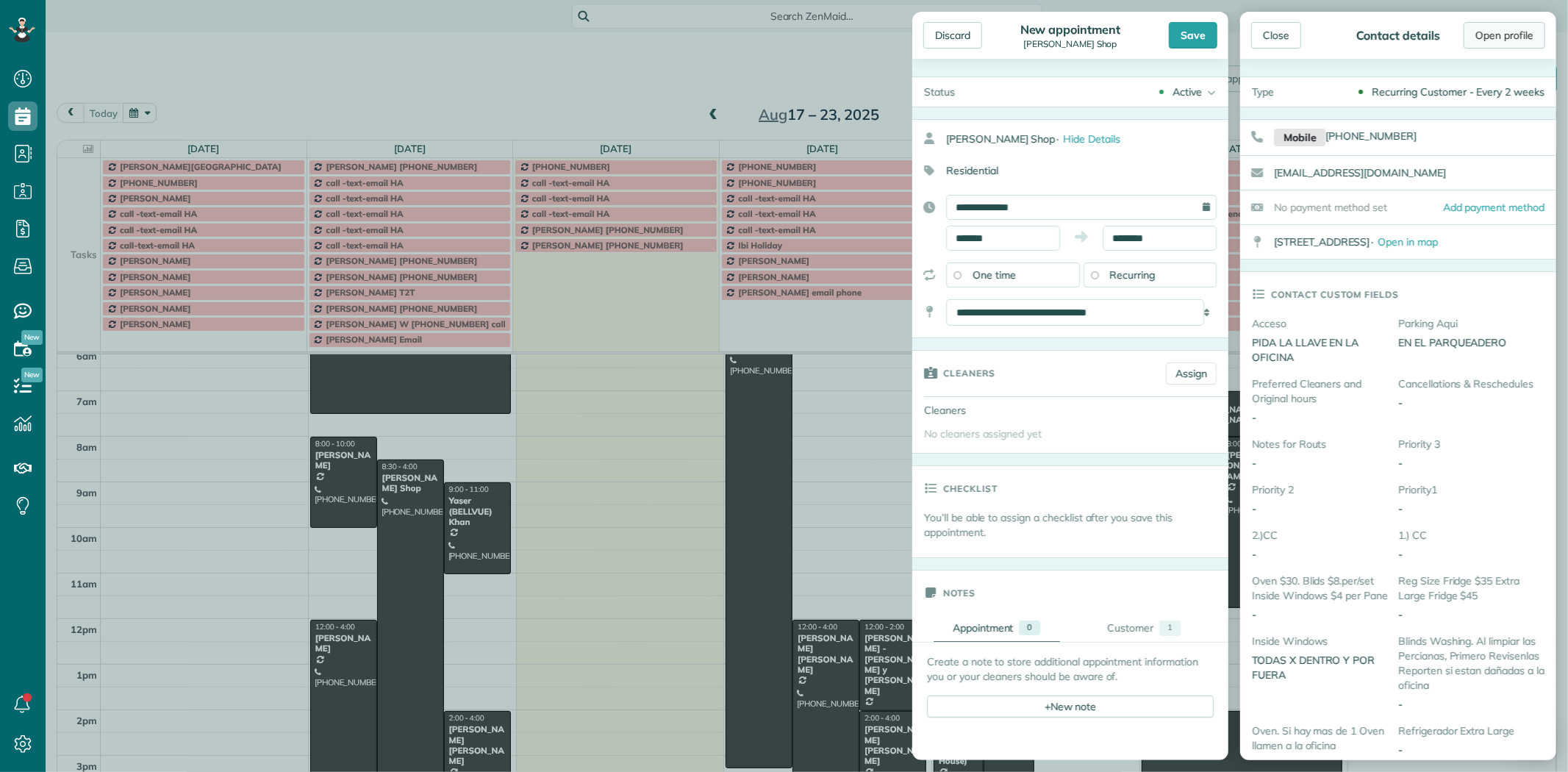
click at [1504, 41] on link "Open profile" at bounding box center [1503, 35] width 81 height 27
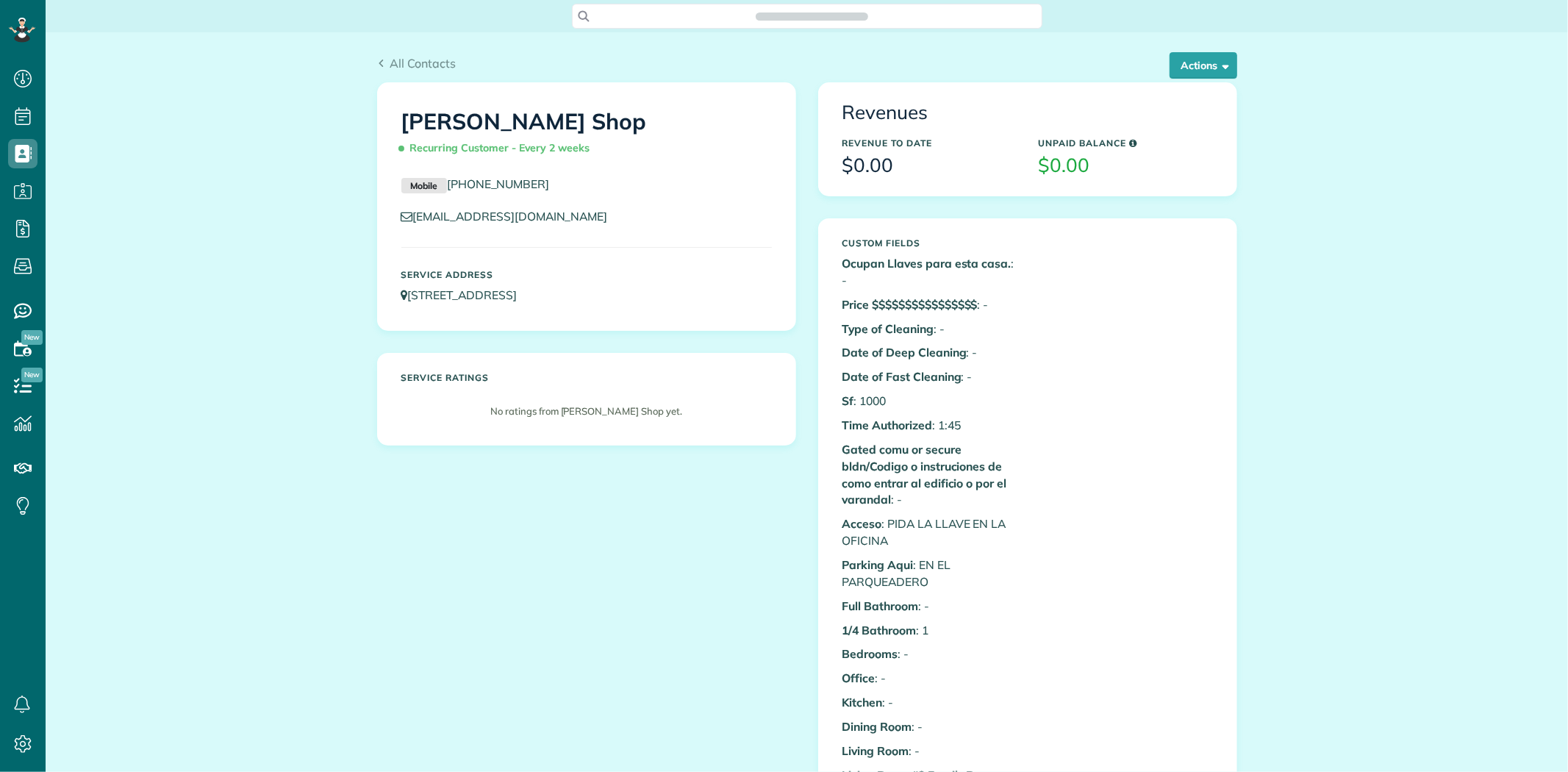
scroll to position [6, 6]
click at [1189, 69] on button "Actions" at bounding box center [1203, 65] width 68 height 27
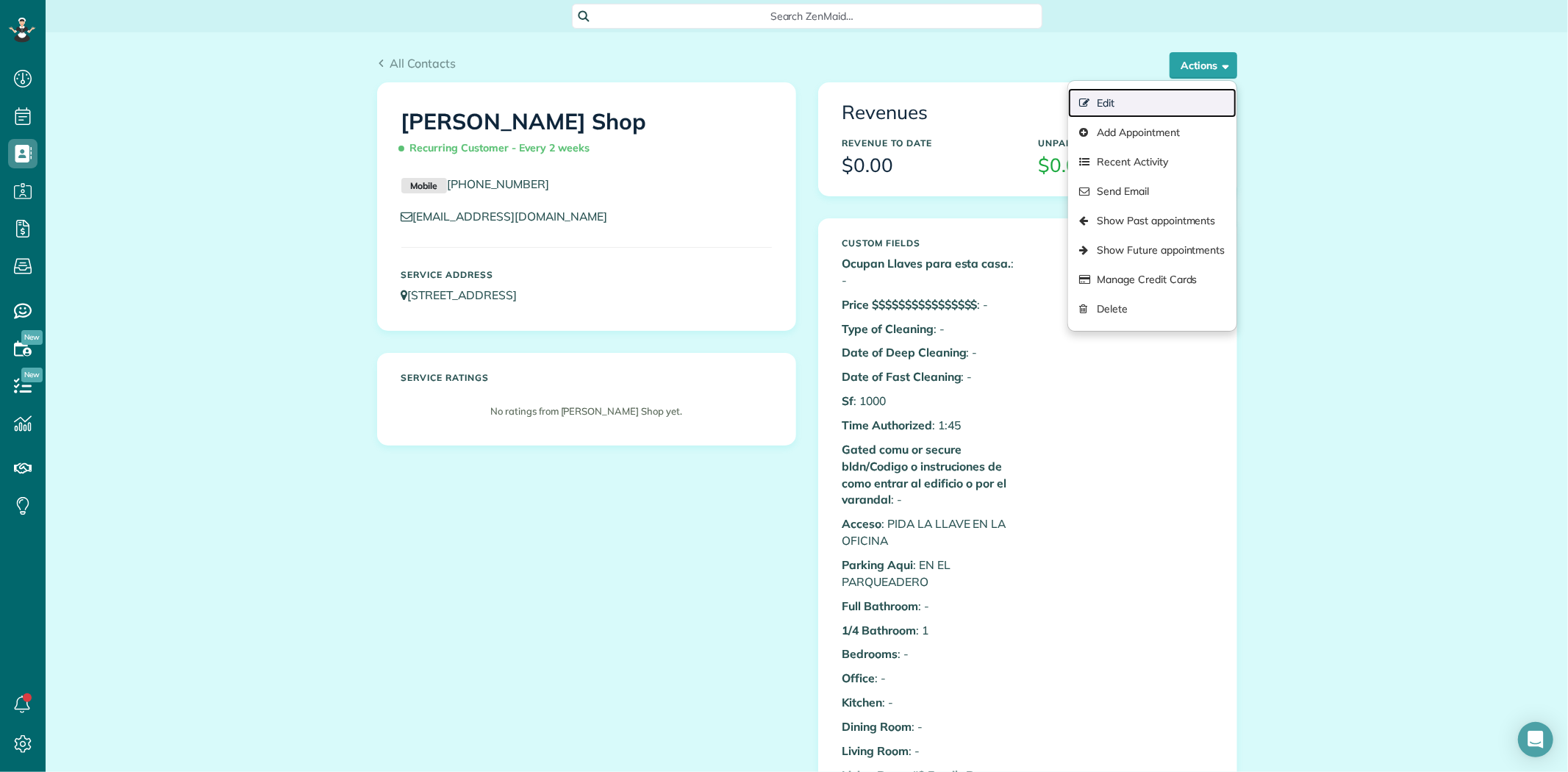
click at [1148, 96] on link "Edit" at bounding box center [1152, 102] width 168 height 29
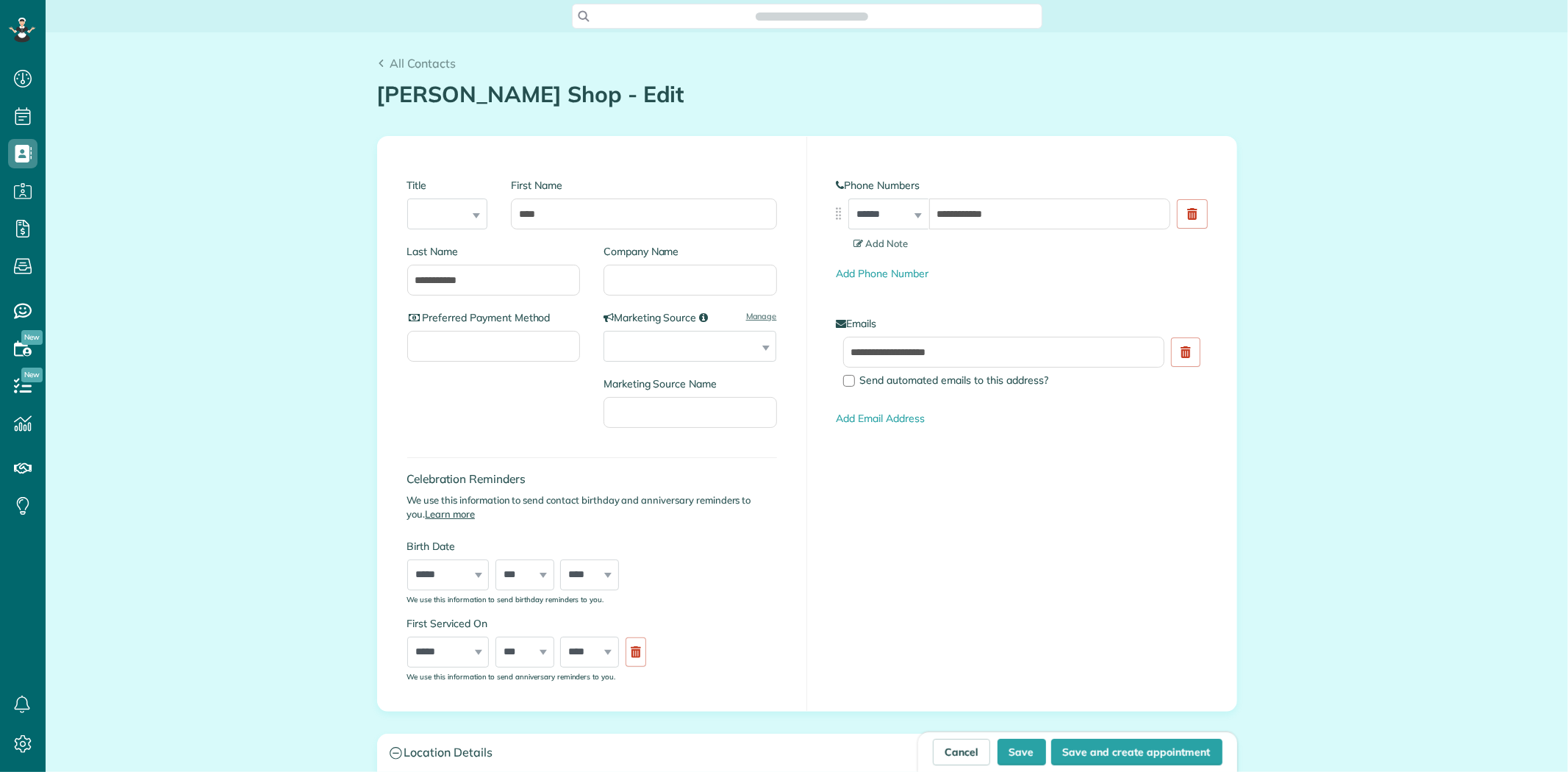
type input "**********"
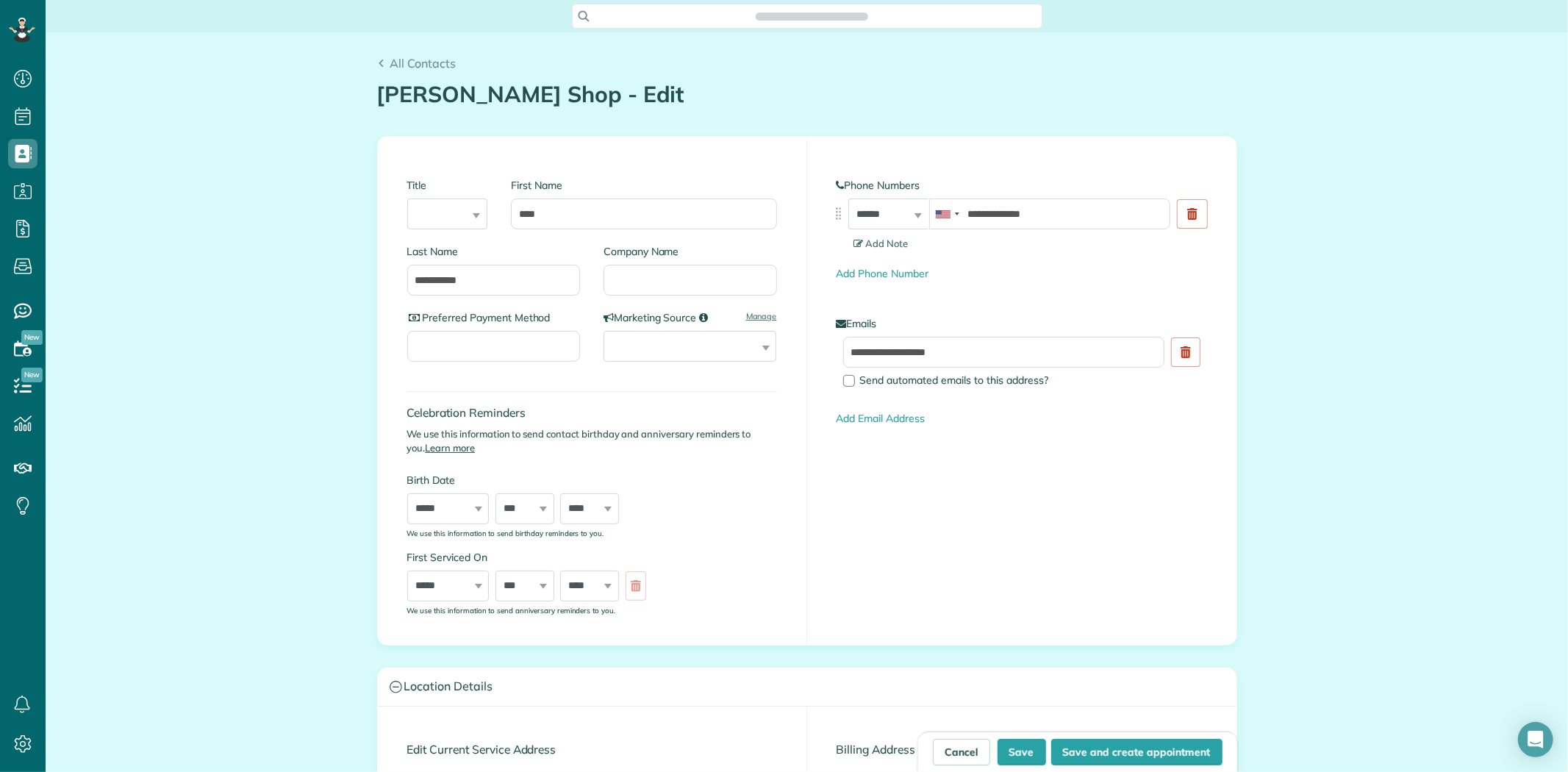
scroll to position [6, 6]
drag, startPoint x: 596, startPoint y: 215, endPoint x: 447, endPoint y: 194, distance: 150.5
click at [447, 194] on div "Title *** **** *** *** First Name ****" at bounding box center [592, 205] width 369 height 78
type input "**********"
click at [1024, 753] on button "Save" at bounding box center [1022, 752] width 48 height 27
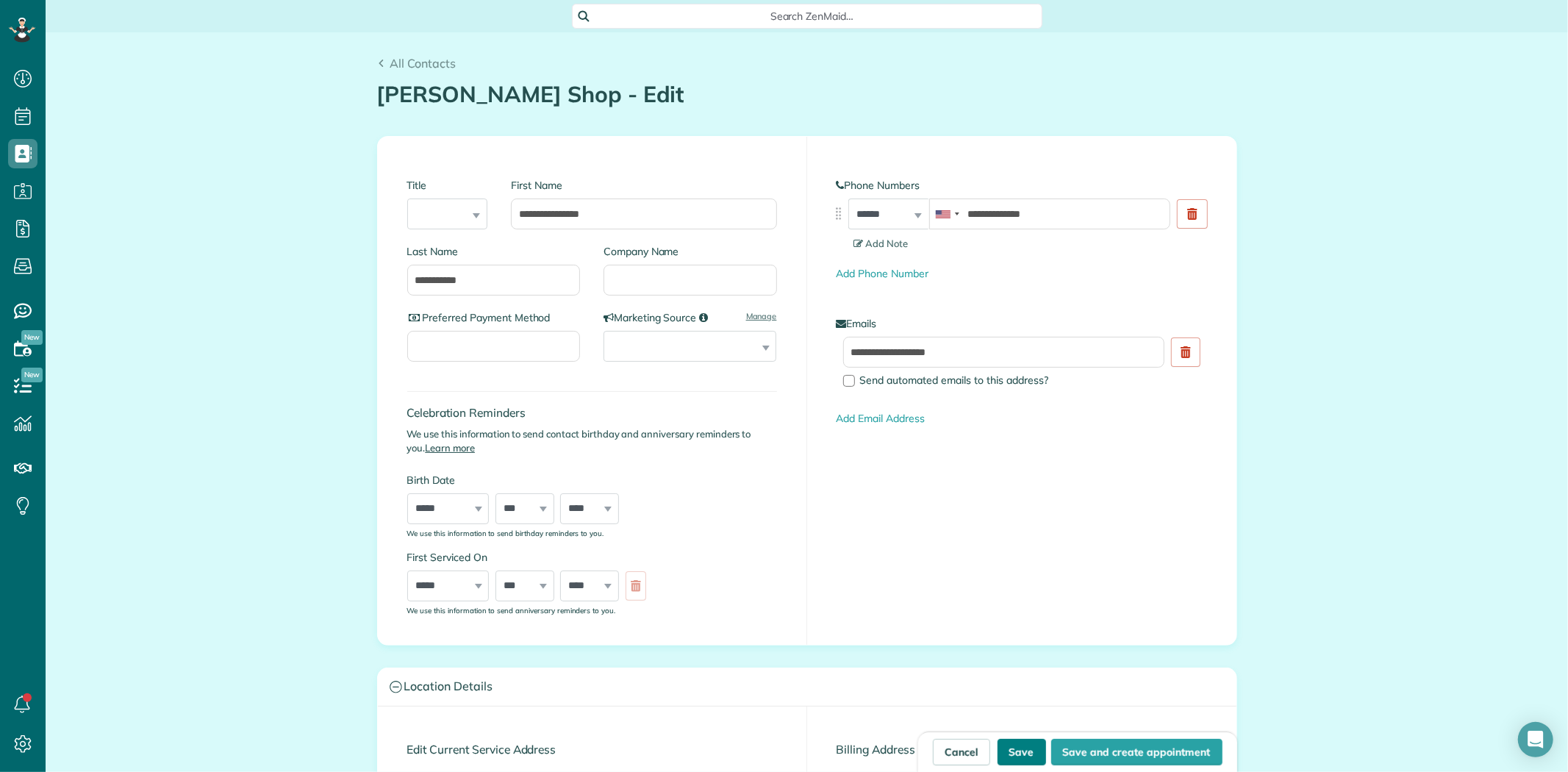
type input "**********"
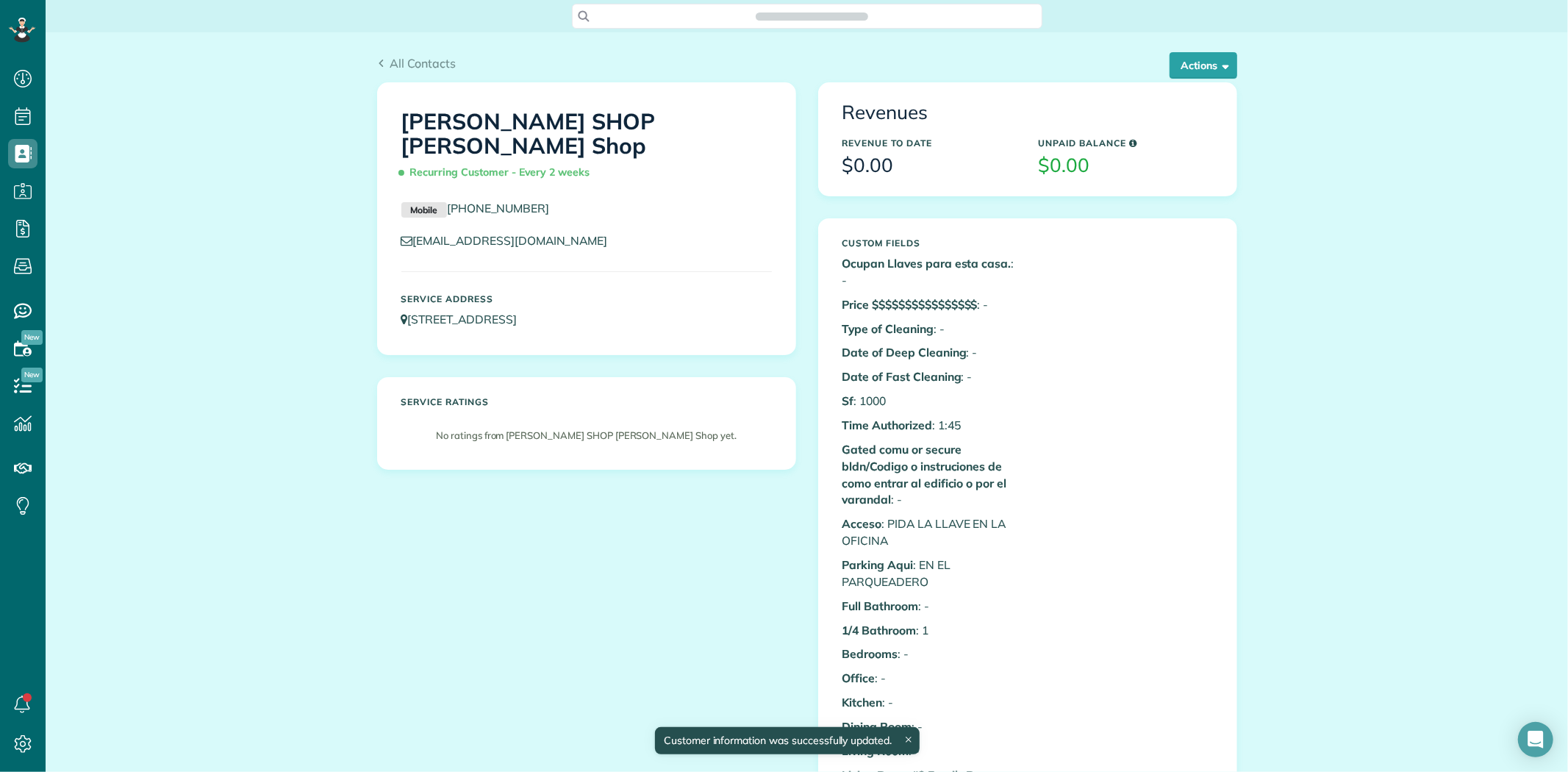
scroll to position [6, 6]
drag, startPoint x: 656, startPoint y: 115, endPoint x: 377, endPoint y: 108, distance: 279.1
click at [377, 108] on div "HERNAN KENT SHOP Barber Shop Recurring Customer - Every 2 weeks Mobile (253) 65…" at bounding box center [586, 219] width 418 height 271
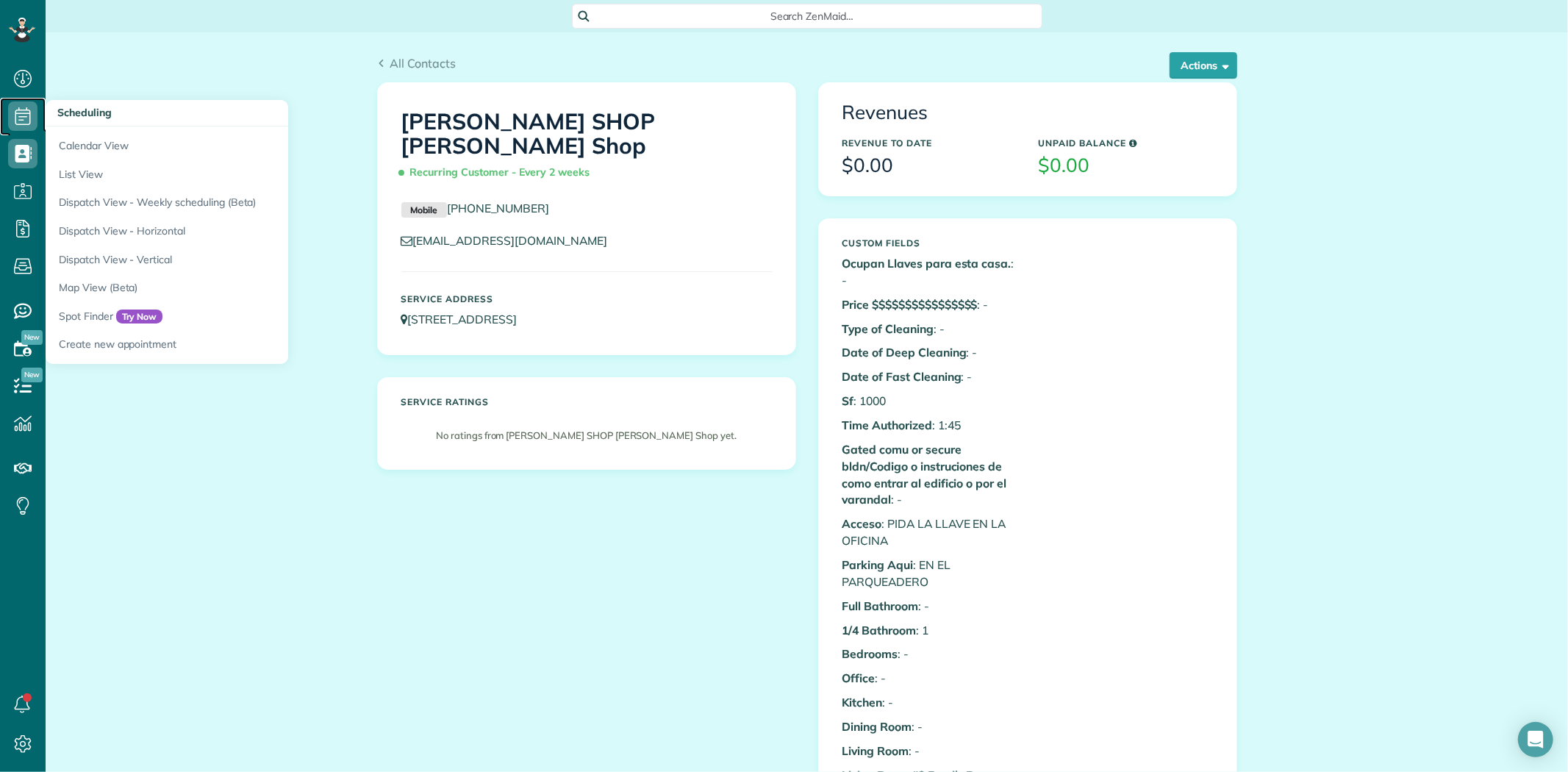
click at [23, 114] on icon at bounding box center [23, 116] width 29 height 29
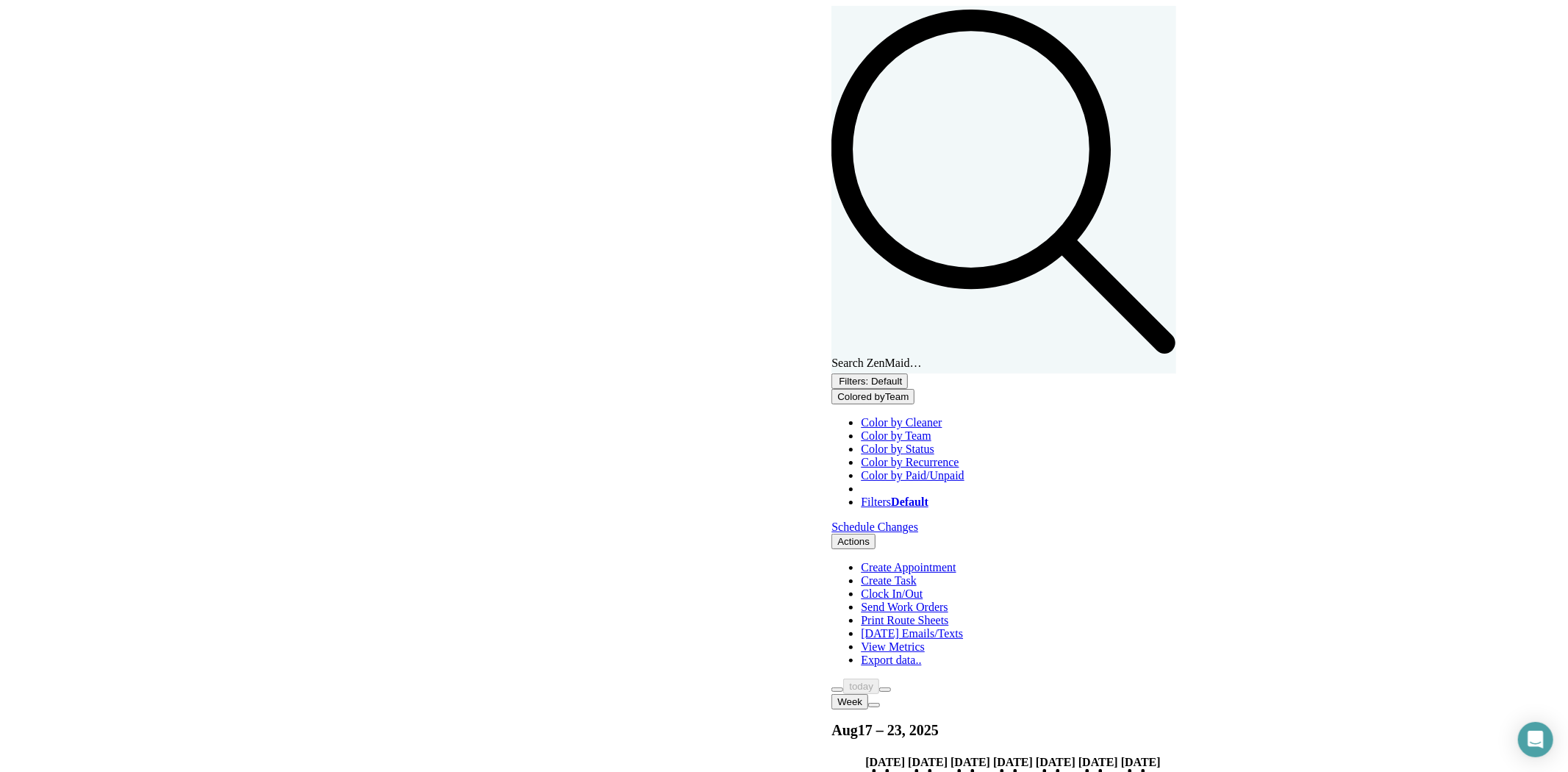
scroll to position [122, 0]
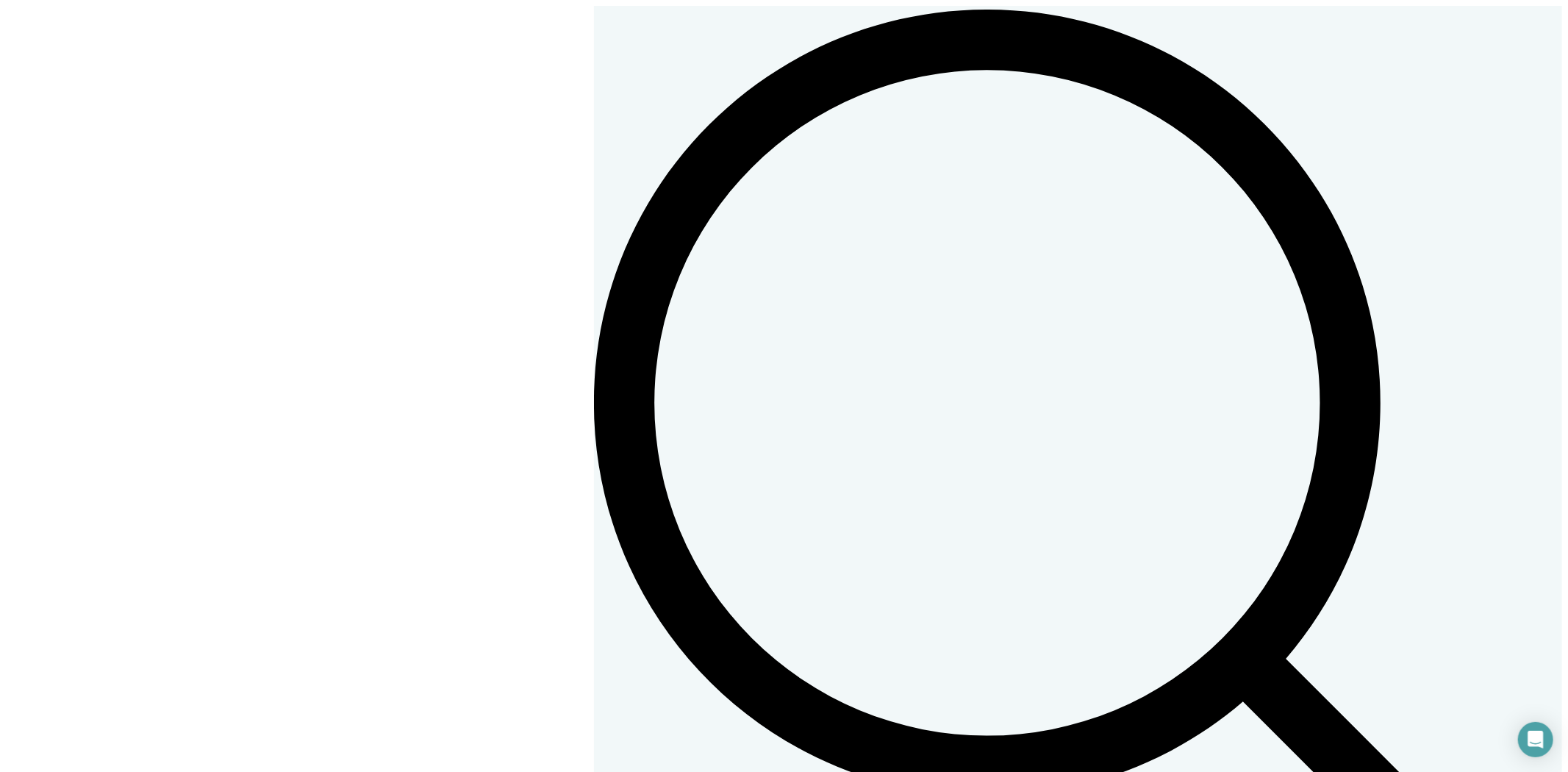
click at [1512, 46] on html "Dashboard Scheduling Calendar View List View Dispatch View - Weekly scheduling …" at bounding box center [784, 503] width 1568 height 1005
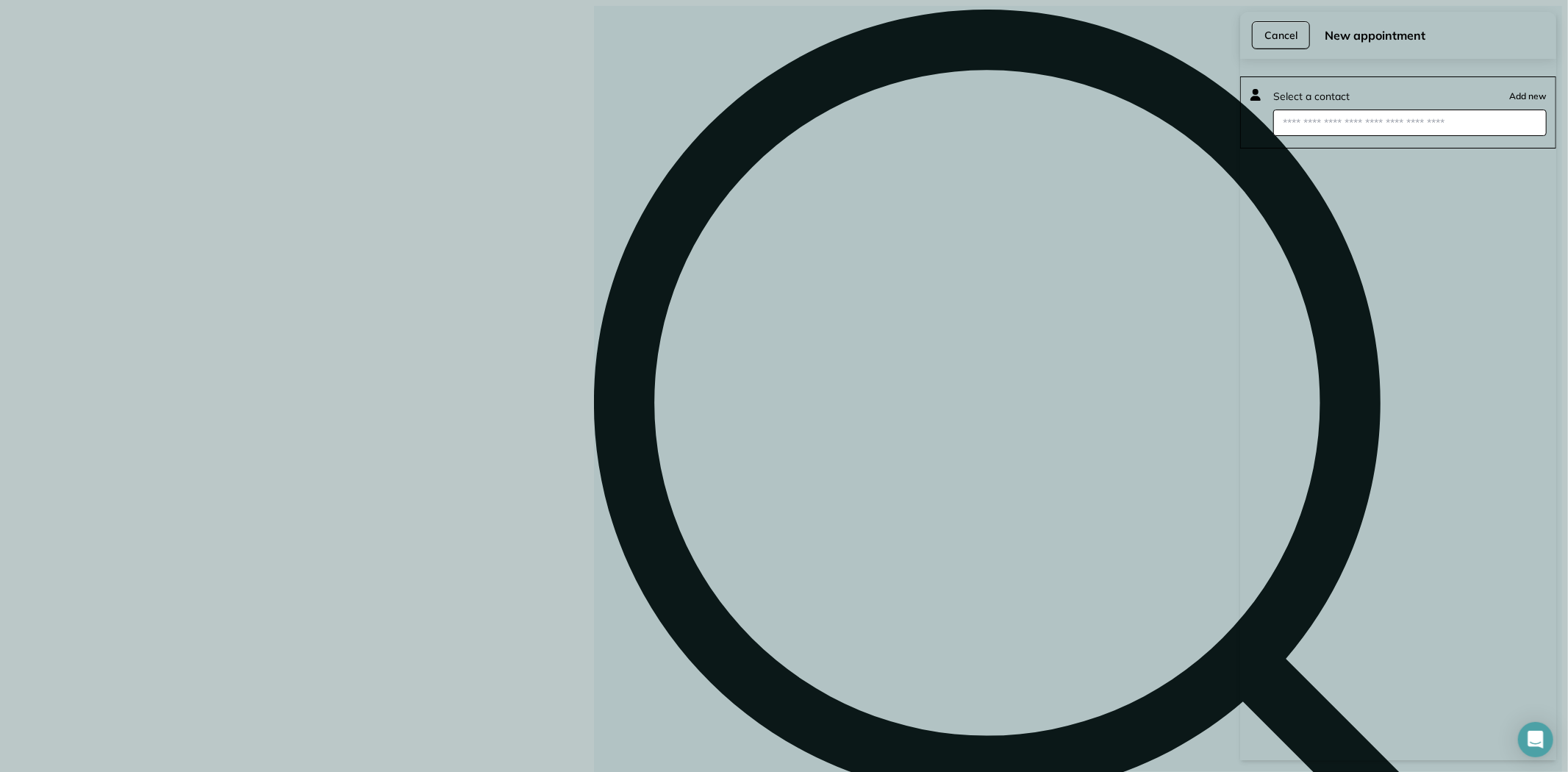
click at [1303, 123] on input "text" at bounding box center [1409, 123] width 273 height 27
paste input "**********"
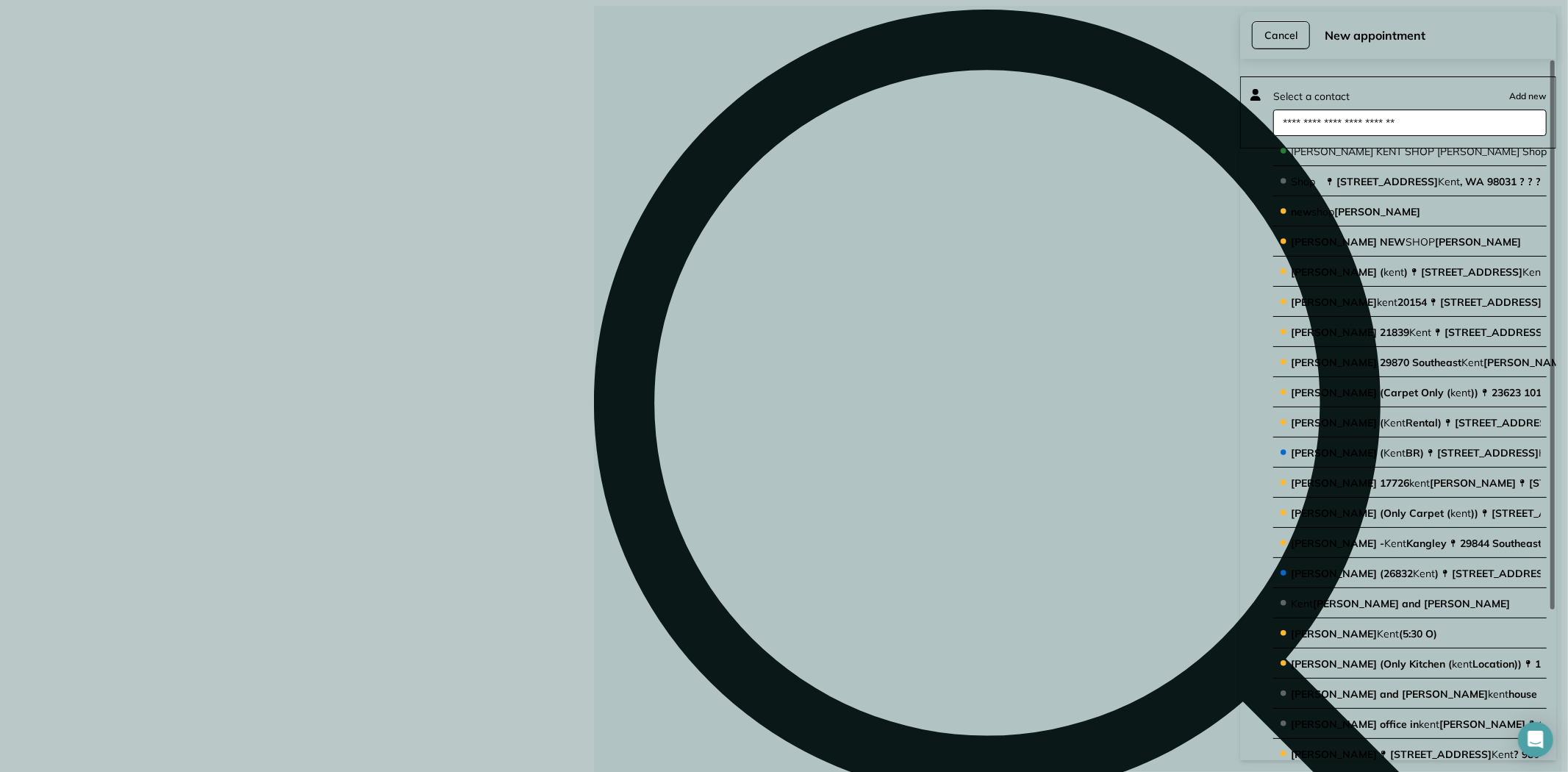
type input "**********"
click at [1522, 152] on span "Sho" at bounding box center [1531, 152] width 19 height 13
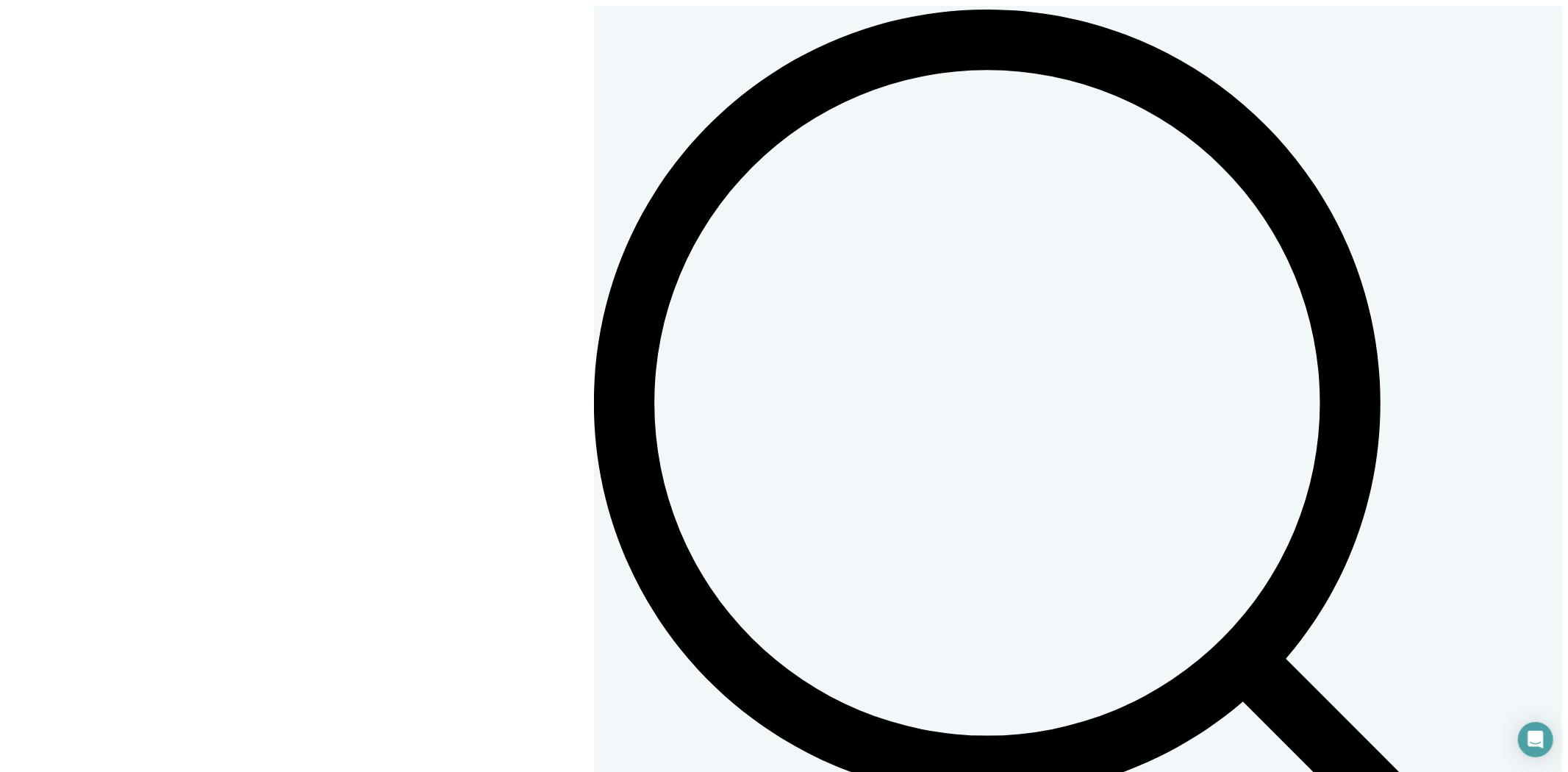
click at [1341, 332] on link "20" at bounding box center [1336, 323] width 12 height 16
type input "**********"
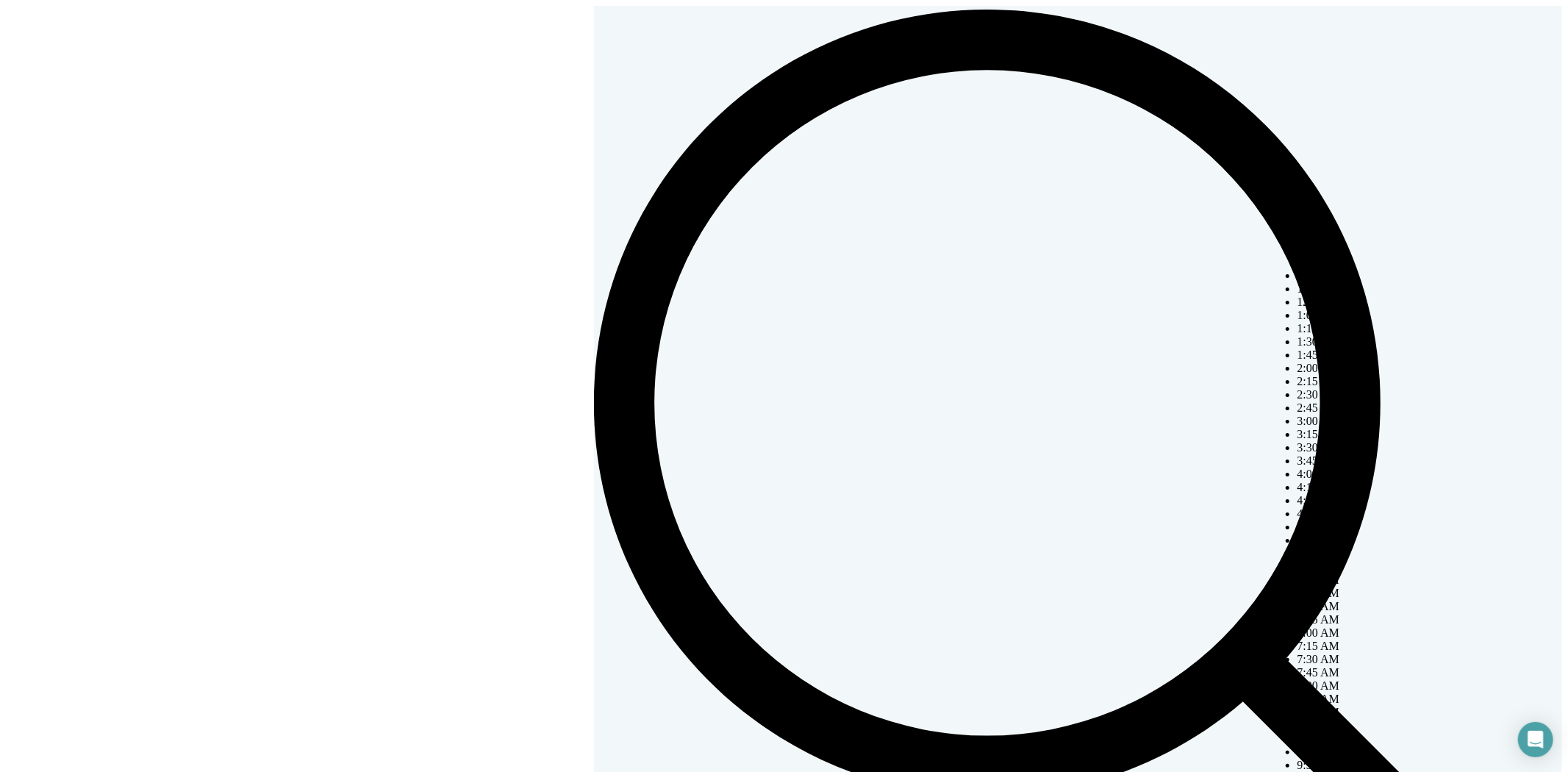
type input "********"
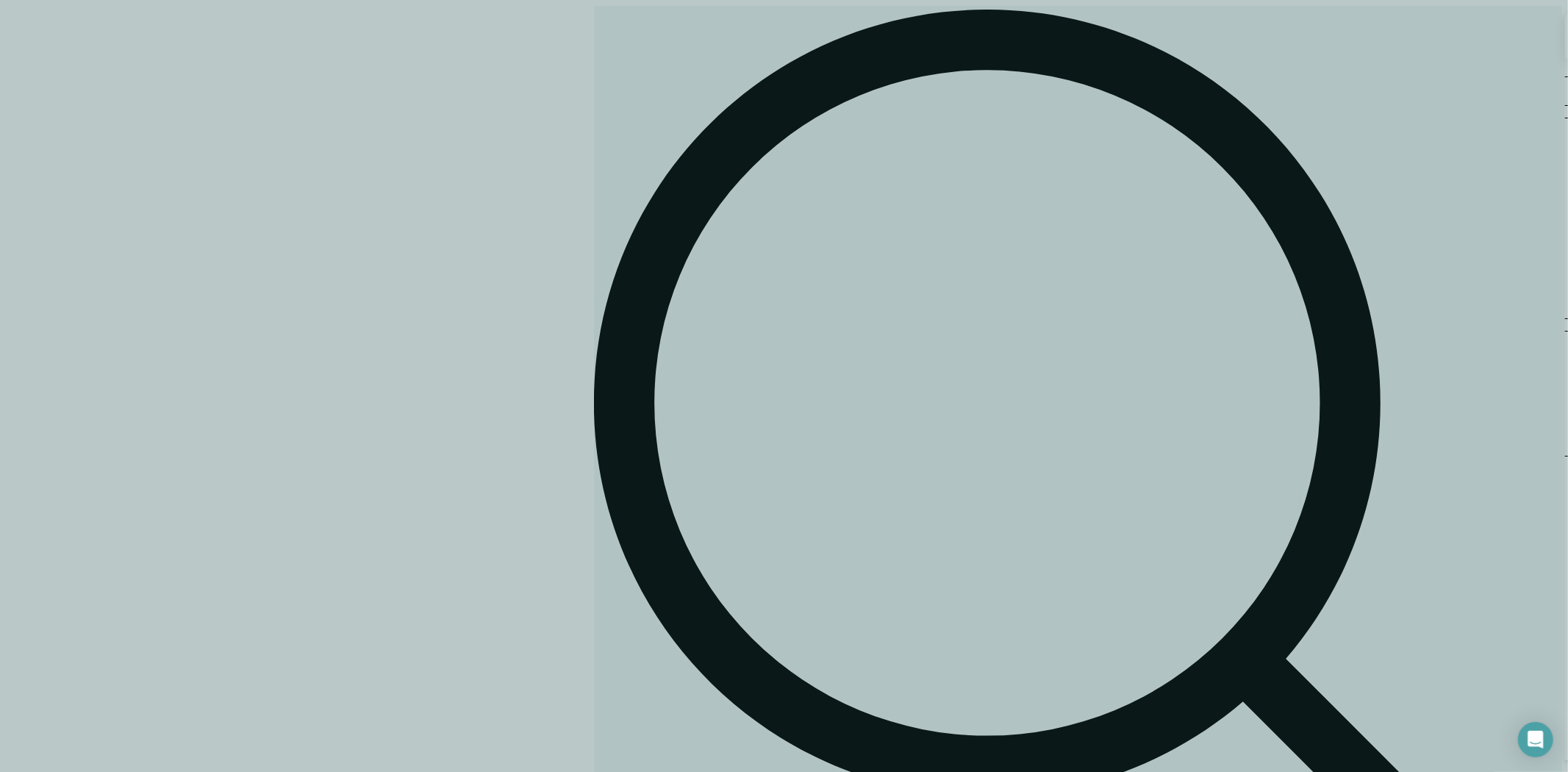
scroll to position [107, 0]
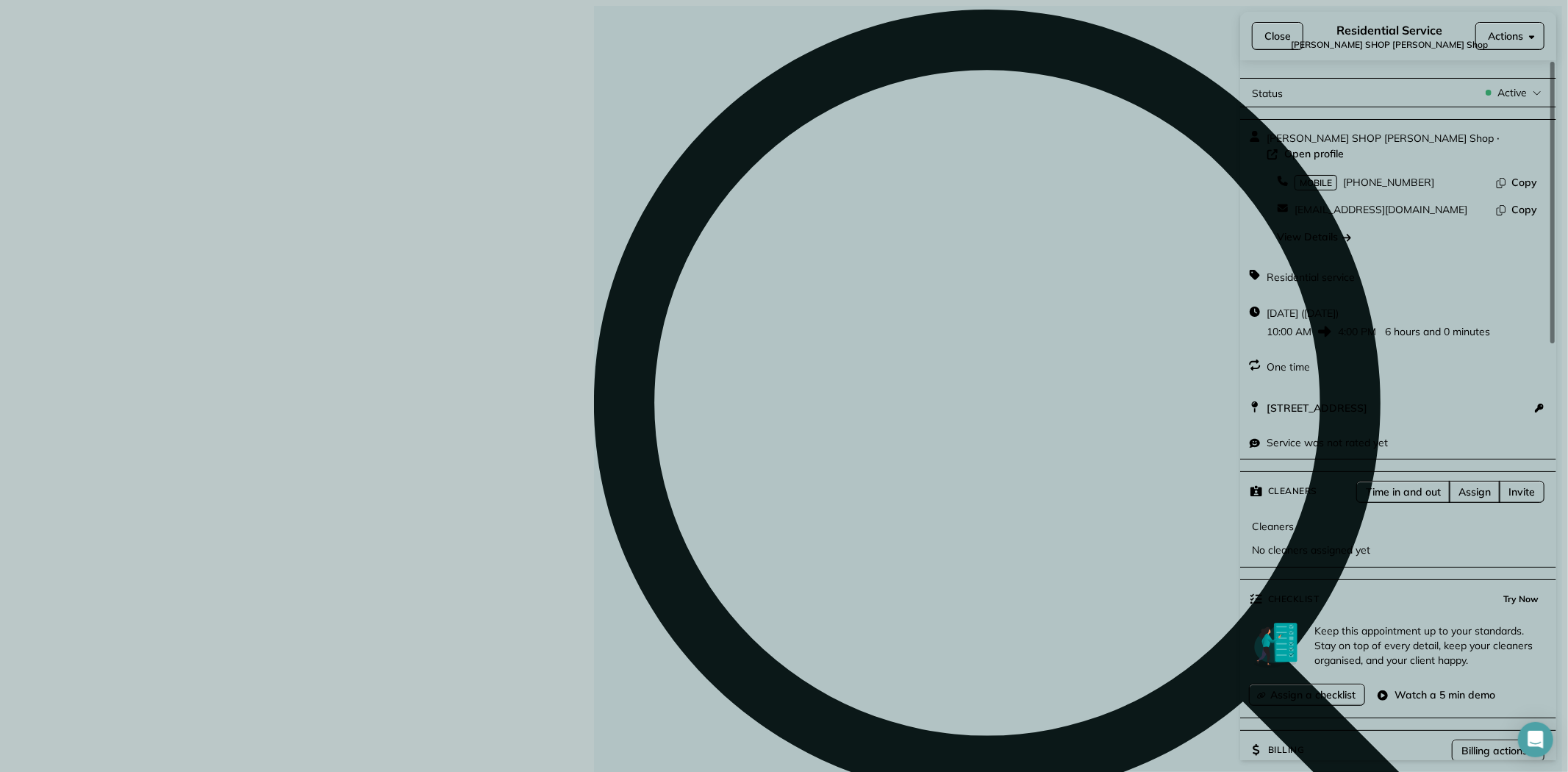
click at [1276, 31] on span "Close" at bounding box center [1277, 36] width 27 height 15
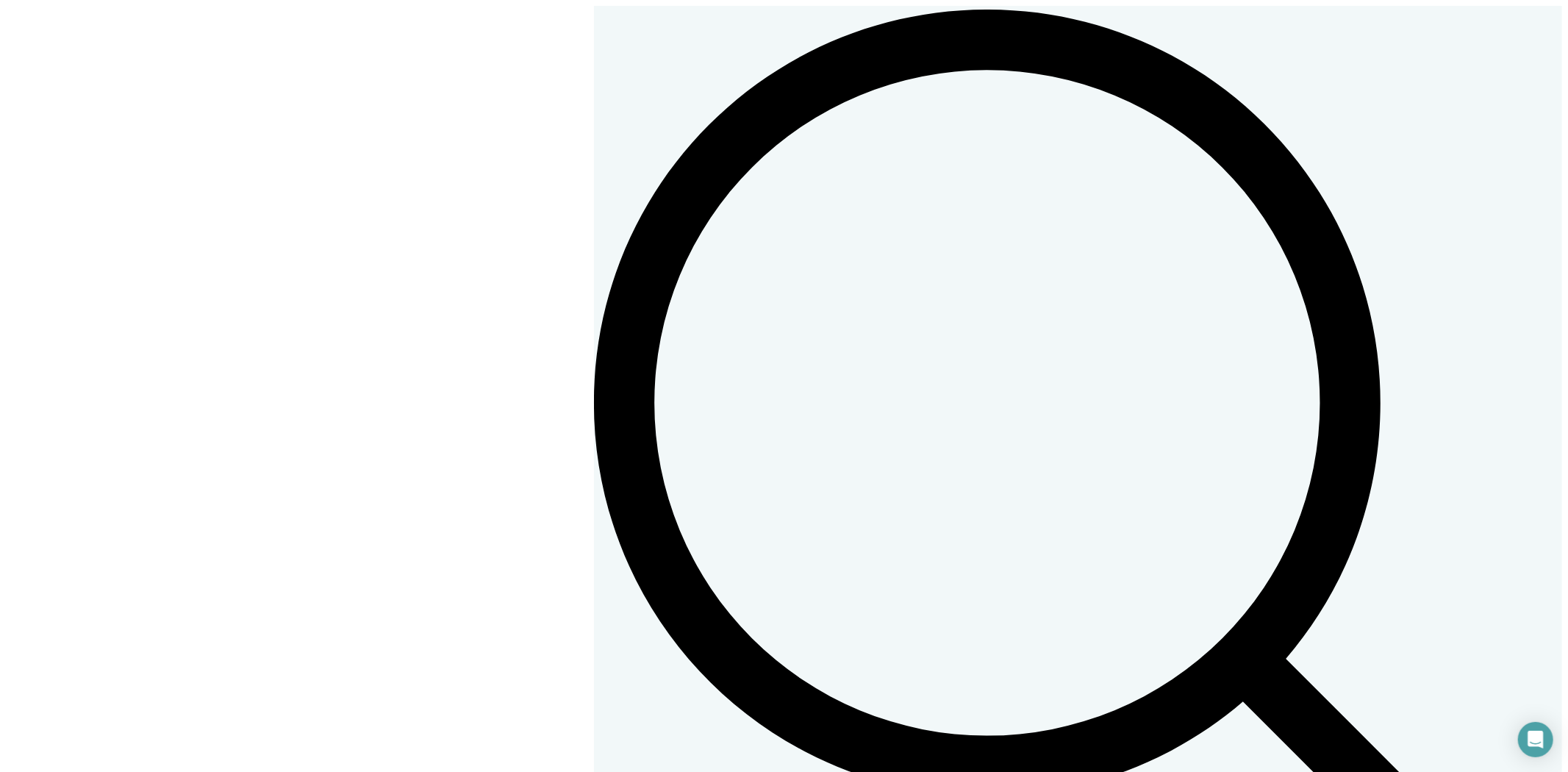
scroll to position [283, 0]
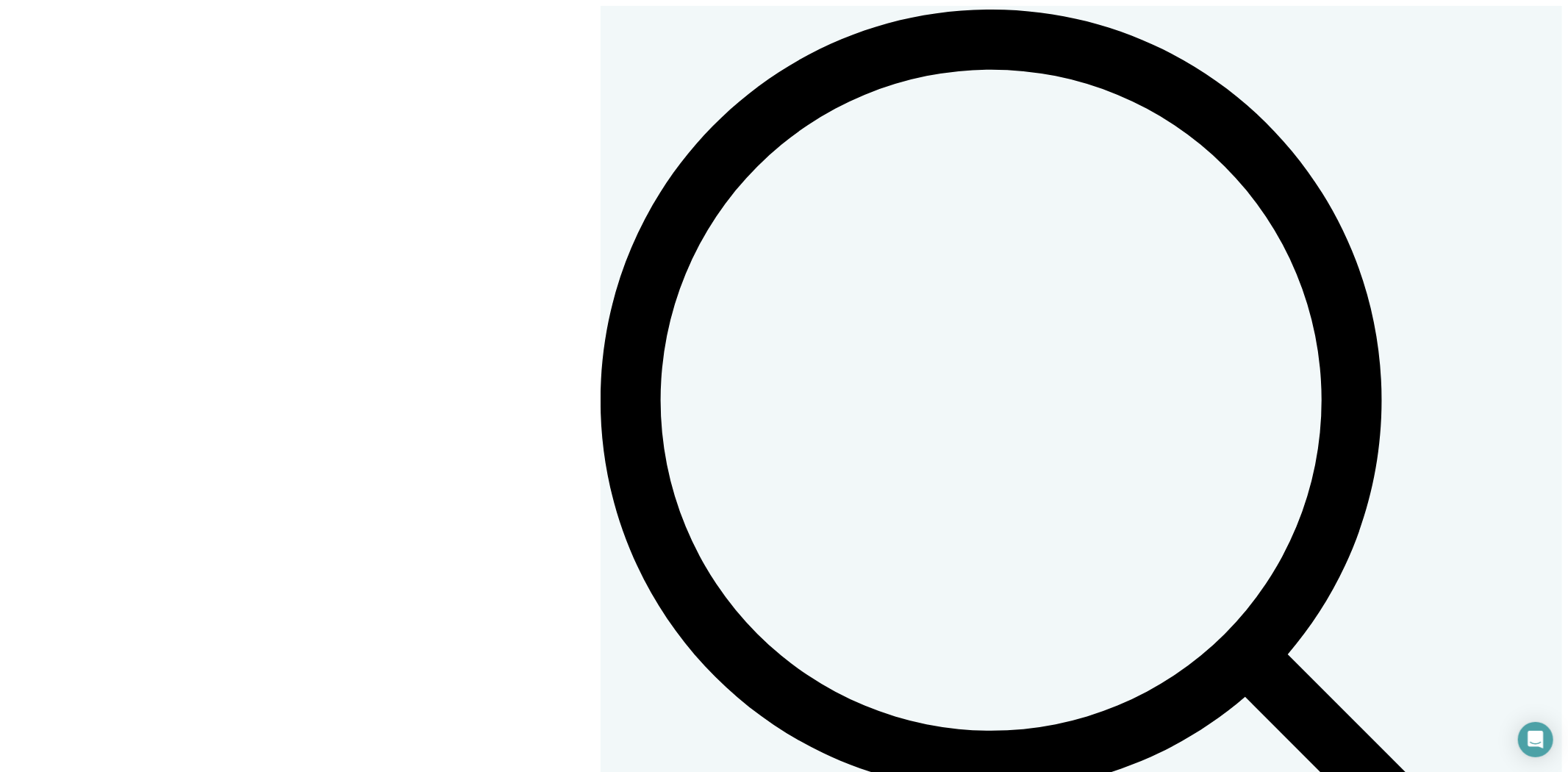
scroll to position [0, 0]
